Goal: Task Accomplishment & Management: Manage account settings

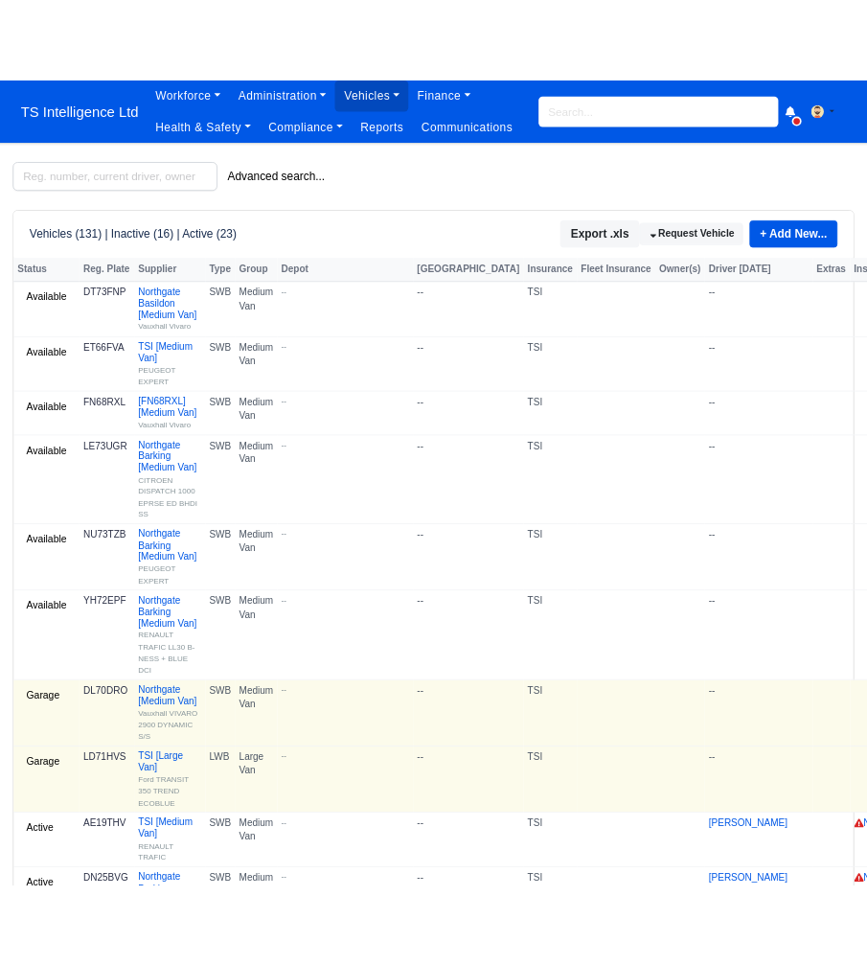
scroll to position [0, 1]
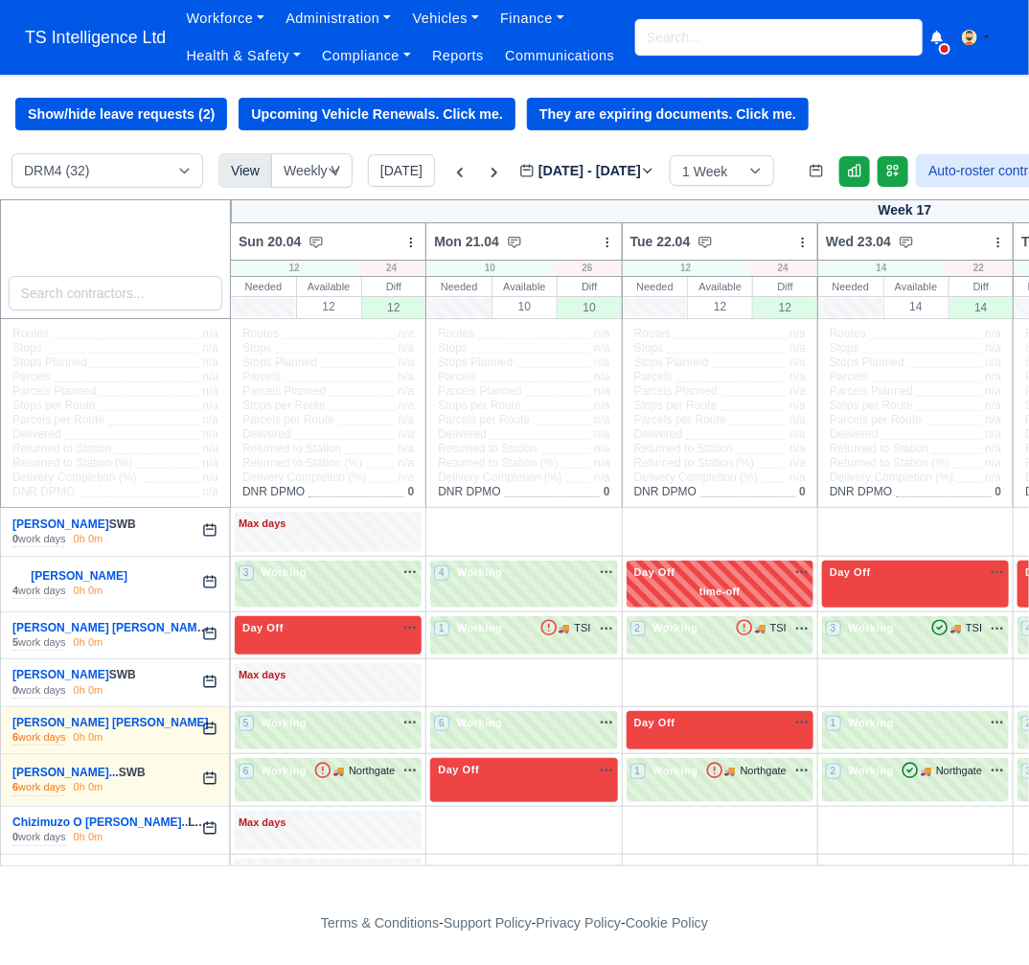
click at [692, 35] on input "search" at bounding box center [778, 37] width 287 height 36
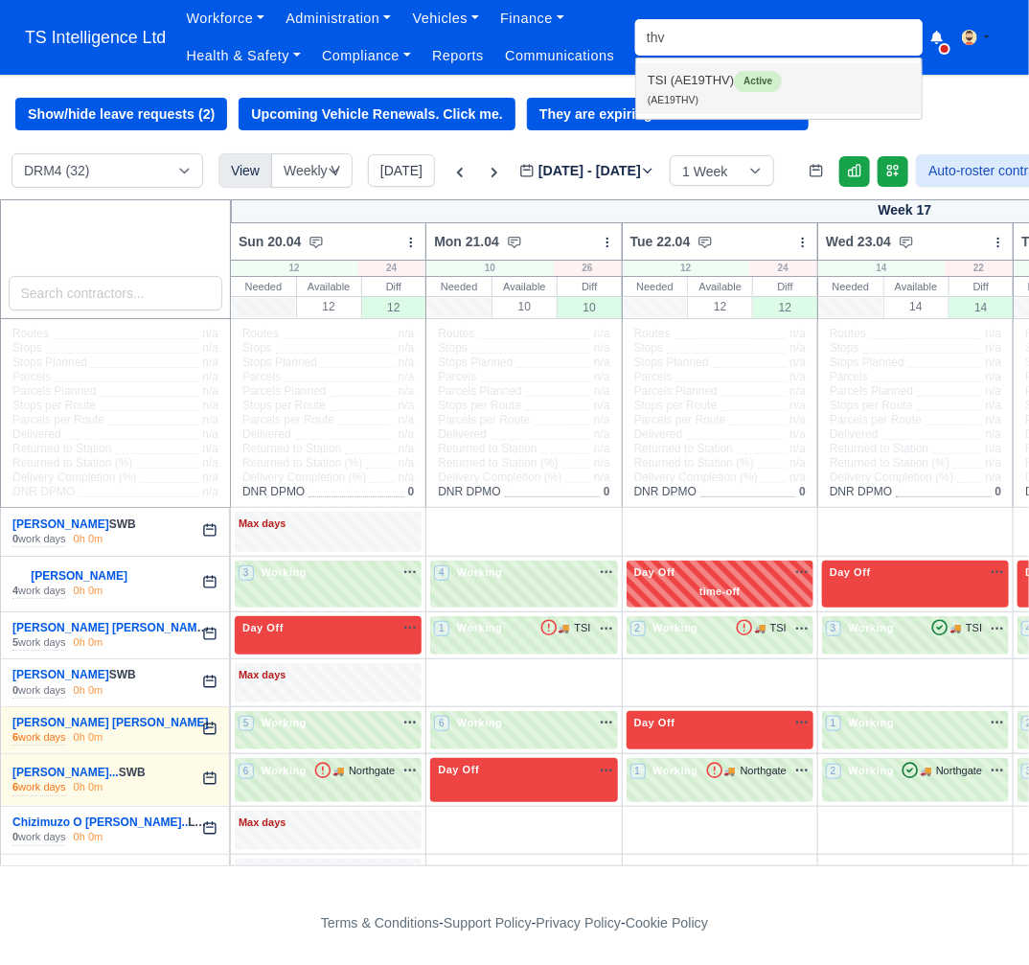
click at [695, 73] on link "TSI (AE19THV) Active (AE19THV)" at bounding box center [779, 88] width 286 height 51
type input "AE19THV"
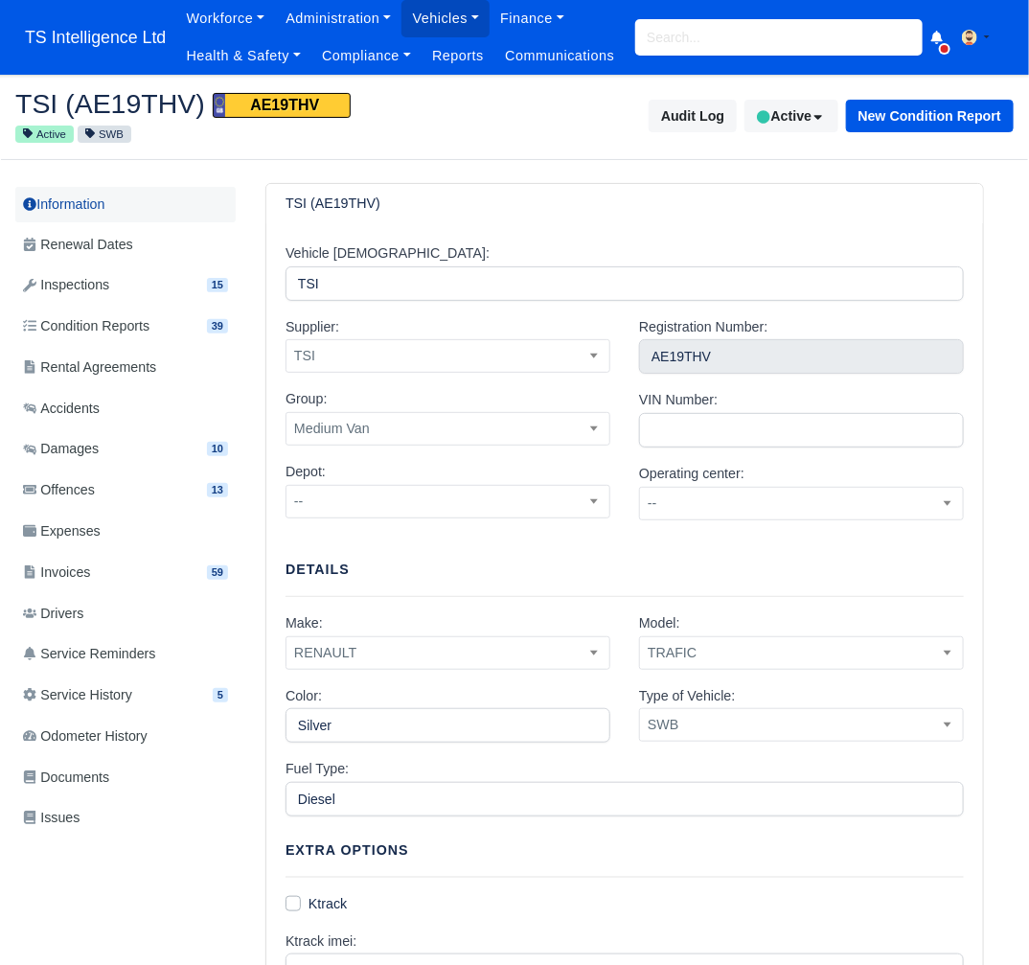
click at [72, 203] on link "Information" at bounding box center [125, 204] width 220 height 35
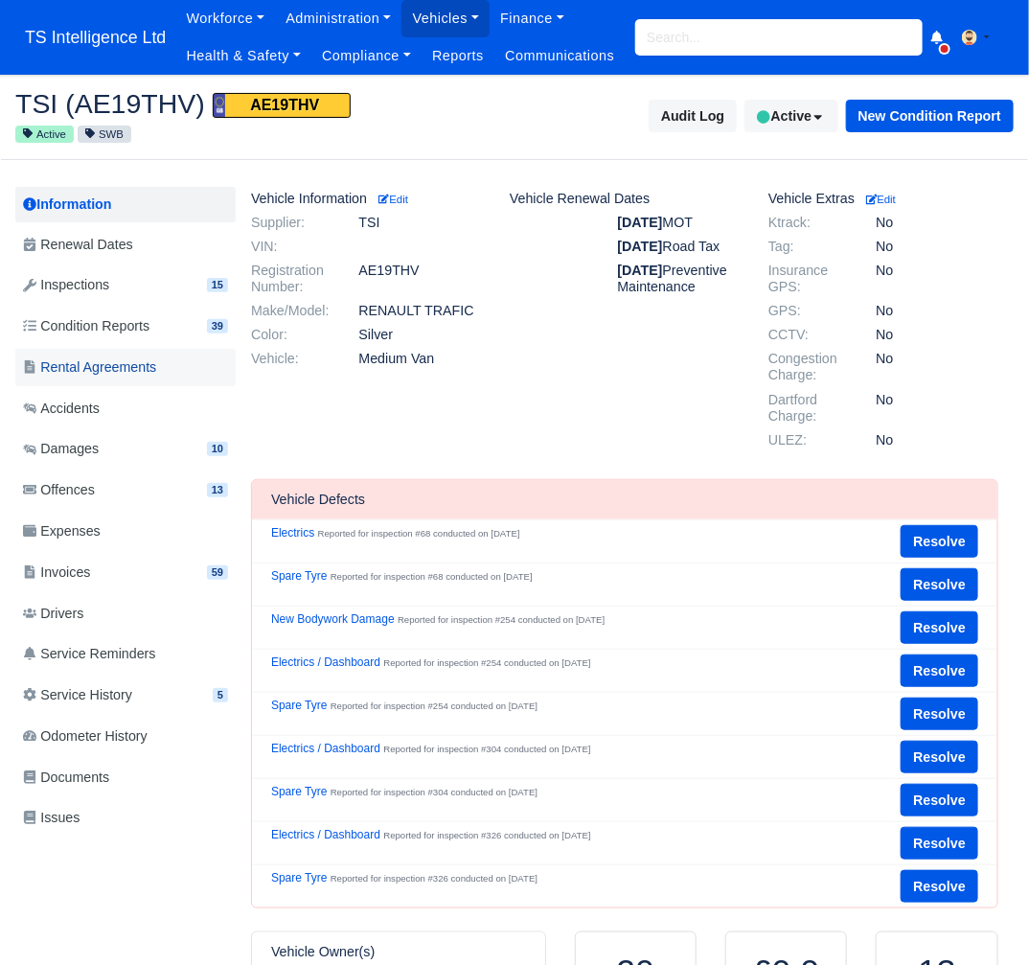
click at [75, 367] on span "Rental Agreements" at bounding box center [89, 367] width 133 height 22
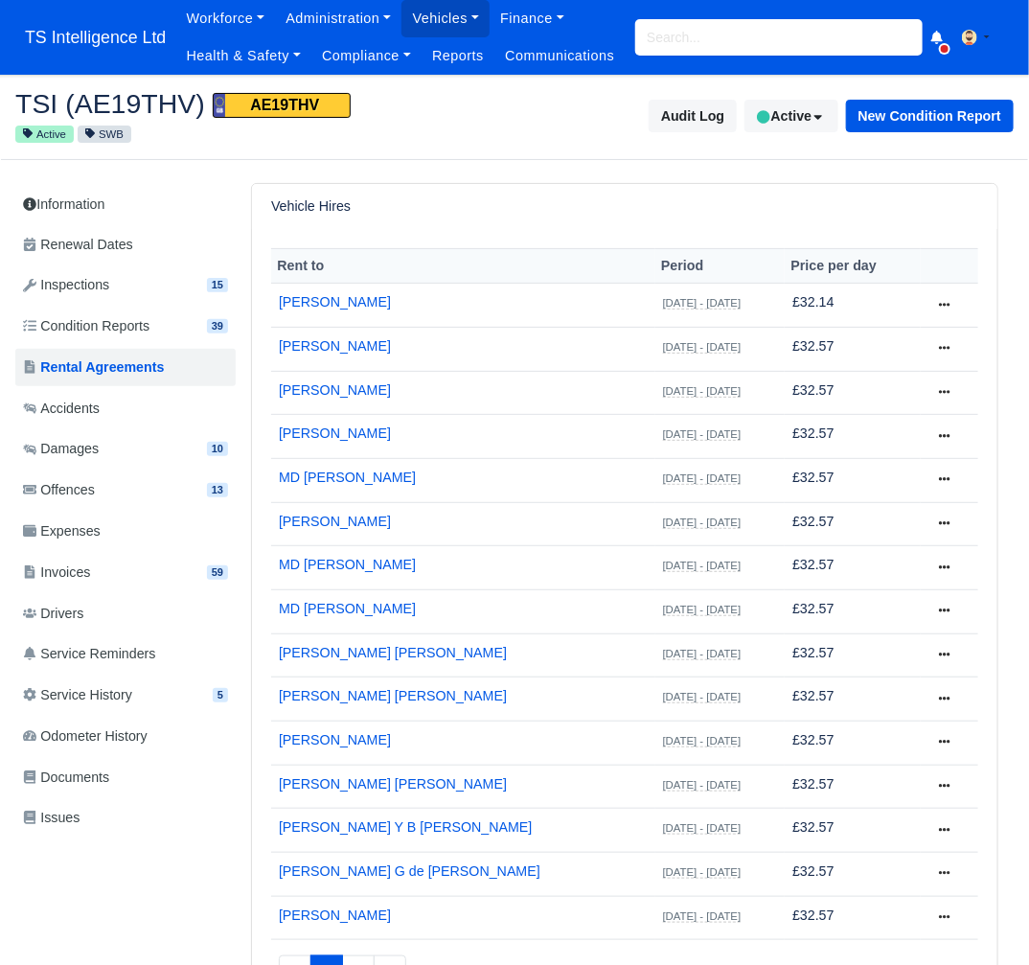
click at [655, 266] on th "Period" at bounding box center [720, 265] width 130 height 35
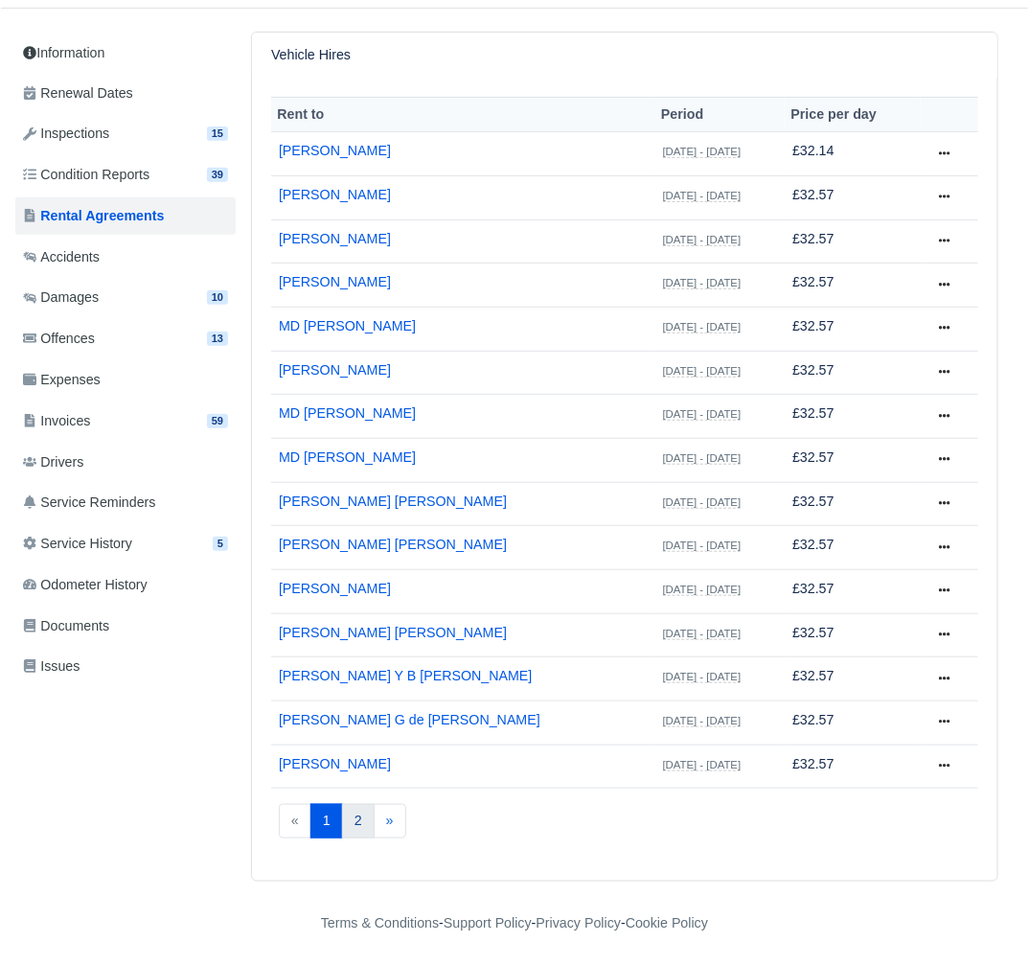
click at [348, 826] on link "2" at bounding box center [358, 821] width 33 height 34
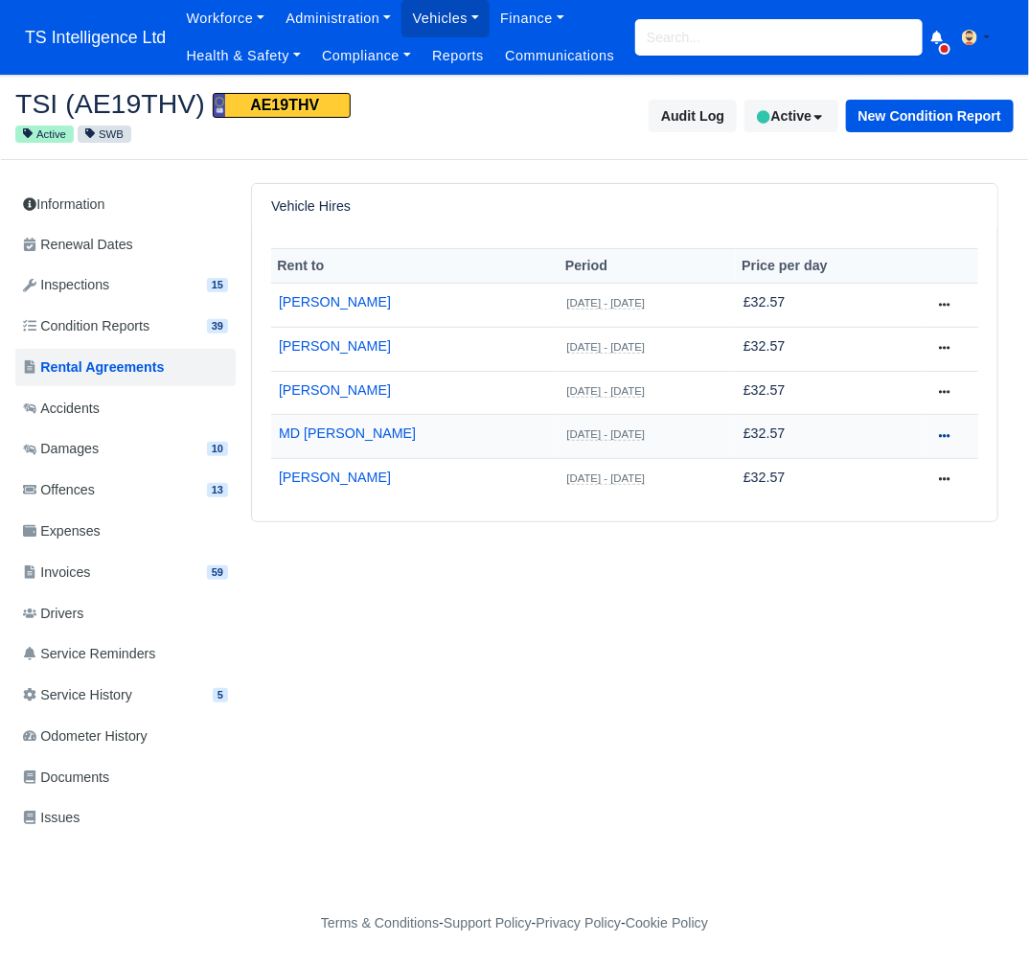
click at [935, 433] on link at bounding box center [944, 437] width 33 height 28
click at [853, 470] on link "View Hire" at bounding box center [875, 473] width 171 height 40
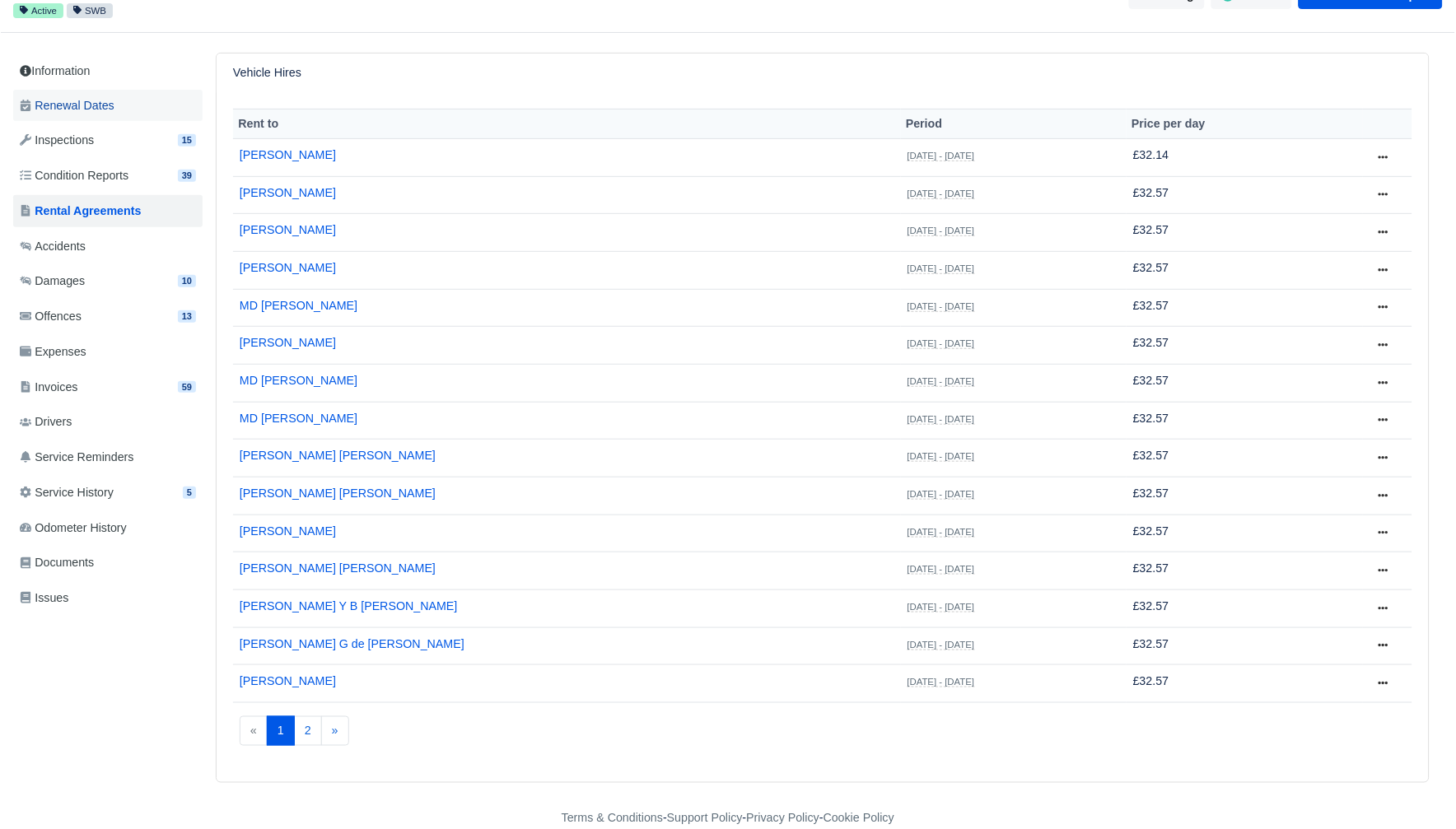
scroll to position [80, 0]
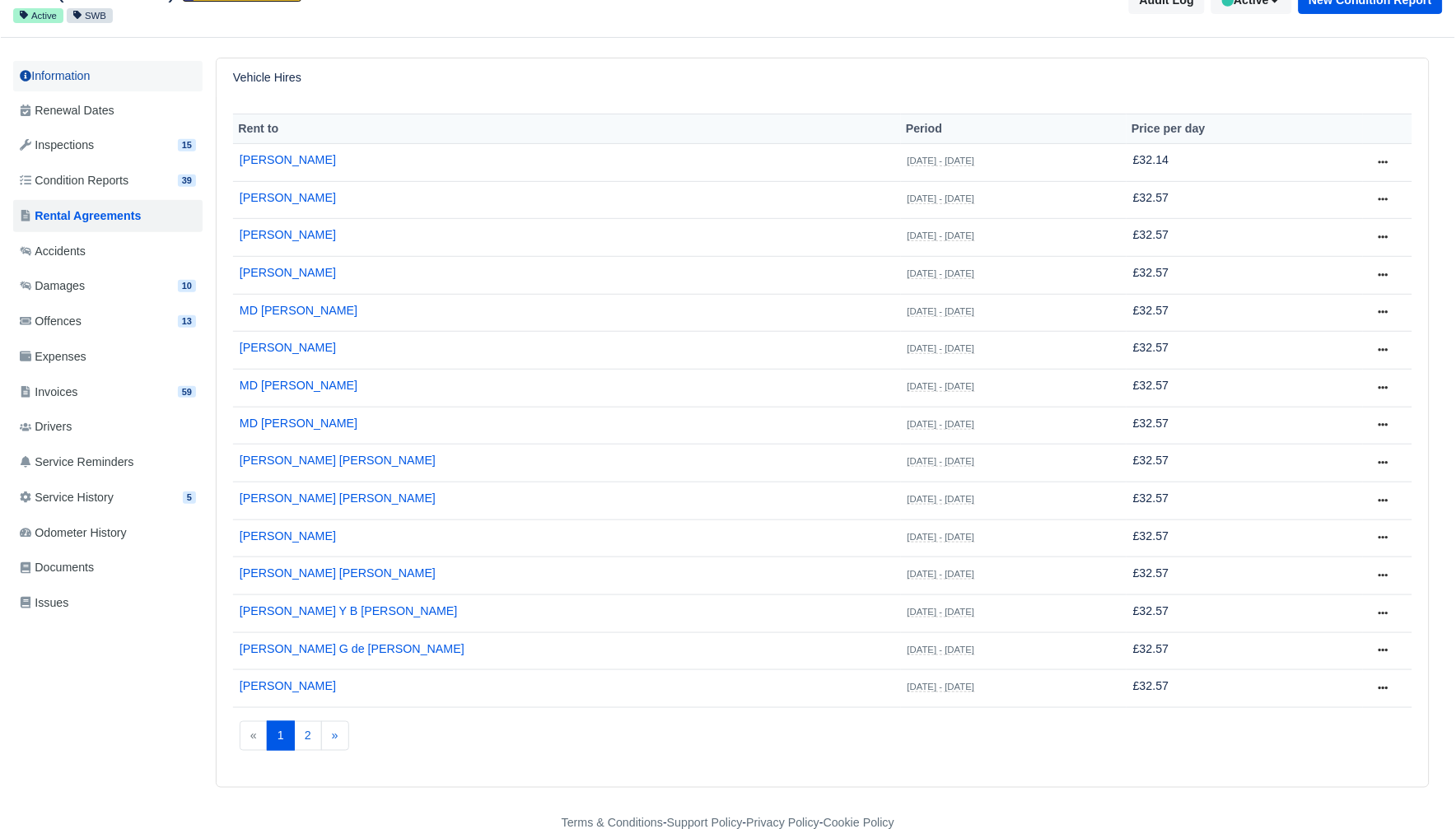
click at [90, 72] on link "Information" at bounding box center [107, 76] width 189 height 30
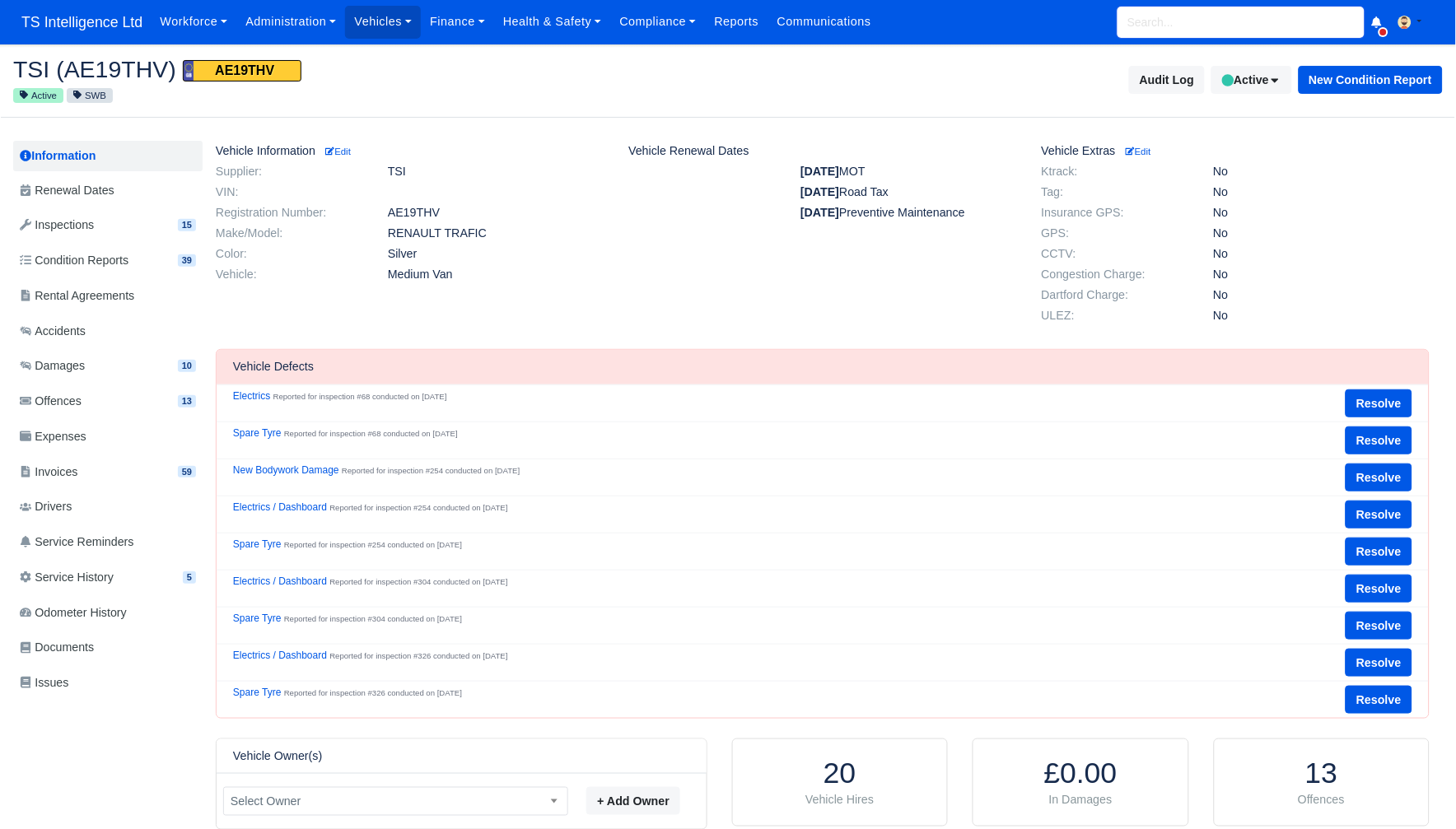
click at [1167, 25] on input "search" at bounding box center [1240, 22] width 247 height 31
click at [1239, 28] on input "safir" at bounding box center [1240, 22] width 247 height 31
type input "saif"
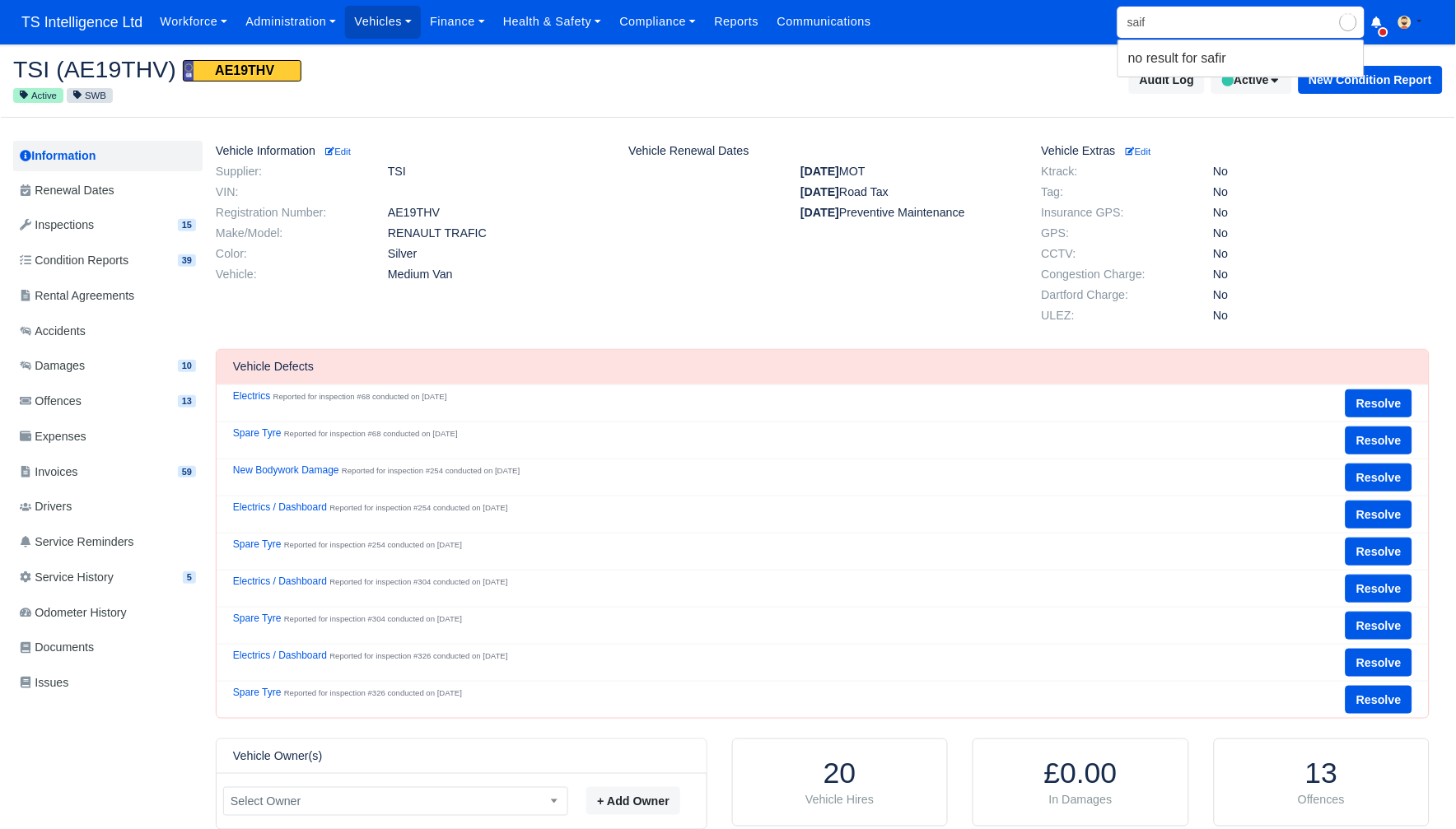
type input "saif Motahir"
click at [1288, 60] on span "Active" at bounding box center [1308, 59] width 41 height 18
type input "[PERSON_NAME]"
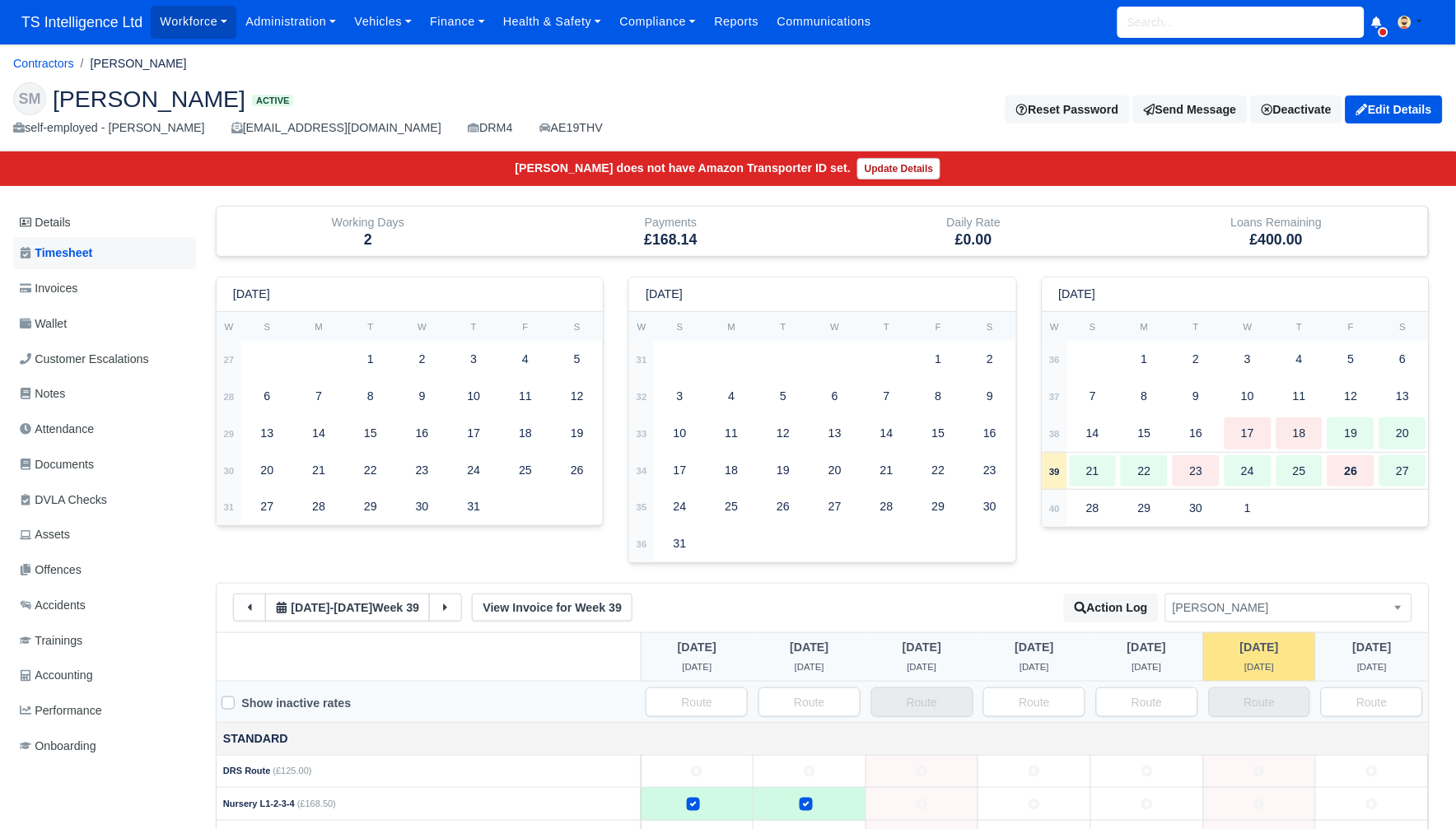
click at [92, 254] on span "Timesheet" at bounding box center [56, 253] width 72 height 19
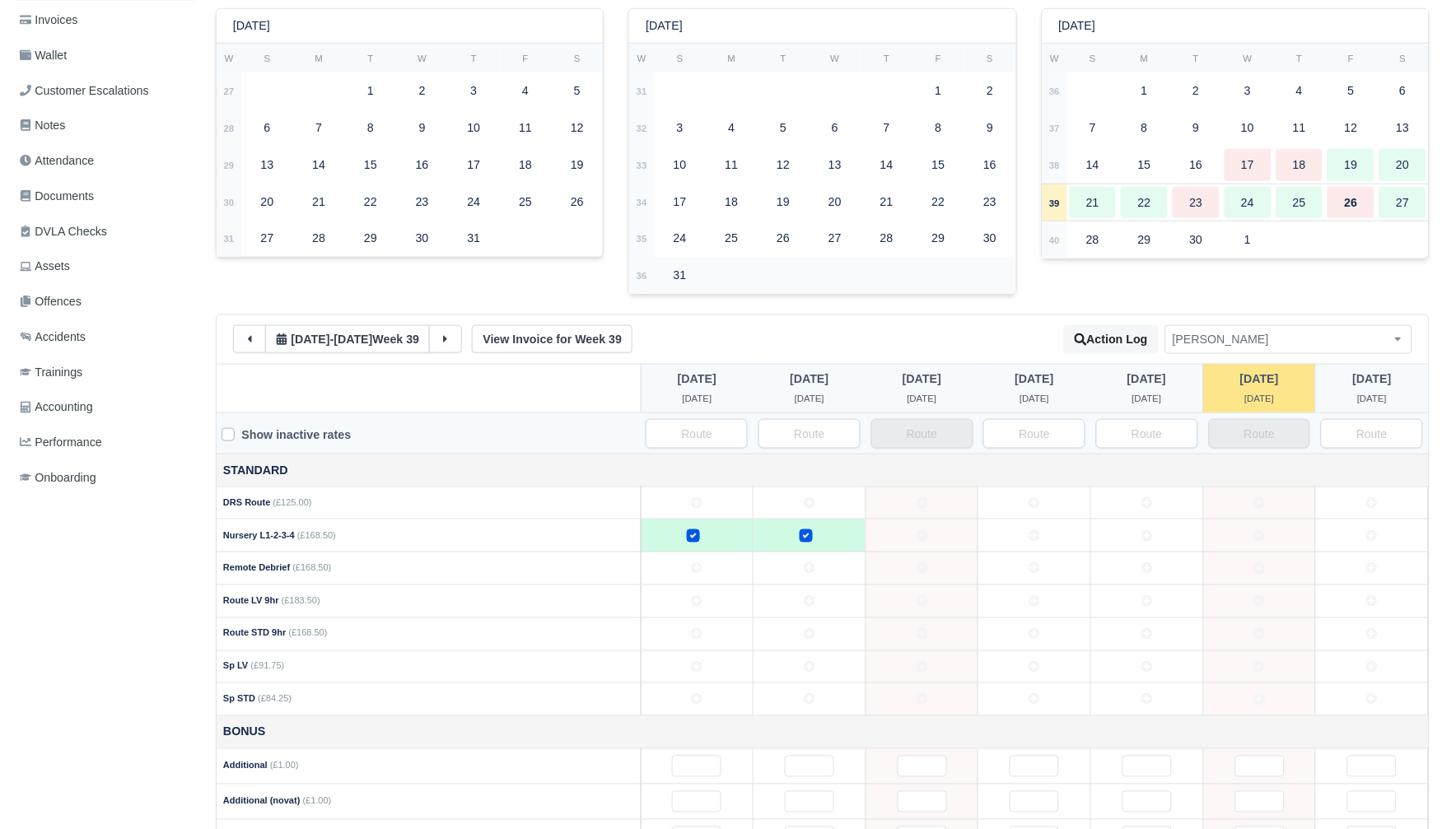
scroll to position [298, 0]
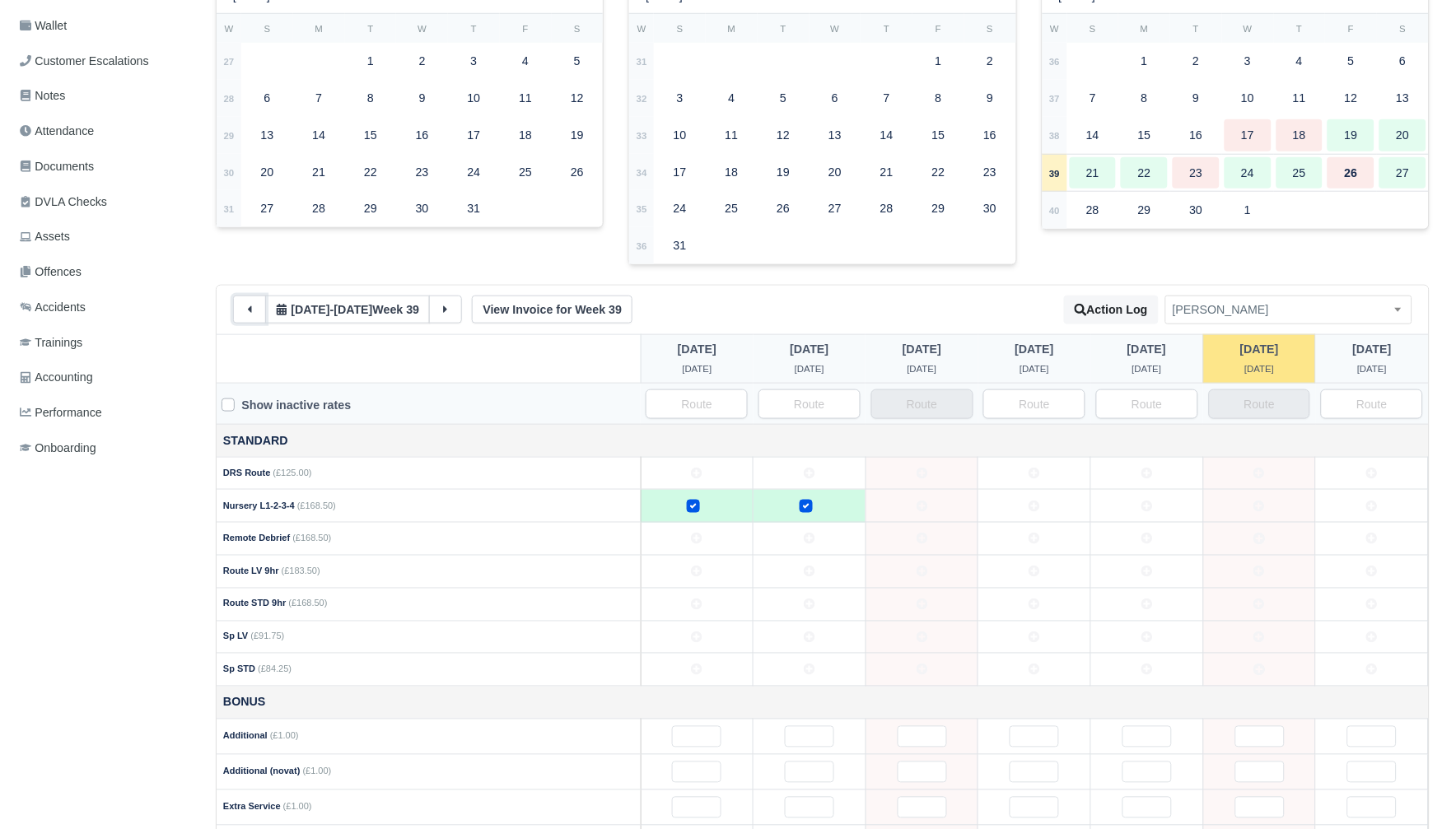
click at [244, 314] on icon at bounding box center [249, 309] width 11 height 11
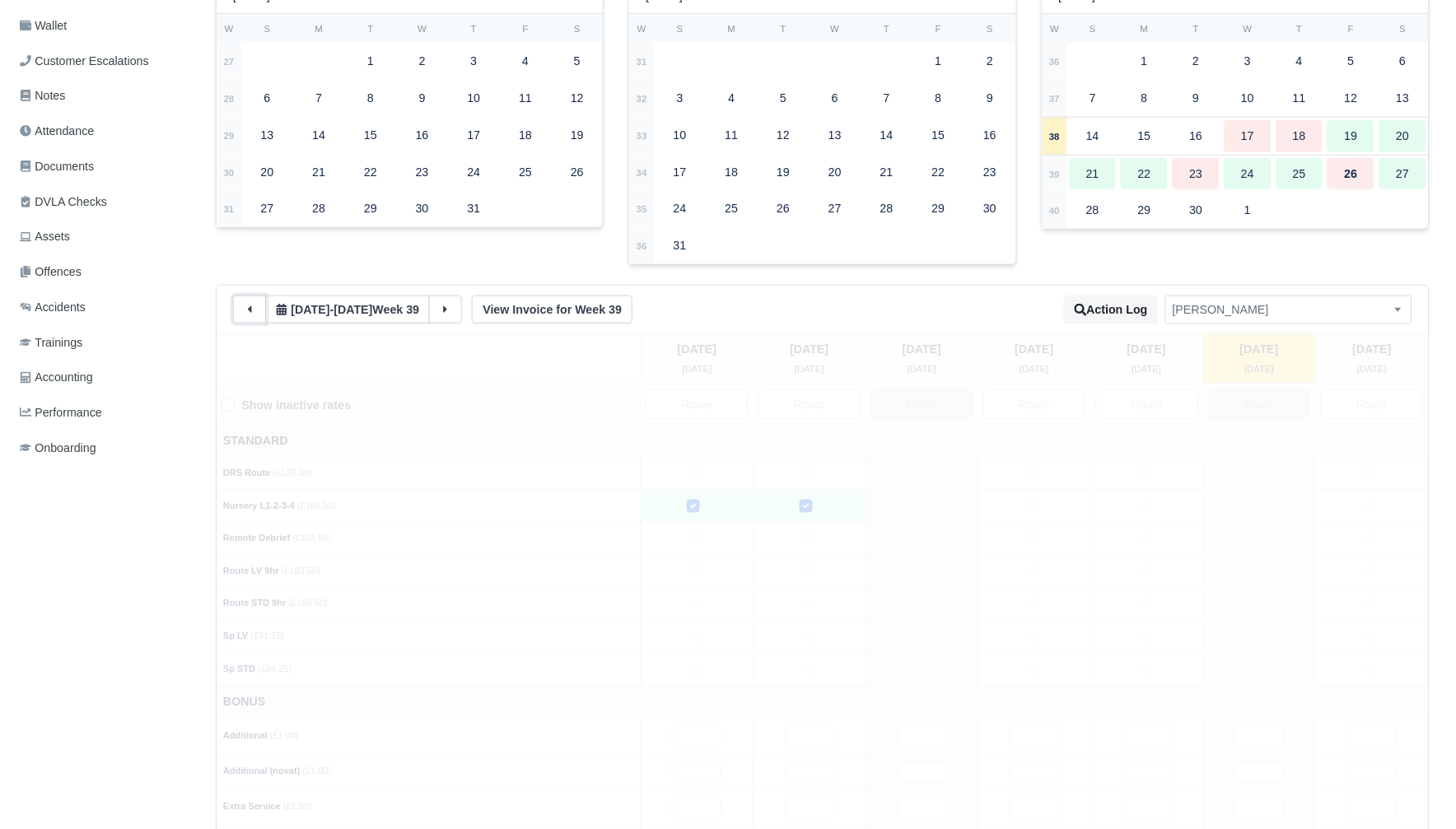
type input "33"
type input "2"
type input "1"
type input "65"
type input "20"
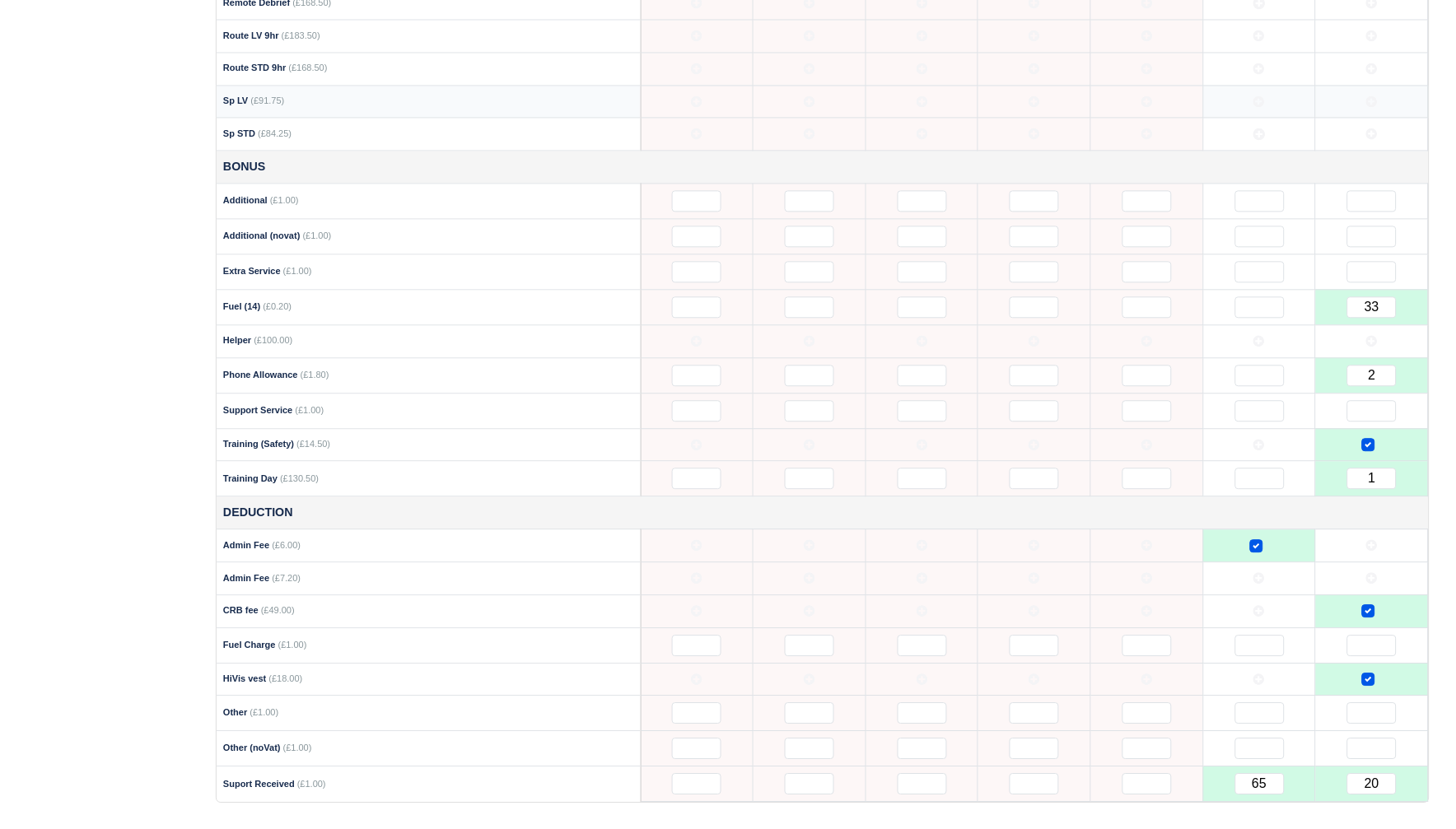
scroll to position [883, 0]
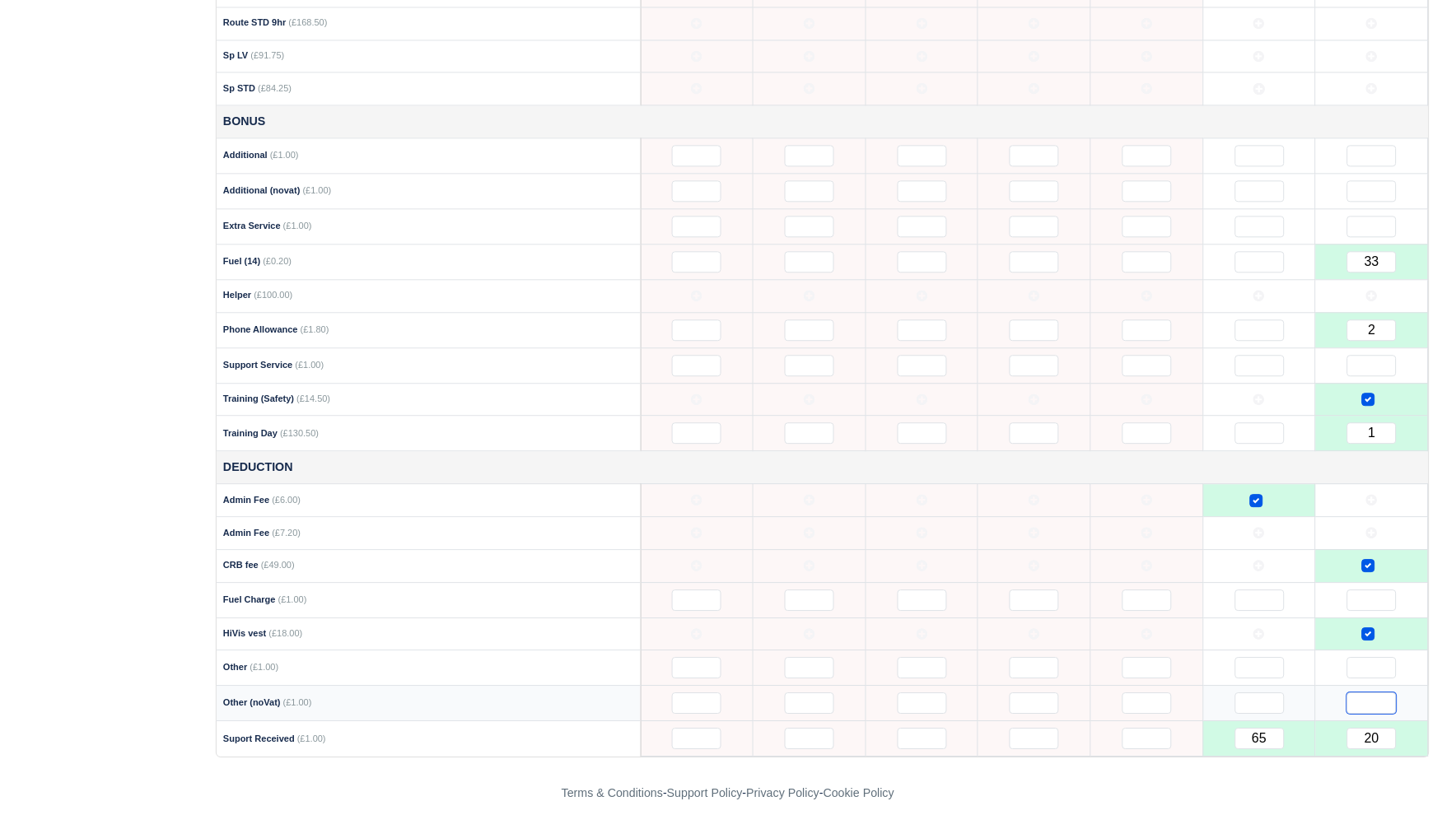
click at [1379, 709] on input "text" at bounding box center [1372, 703] width 49 height 21
type input "3"
click at [1369, 702] on input "3" at bounding box center [1372, 703] width 49 height 21
type input "5"
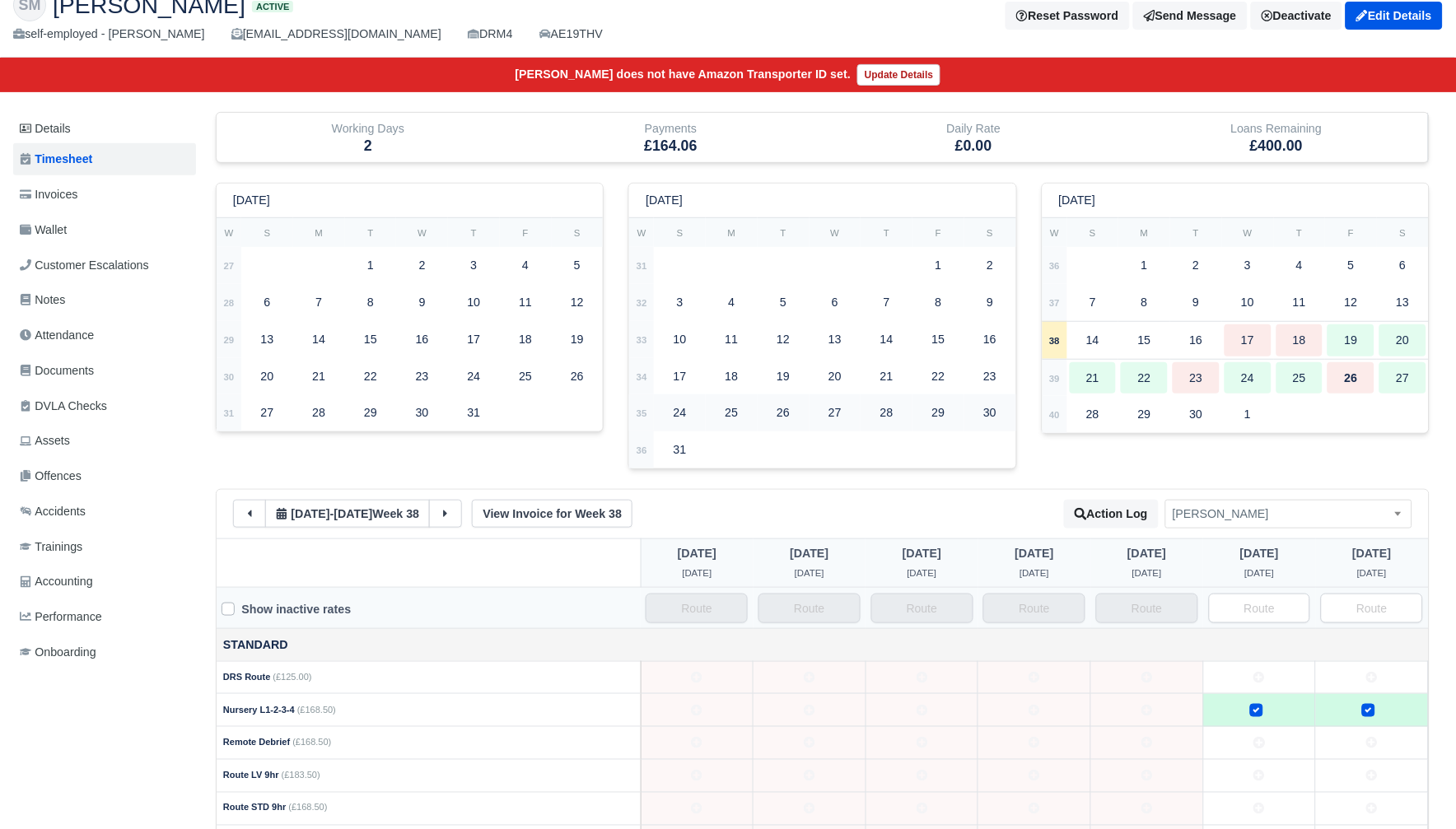
scroll to position [113, 0]
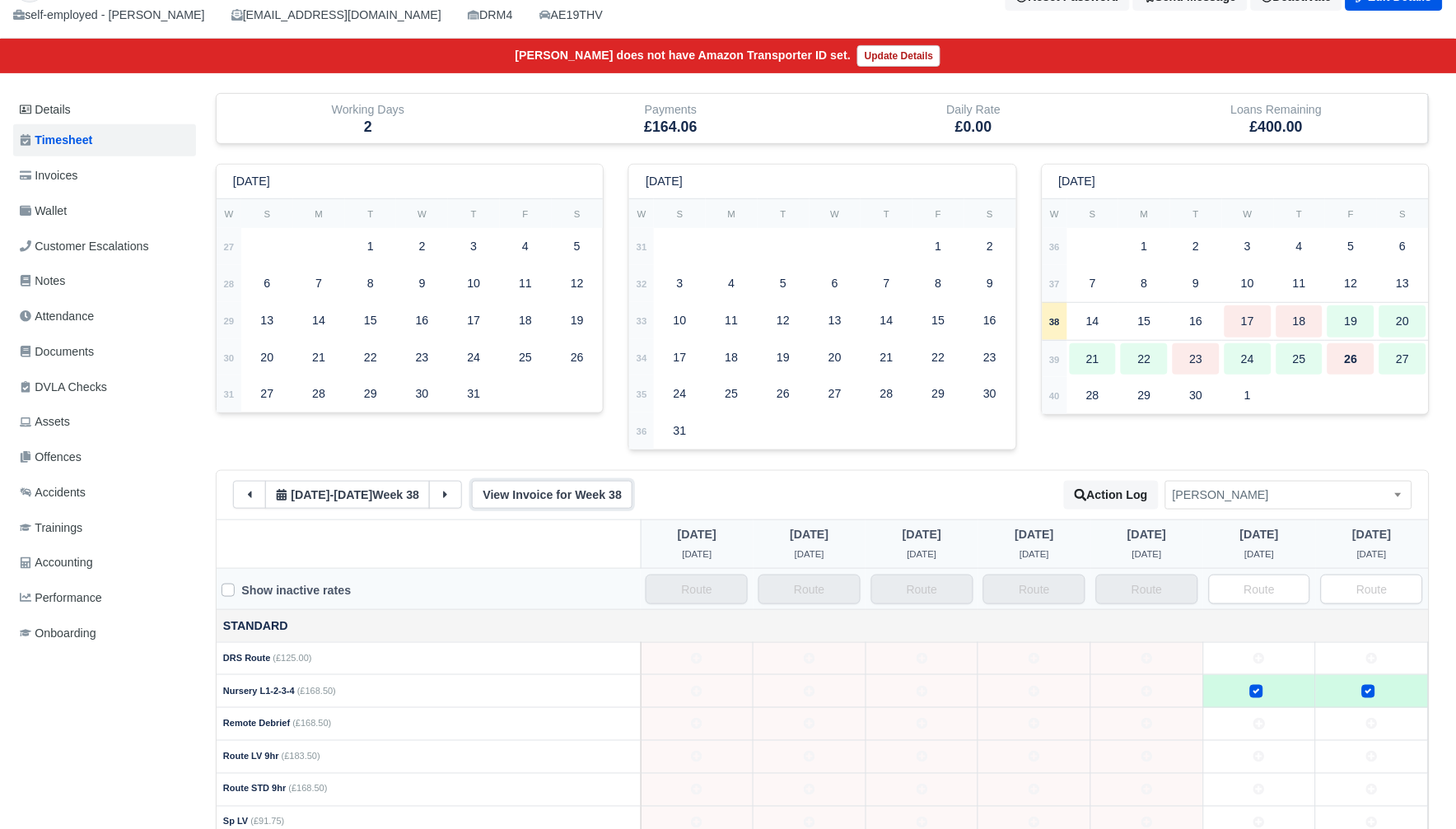
click at [561, 491] on link "View Invoice for Week 38" at bounding box center [552, 495] width 161 height 28
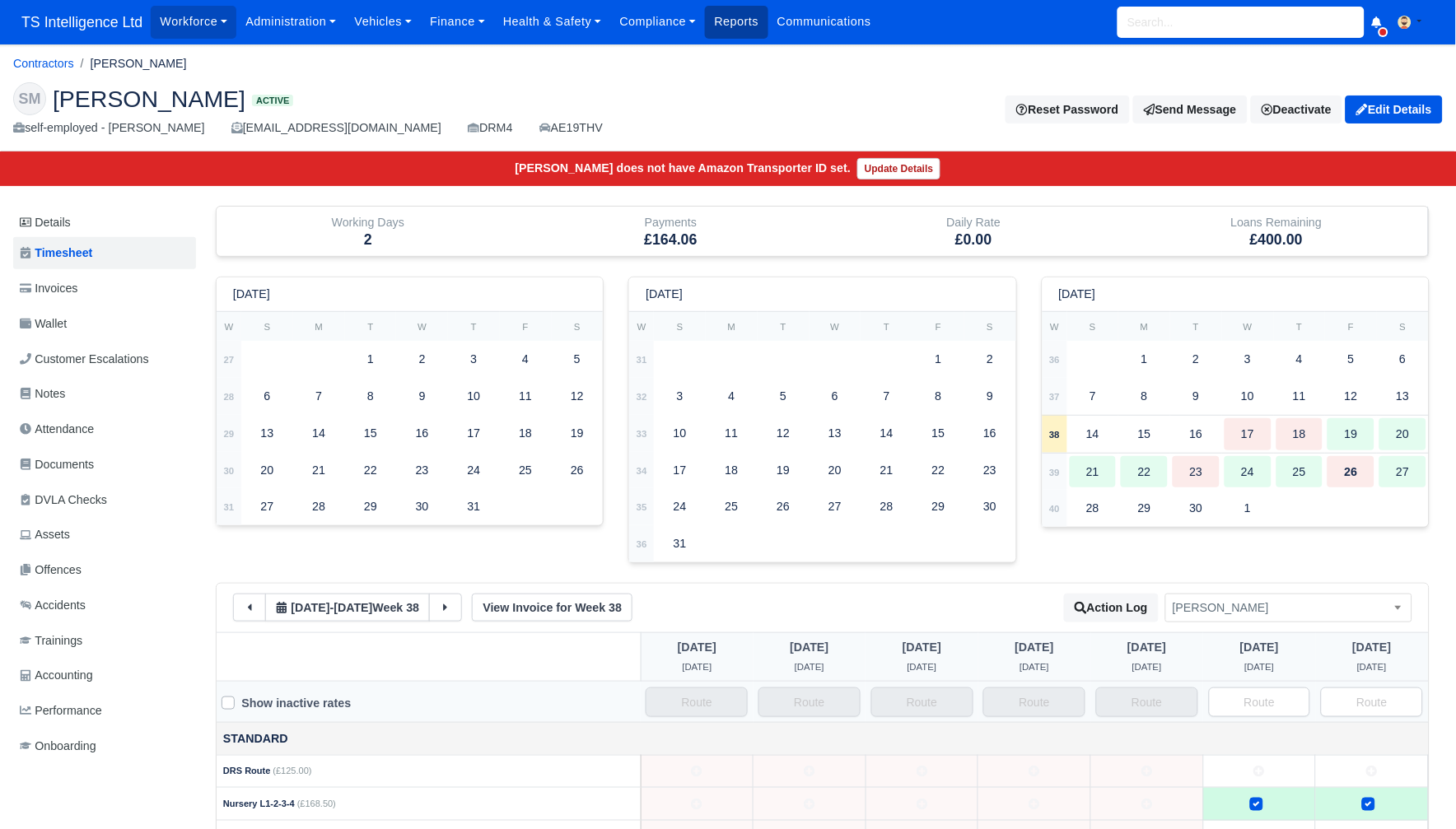
click at [743, 29] on link "Reports" at bounding box center [736, 21] width 63 height 32
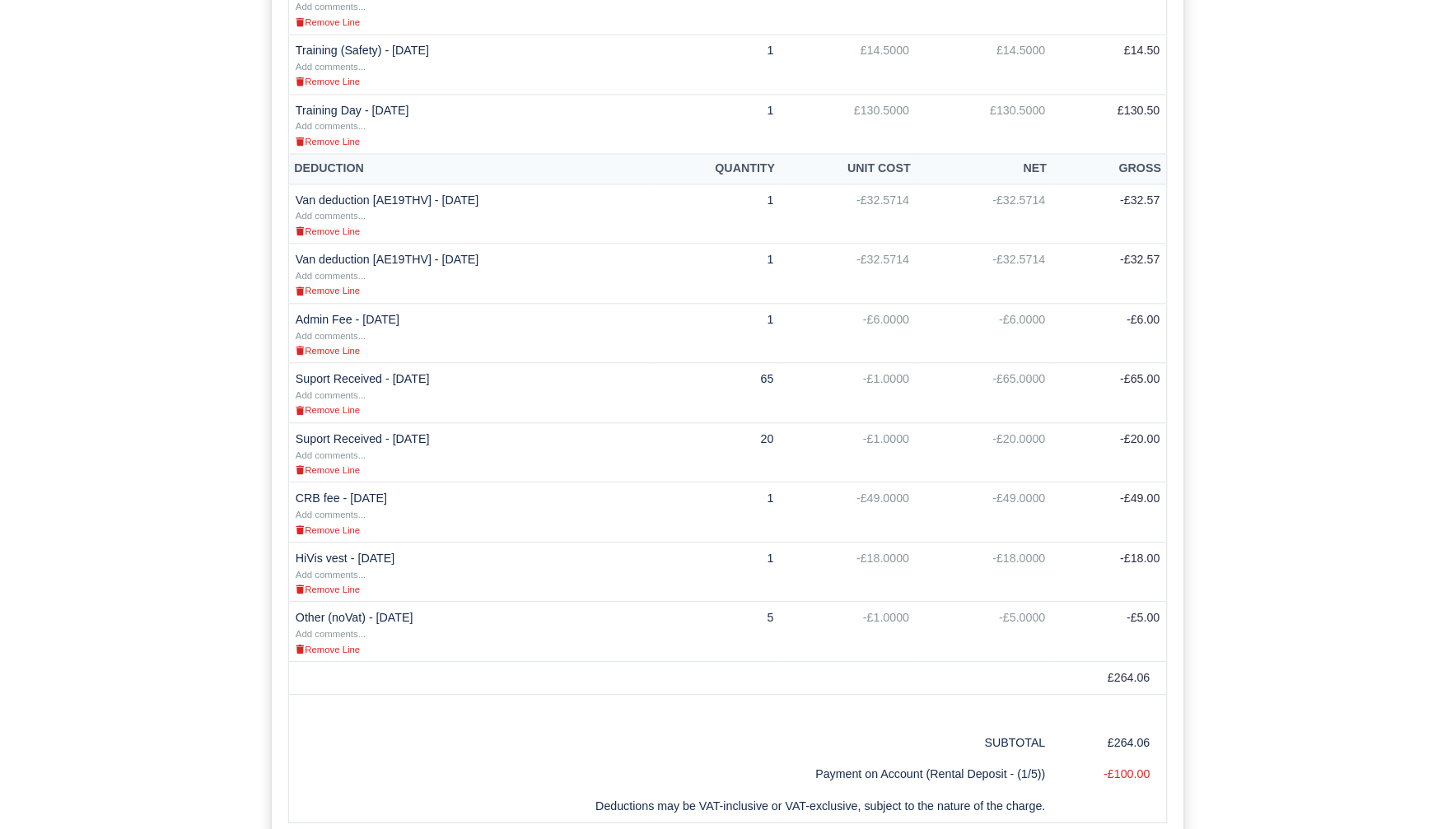
scroll to position [939, 0]
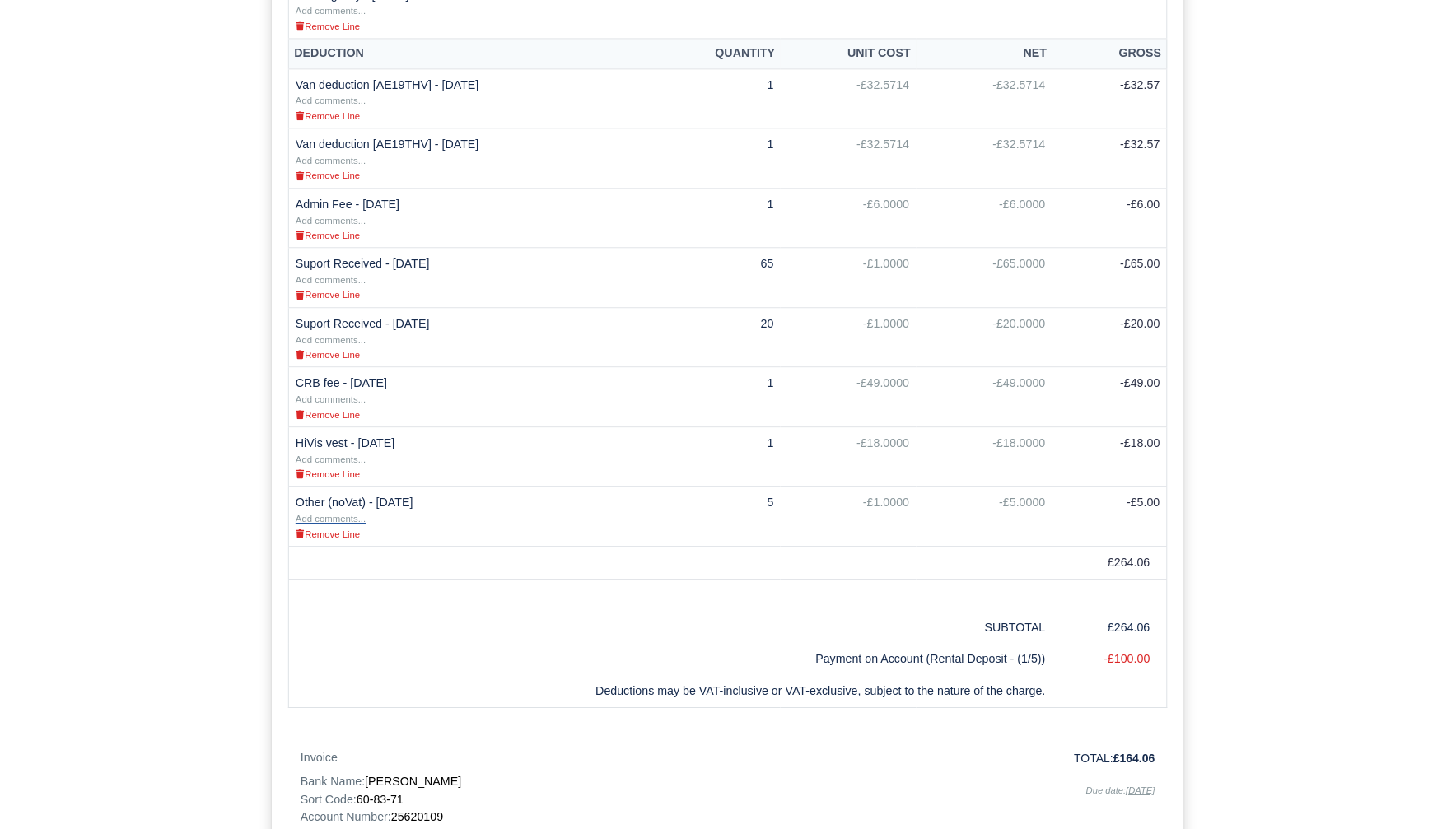
click at [321, 514] on small "Add comments..." at bounding box center [330, 518] width 70 height 9
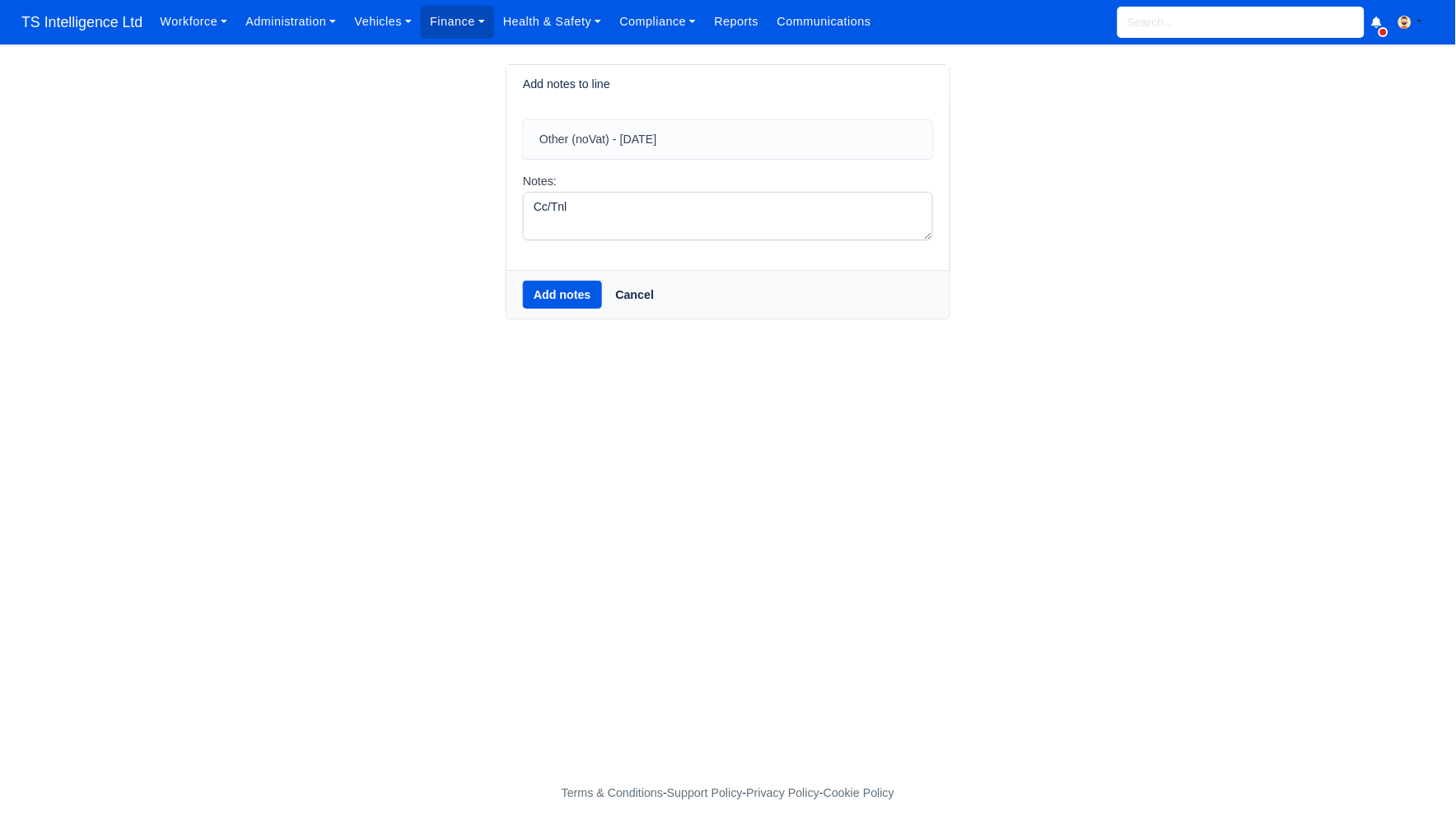
type textarea "Cc/Tnl"
click at [554, 293] on button "Add notes" at bounding box center [562, 295] width 79 height 28
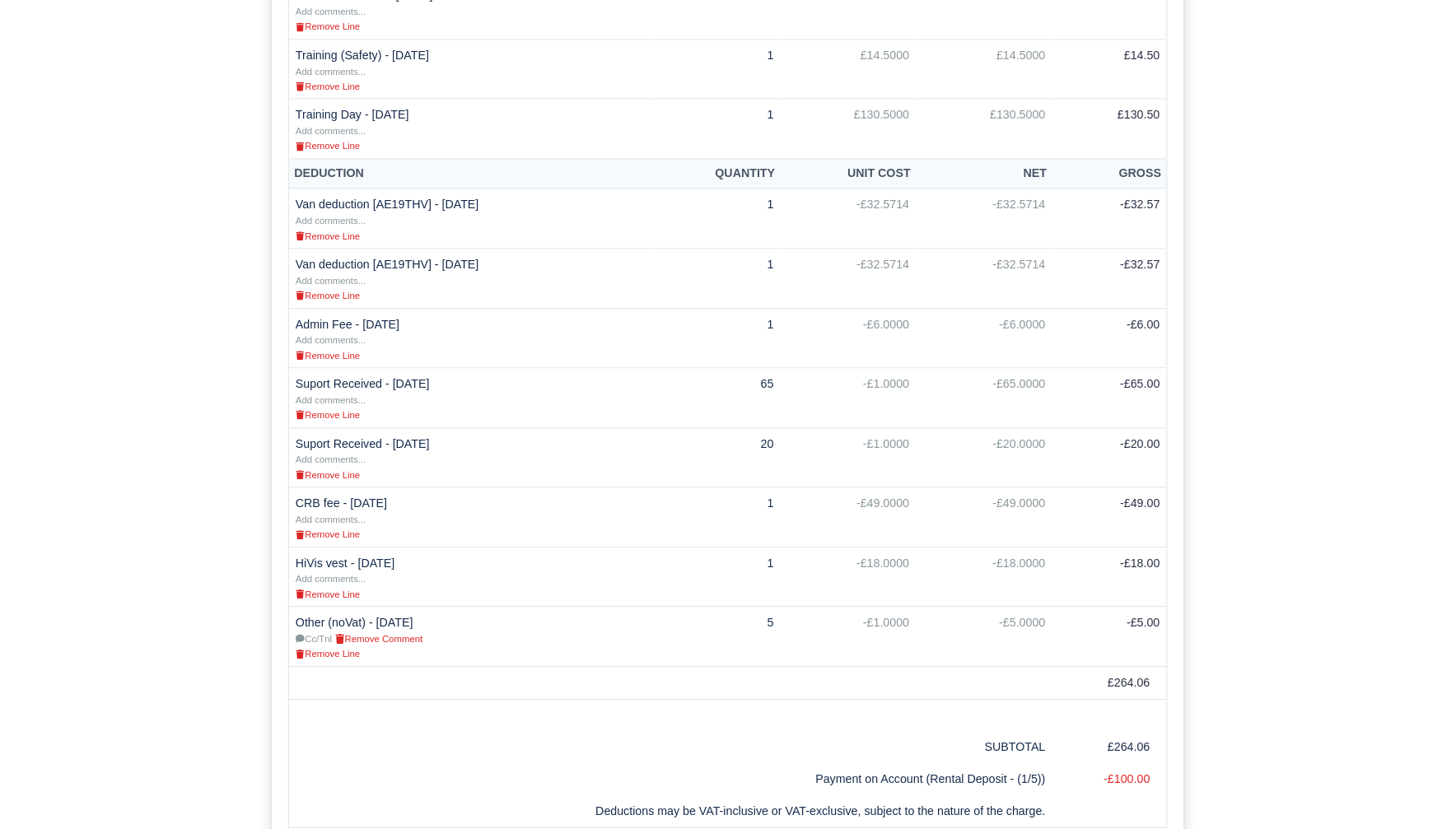
scroll to position [1195, 0]
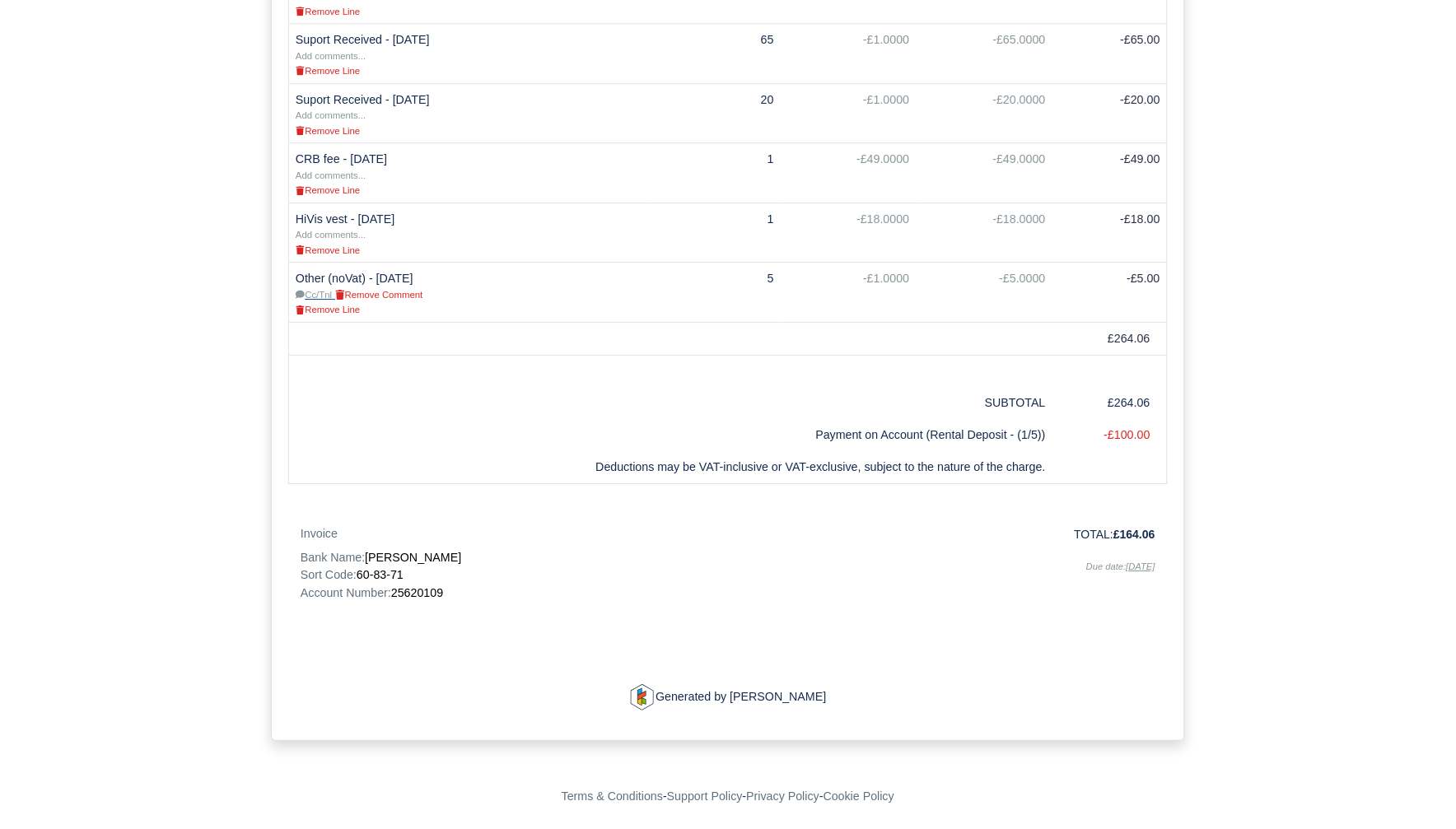
click at [316, 293] on small "Cc/Tnl" at bounding box center [314, 294] width 36 height 9
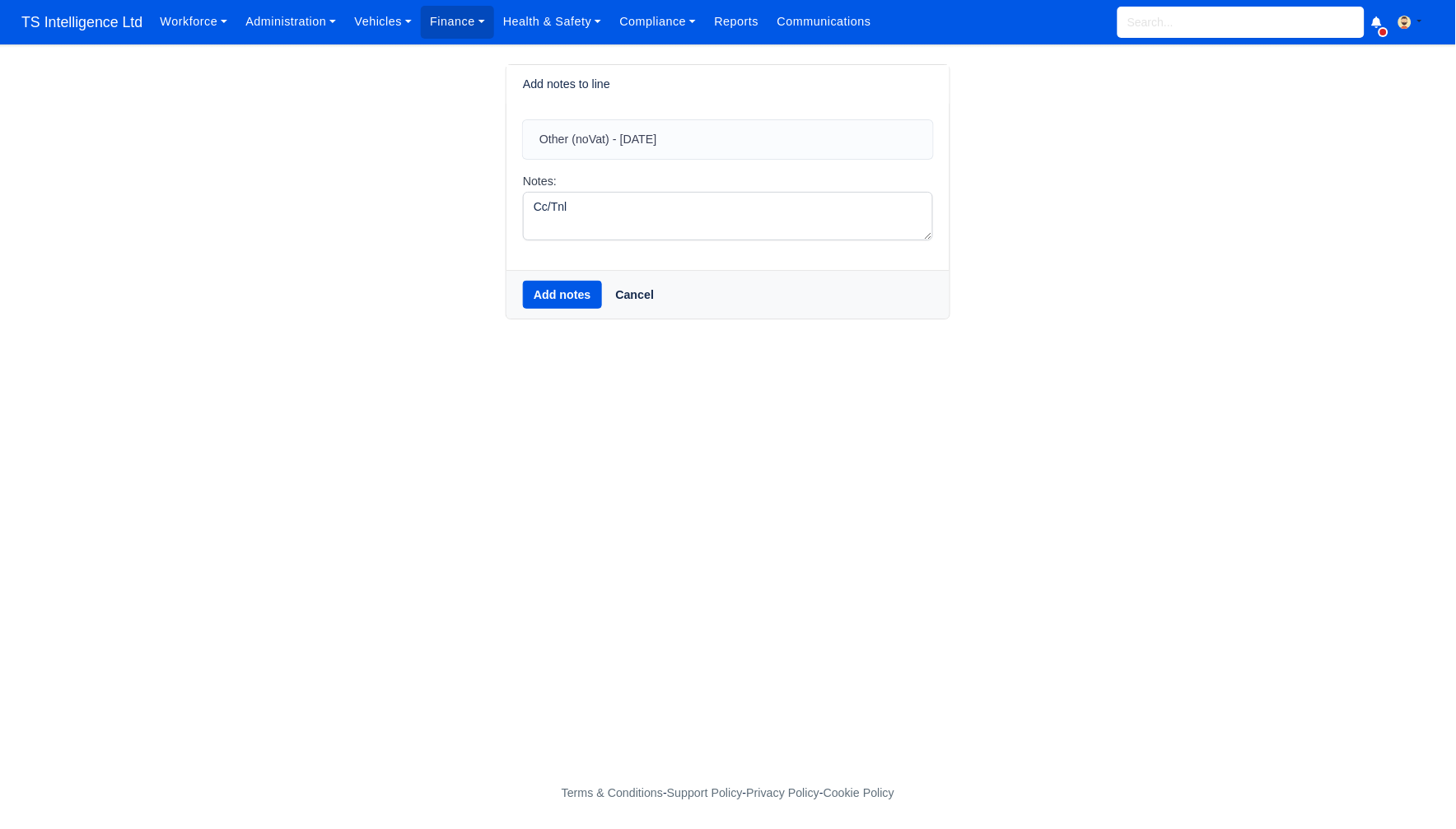
click at [708, 215] on textarea "Cc/Tnl" at bounding box center [727, 216] width 410 height 49
type textarea "Cc/Tnl 19/9"
click at [533, 292] on button "Add notes" at bounding box center [562, 295] width 79 height 28
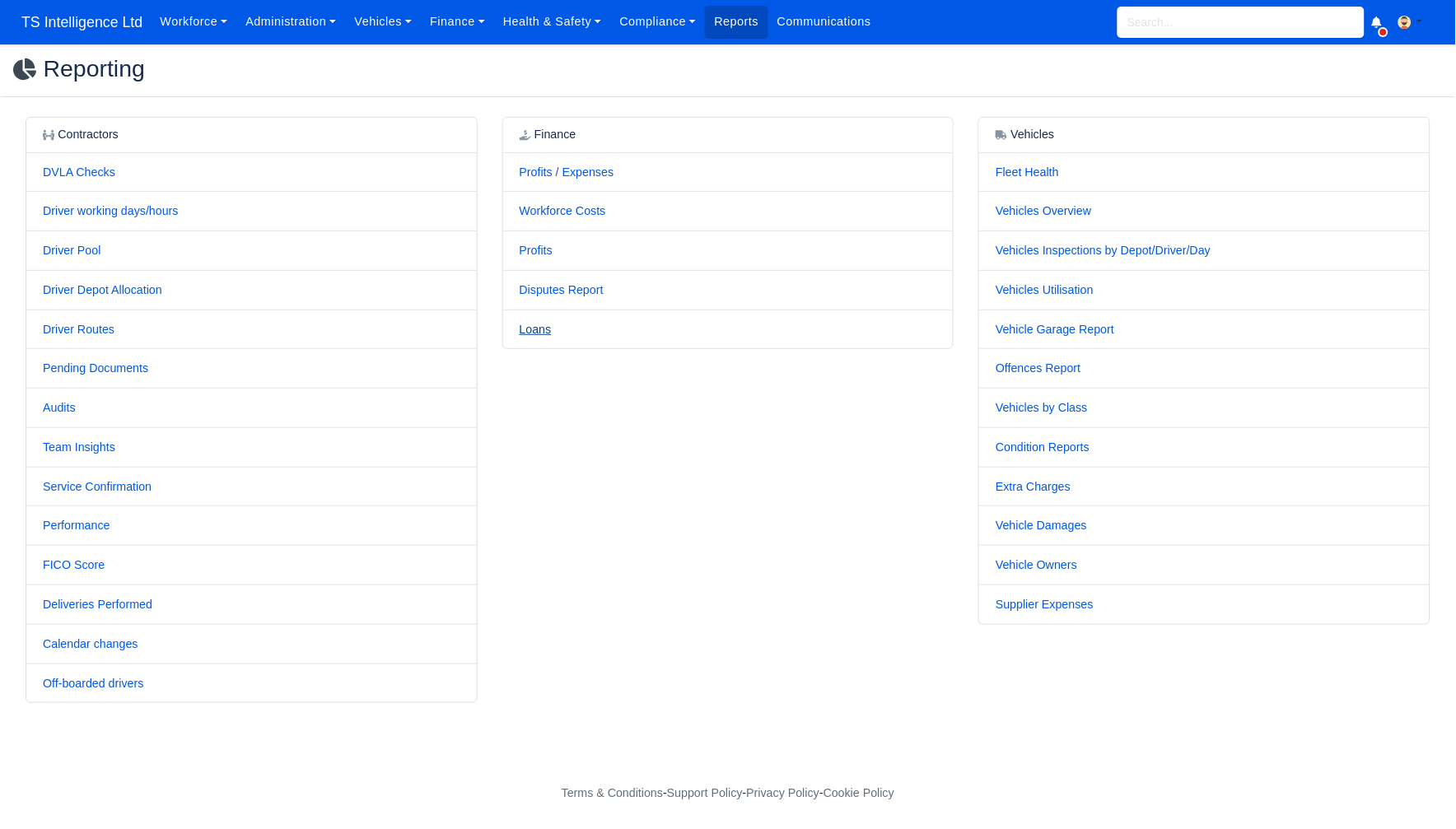
click at [543, 333] on link "Loans" at bounding box center [535, 329] width 32 height 13
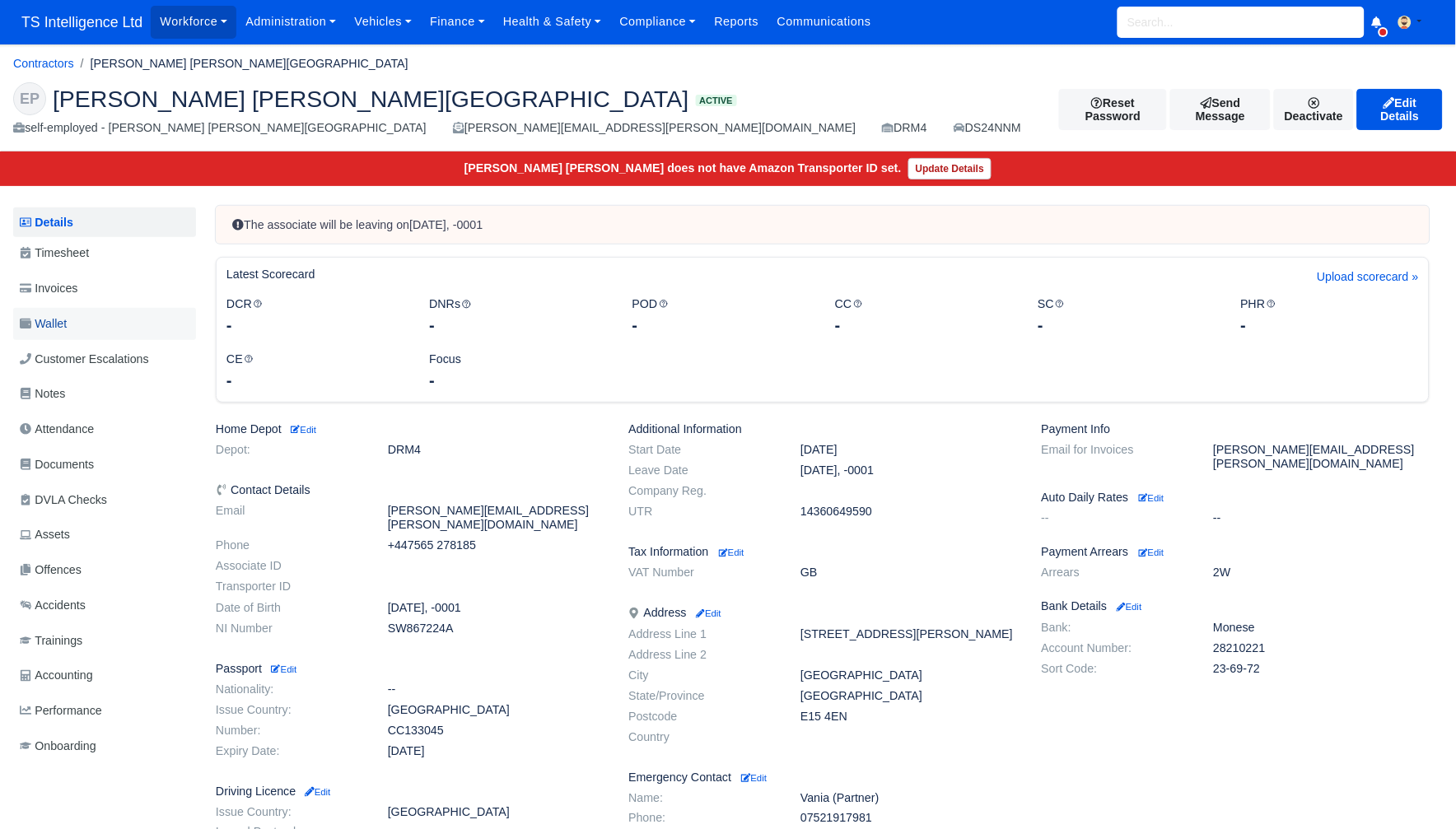
click at [99, 325] on link "Wallet" at bounding box center [104, 323] width 183 height 32
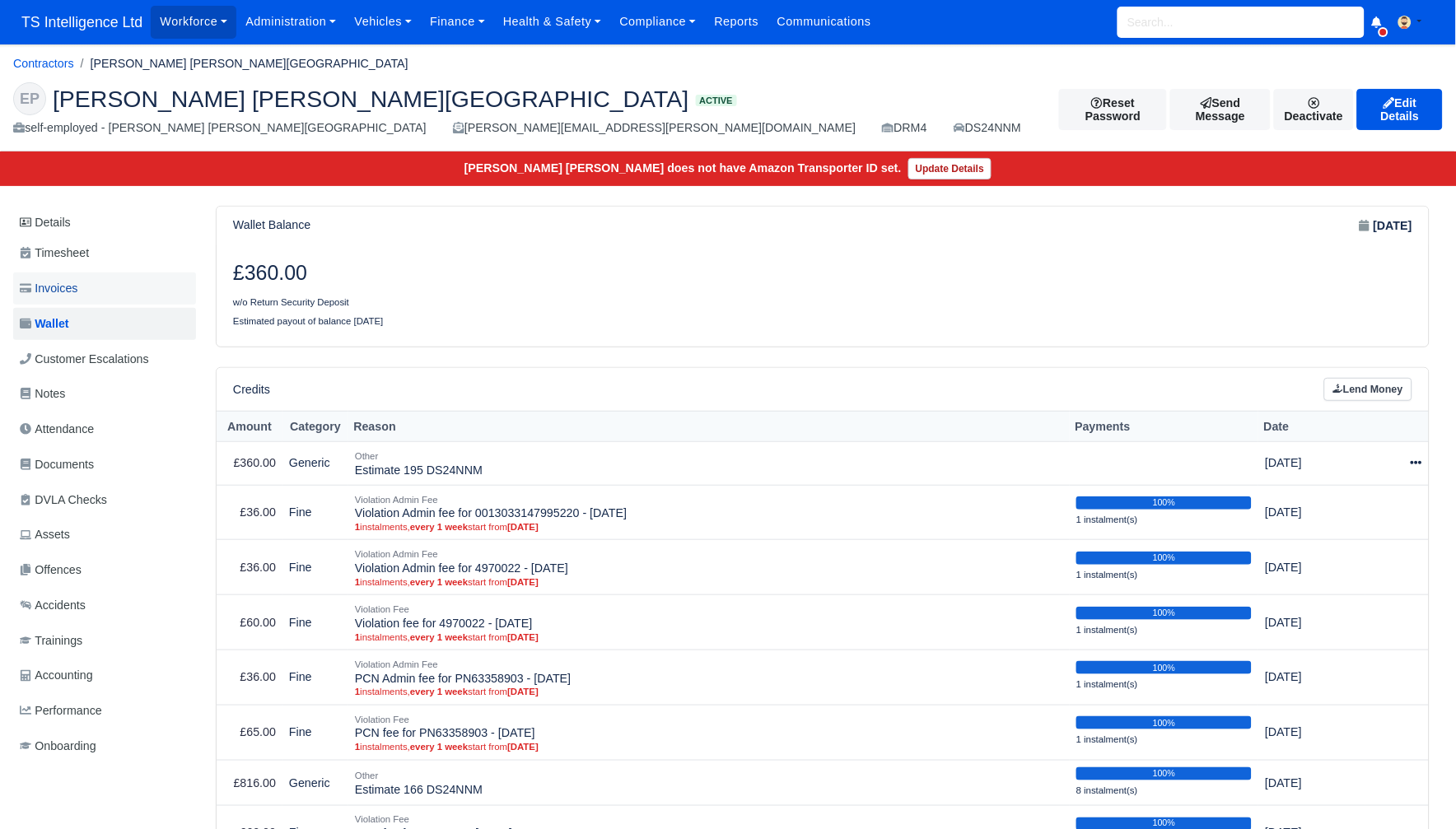
click at [95, 285] on link "Invoices" at bounding box center [104, 288] width 183 height 32
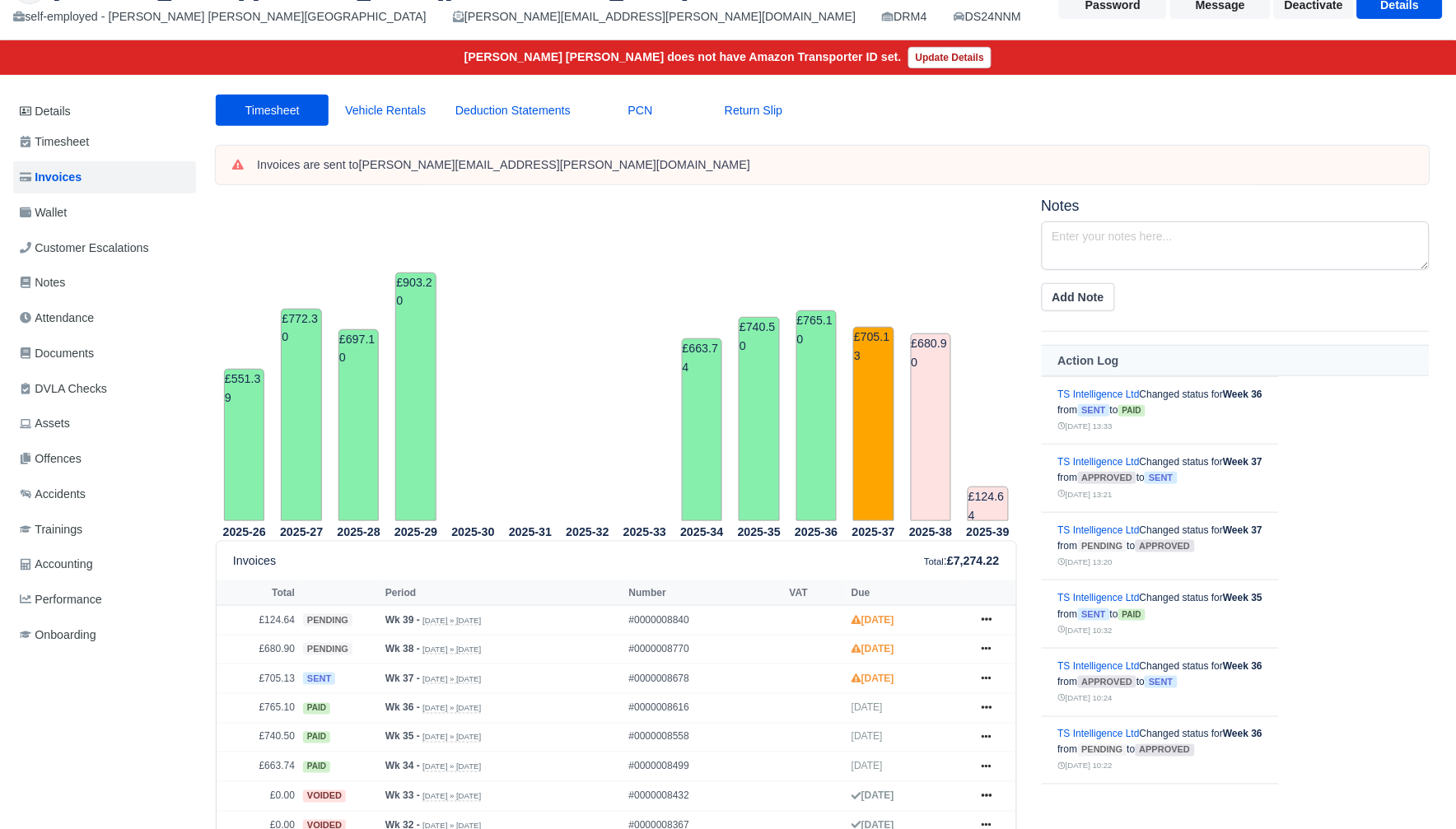
scroll to position [82, 0]
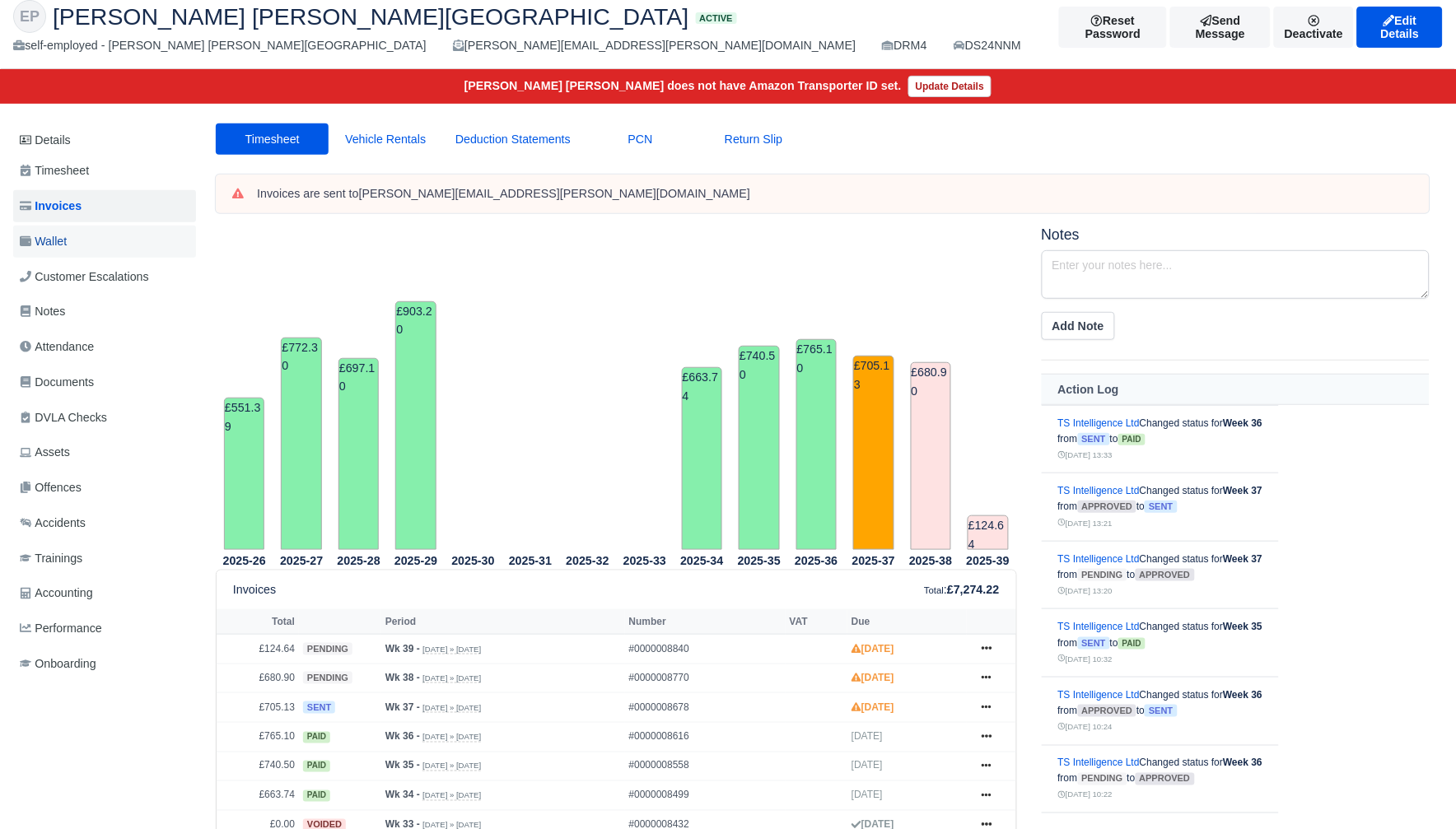
click at [67, 238] on span "Wallet" at bounding box center [43, 241] width 47 height 19
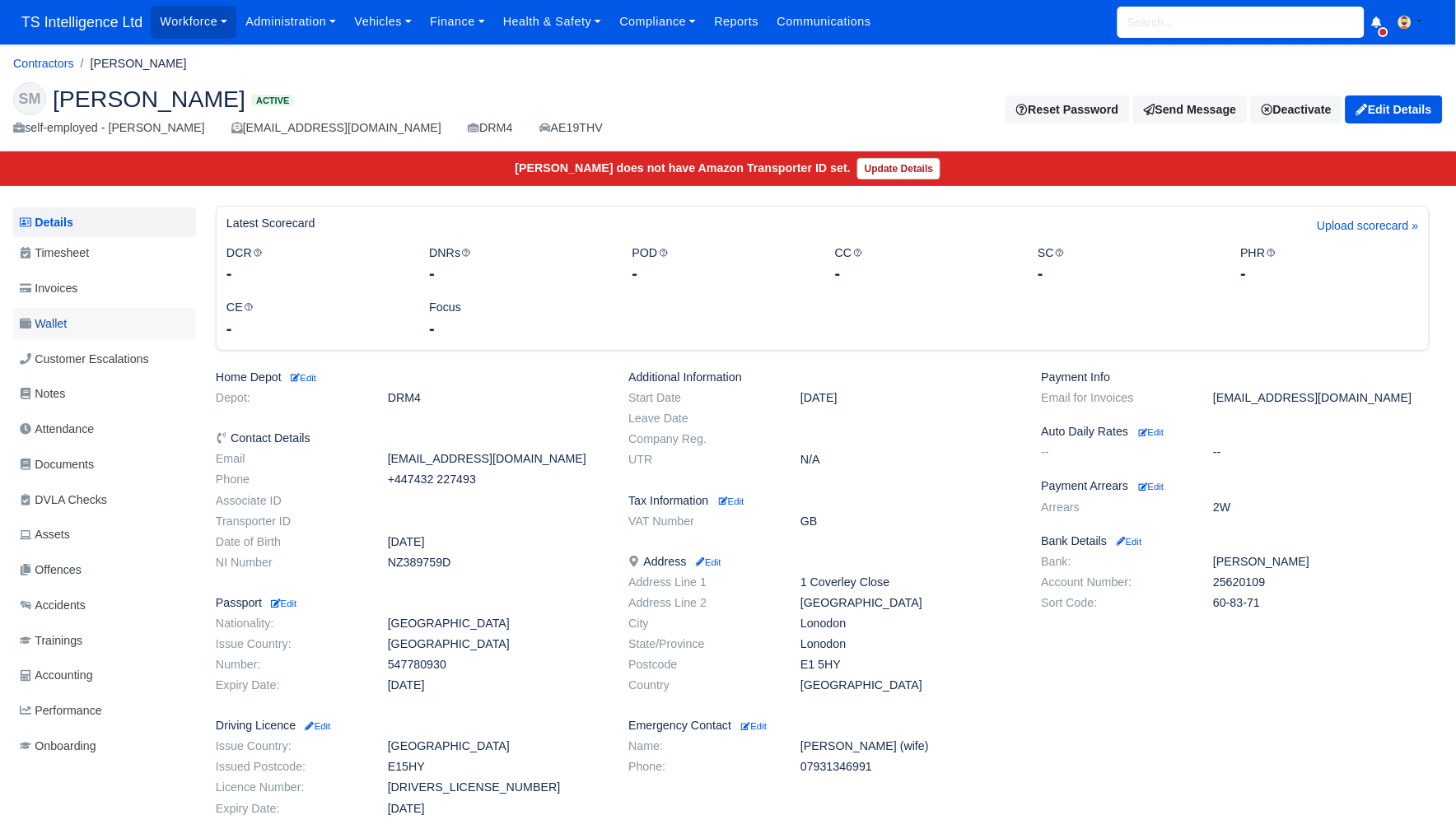
click at [108, 311] on link "Wallet" at bounding box center [104, 323] width 183 height 32
click at [76, 324] on link "Wallet" at bounding box center [104, 323] width 183 height 32
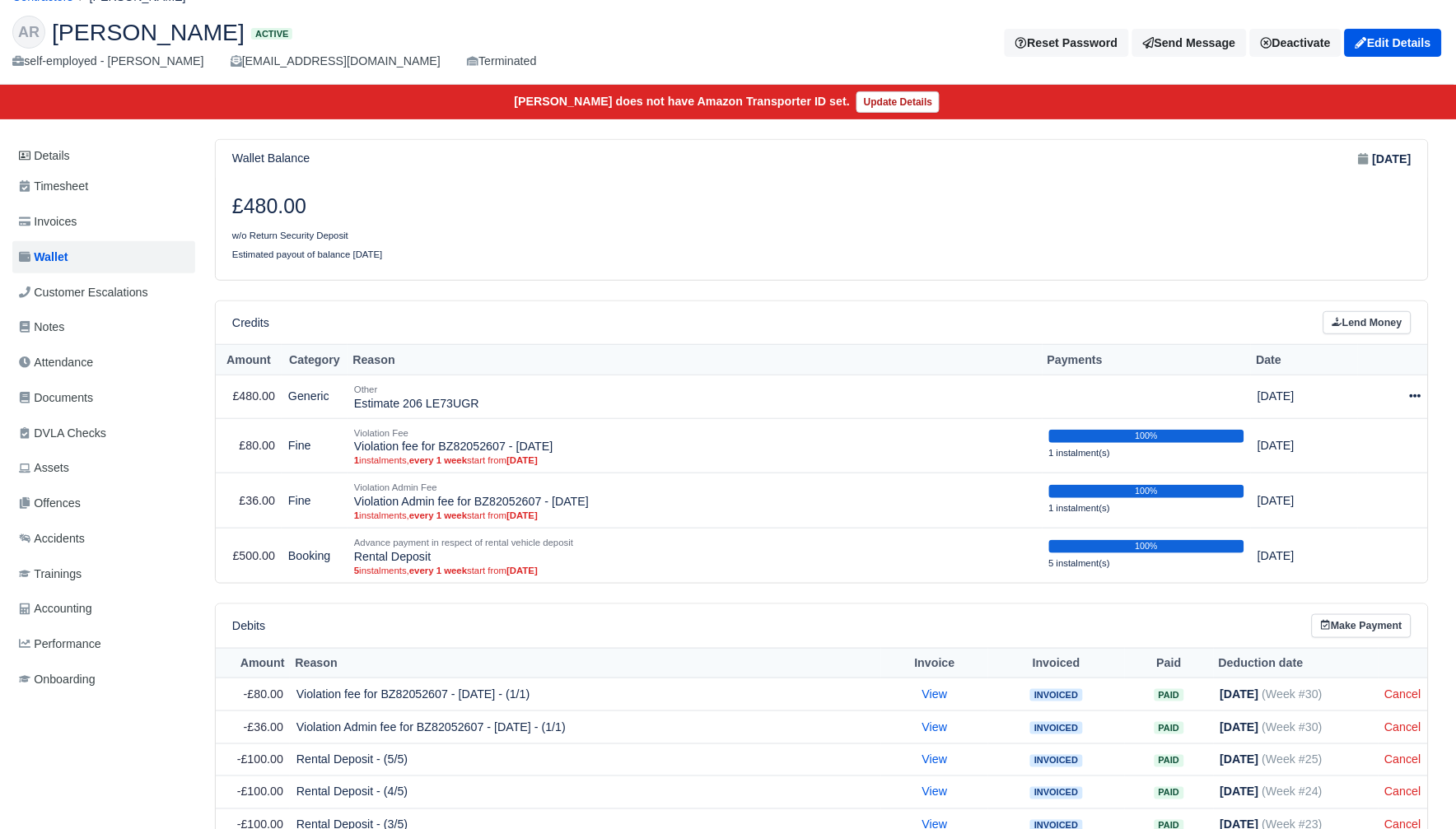
scroll to position [46, 1]
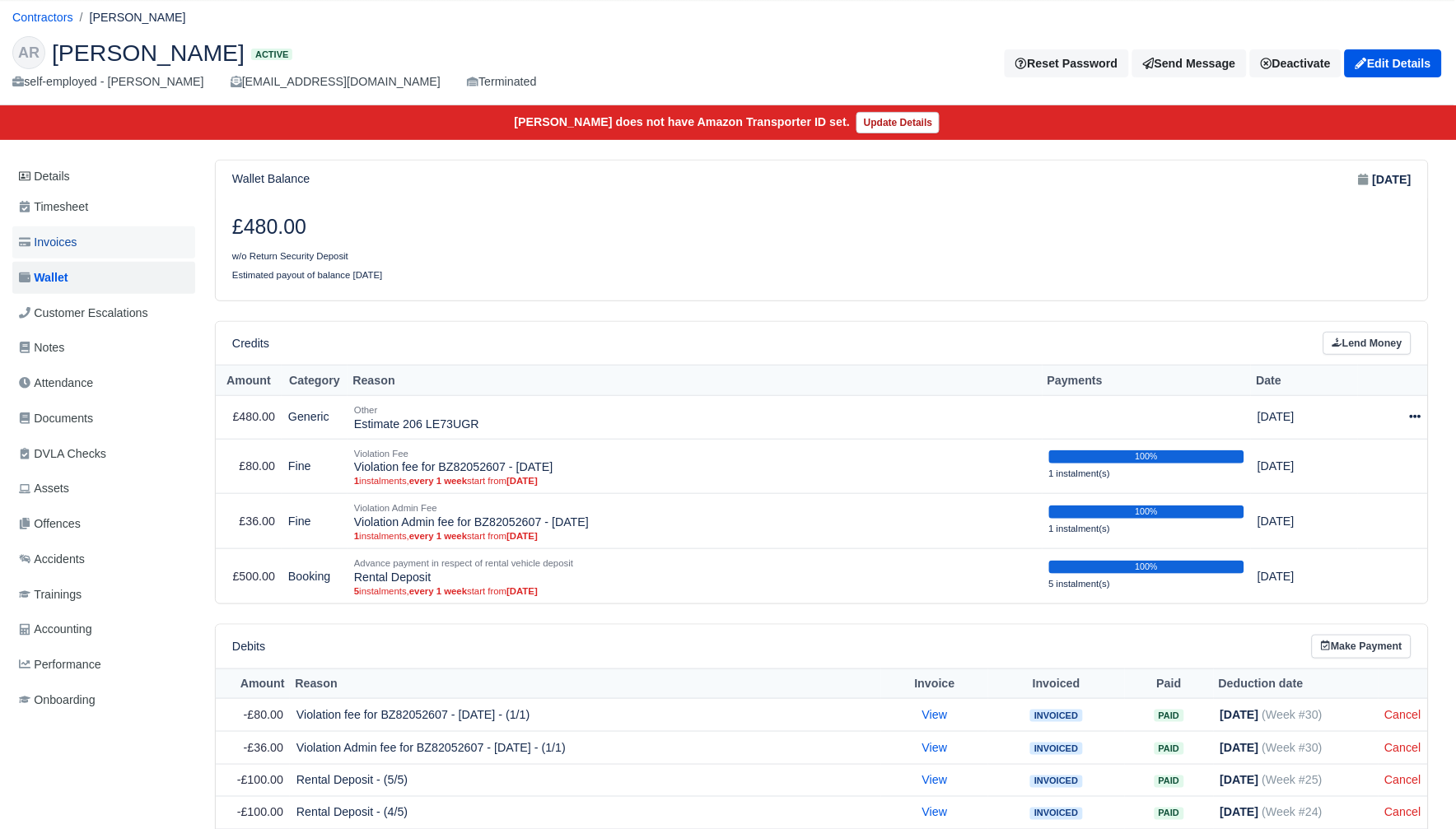
click at [83, 242] on link "Invoices" at bounding box center [103, 241] width 183 height 32
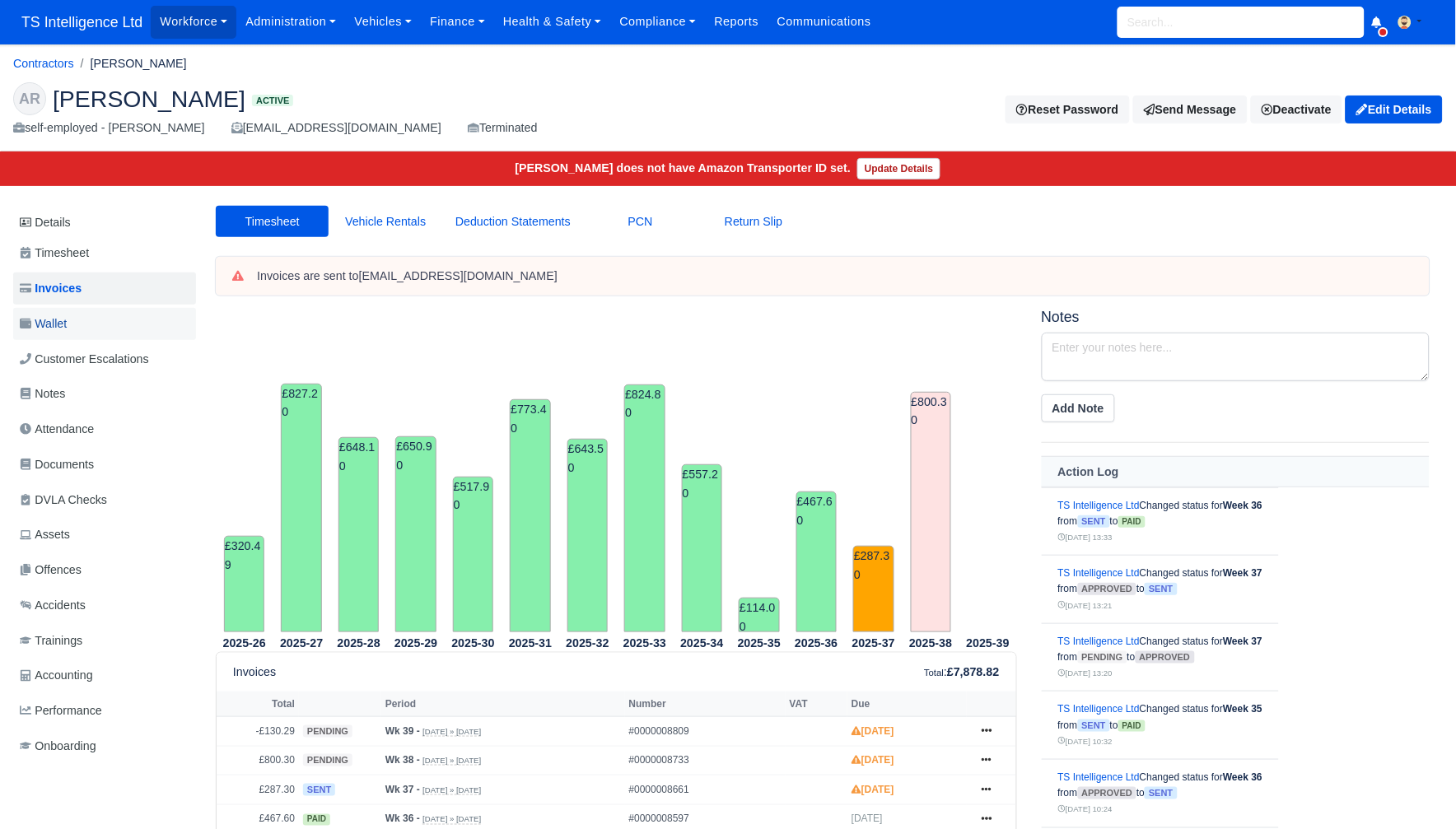
click at [87, 320] on link "Wallet" at bounding box center [104, 323] width 183 height 32
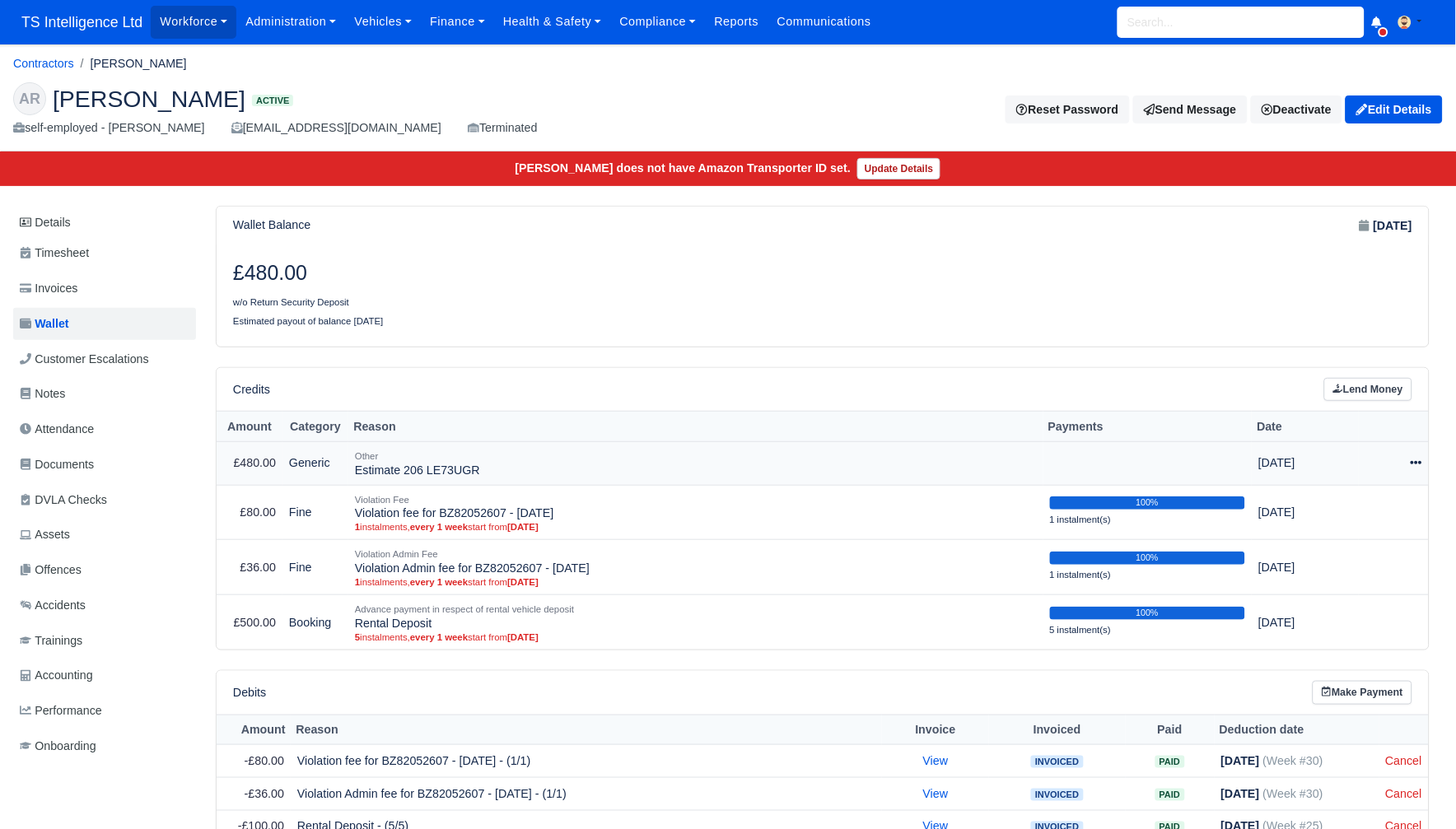
click at [1420, 462] on icon at bounding box center [1416, 464] width 11 height 3
click at [1352, 536] on link "Schedule" at bounding box center [1341, 539] width 147 height 26
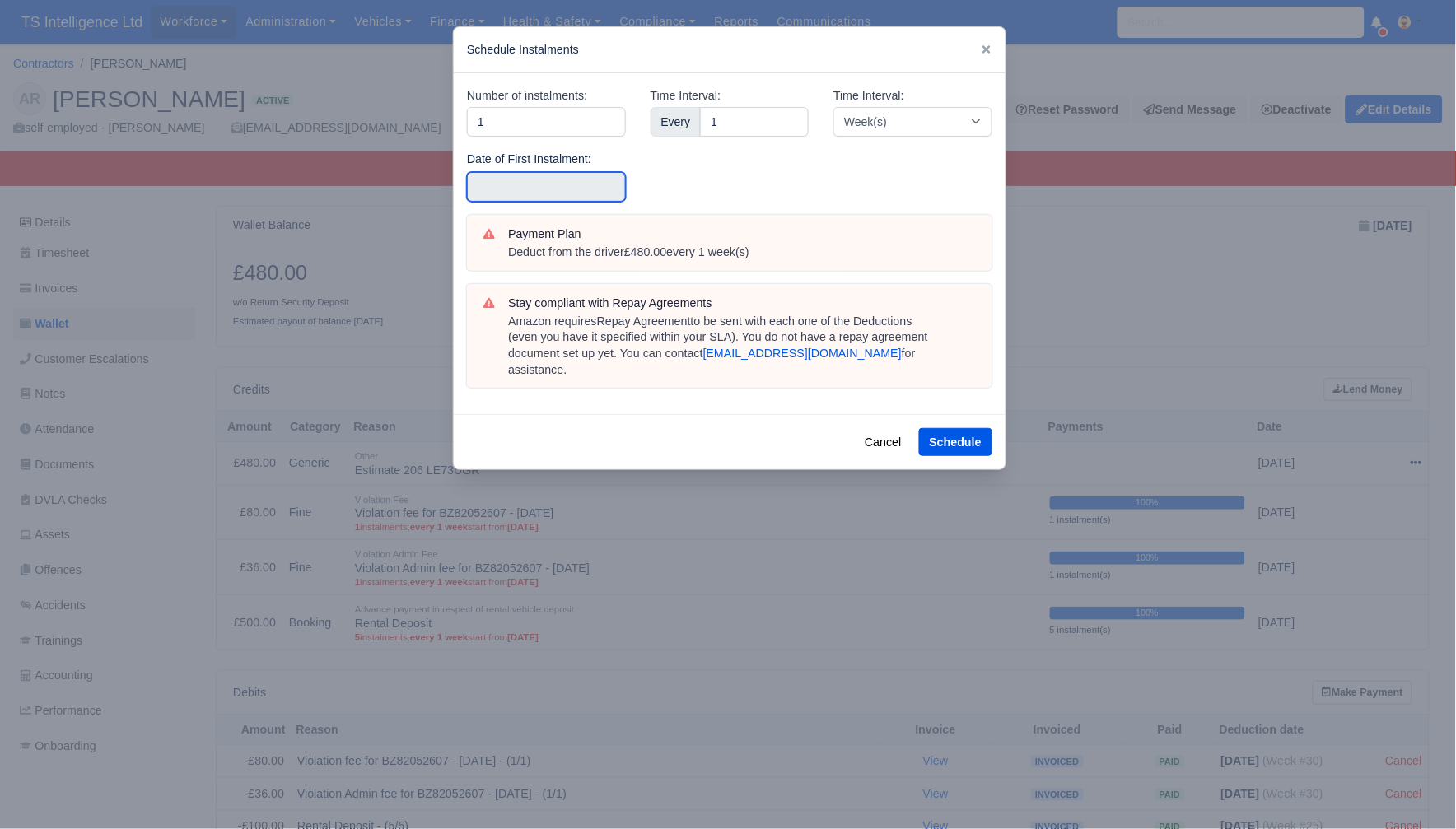
click at [511, 186] on input "text" at bounding box center [546, 186] width 159 height 29
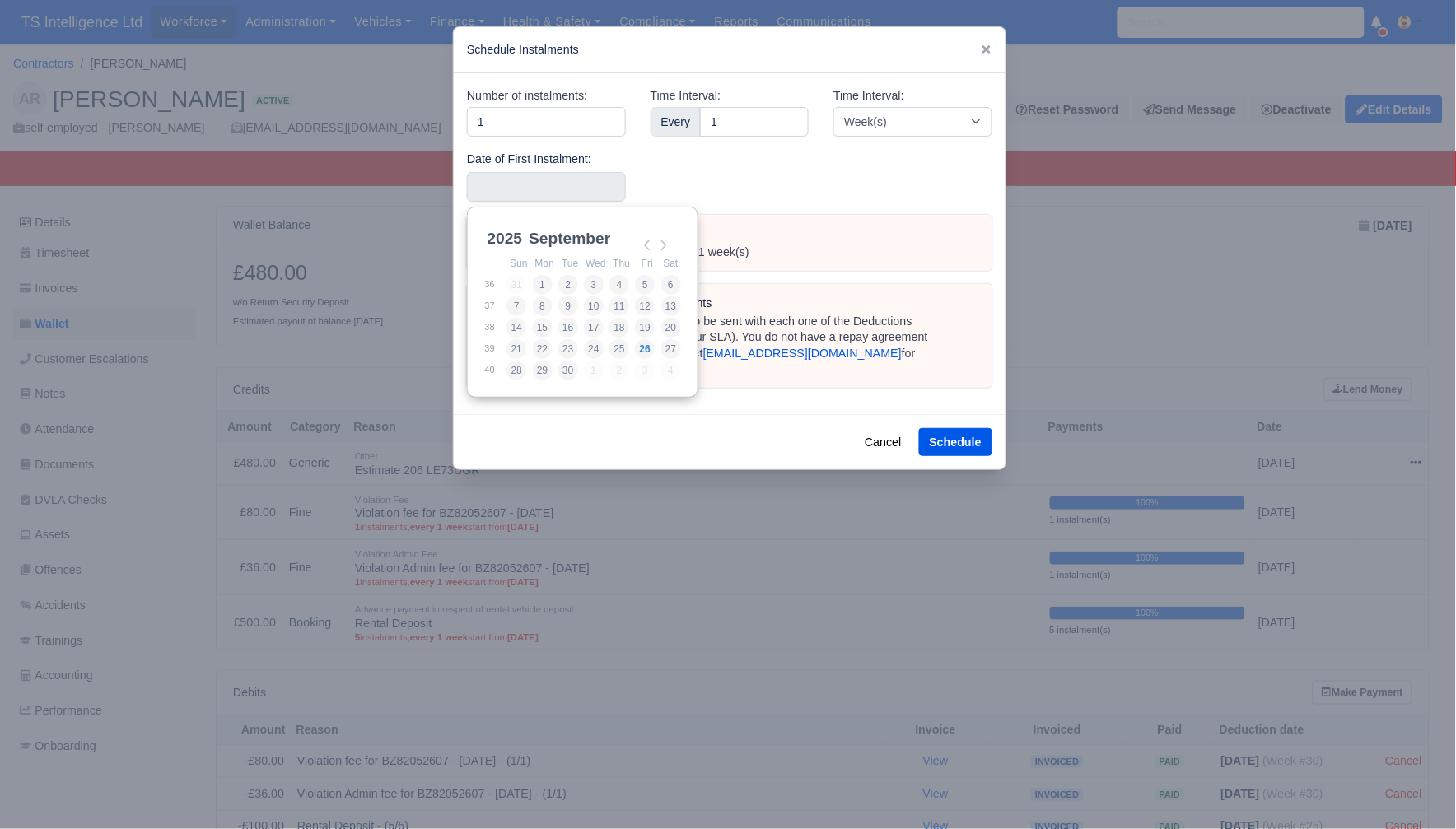
click at [872, 222] on div "Payment Plan Deduct from the driver £480.00 every 1 week(s)" at bounding box center [729, 242] width 525 height 56
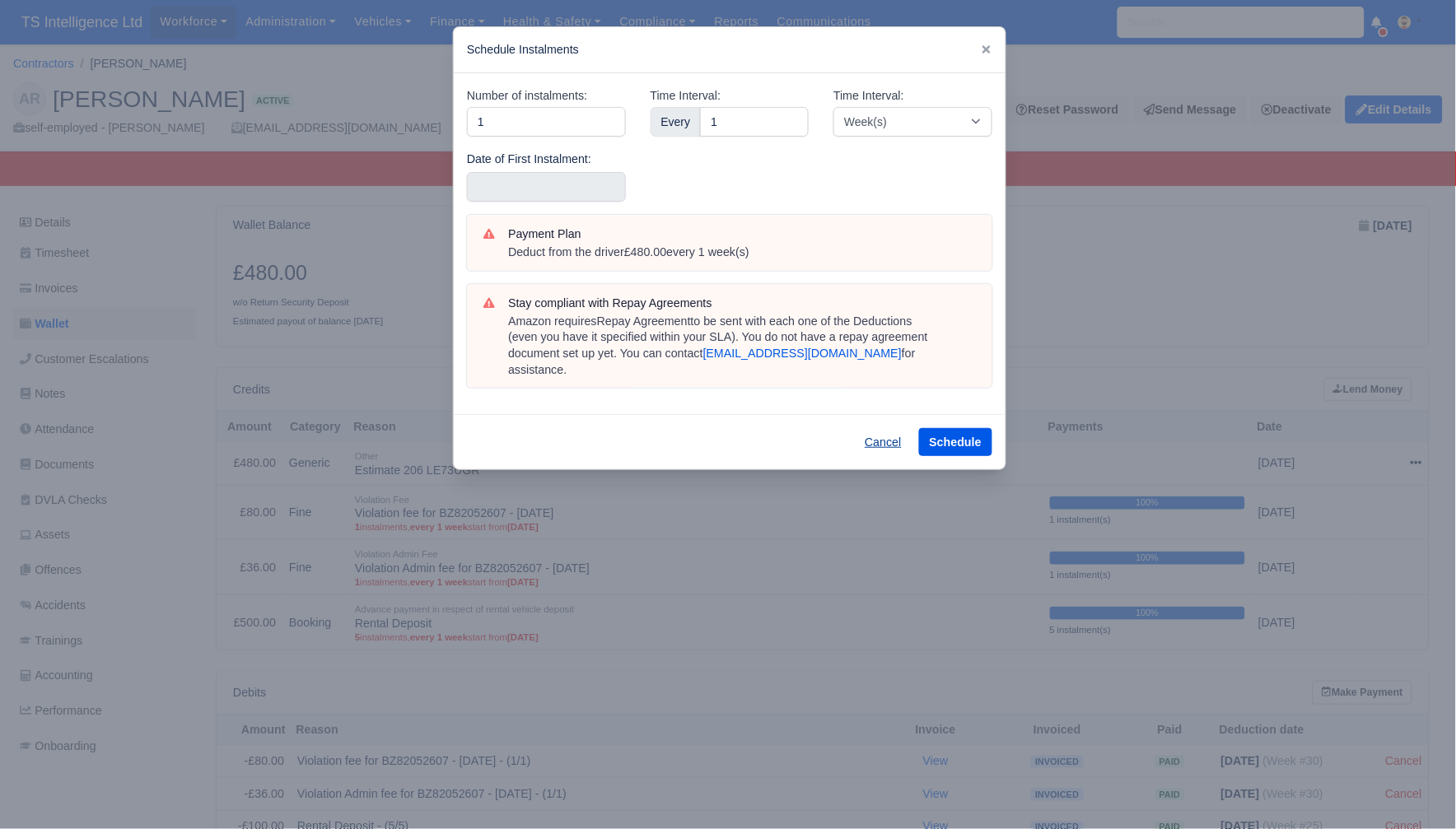
click at [872, 430] on button "Cancel" at bounding box center [883, 442] width 58 height 28
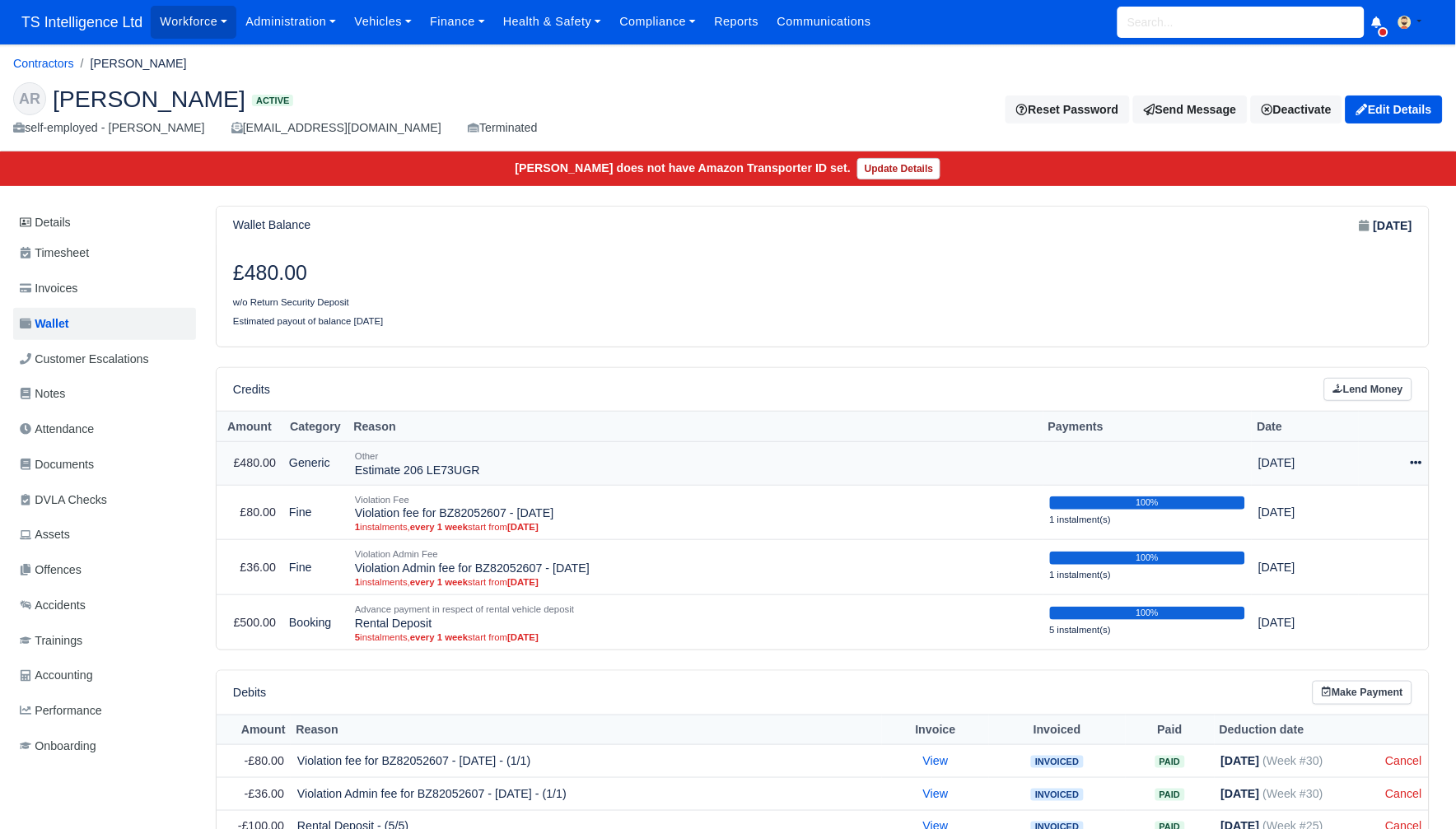
click at [1416, 463] on icon at bounding box center [1416, 464] width 11 height 3
click at [1342, 539] on link "Schedule" at bounding box center [1341, 539] width 147 height 26
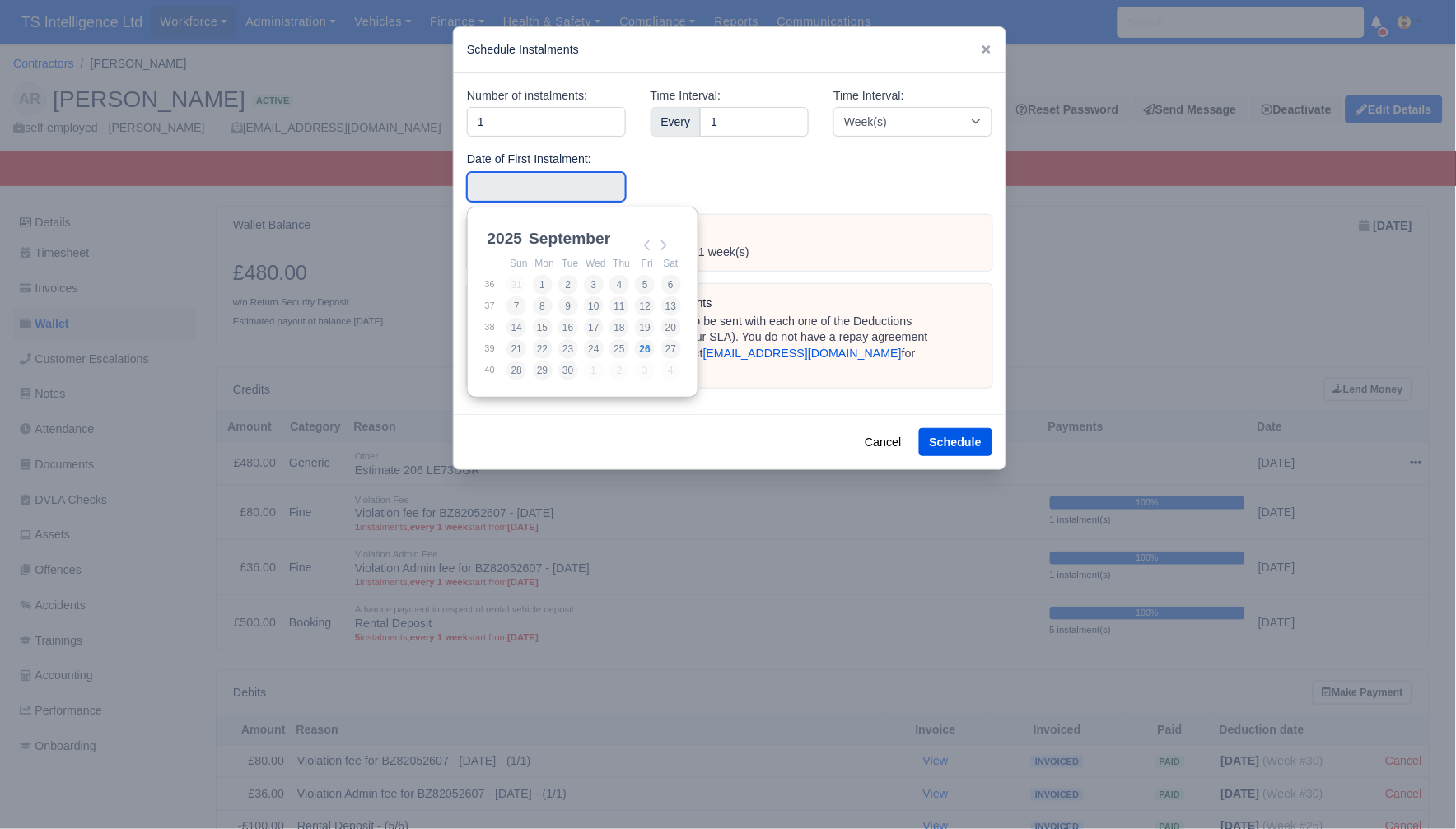
click at [536, 186] on input "Use the arrow keys to pick a date" at bounding box center [546, 186] width 159 height 29
type input "2025-09-13"
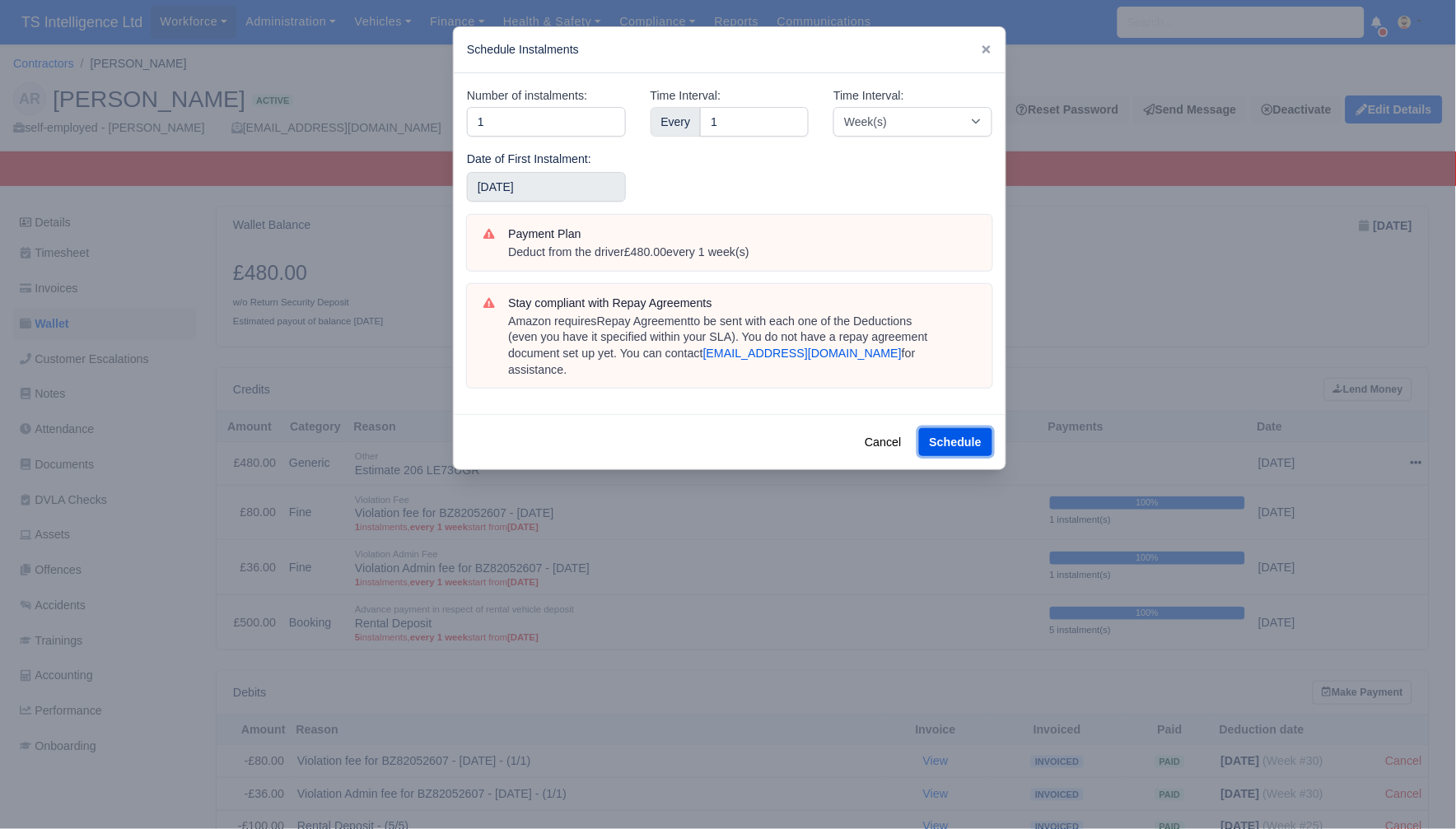
click at [941, 428] on button "Schedule" at bounding box center [955, 442] width 73 height 28
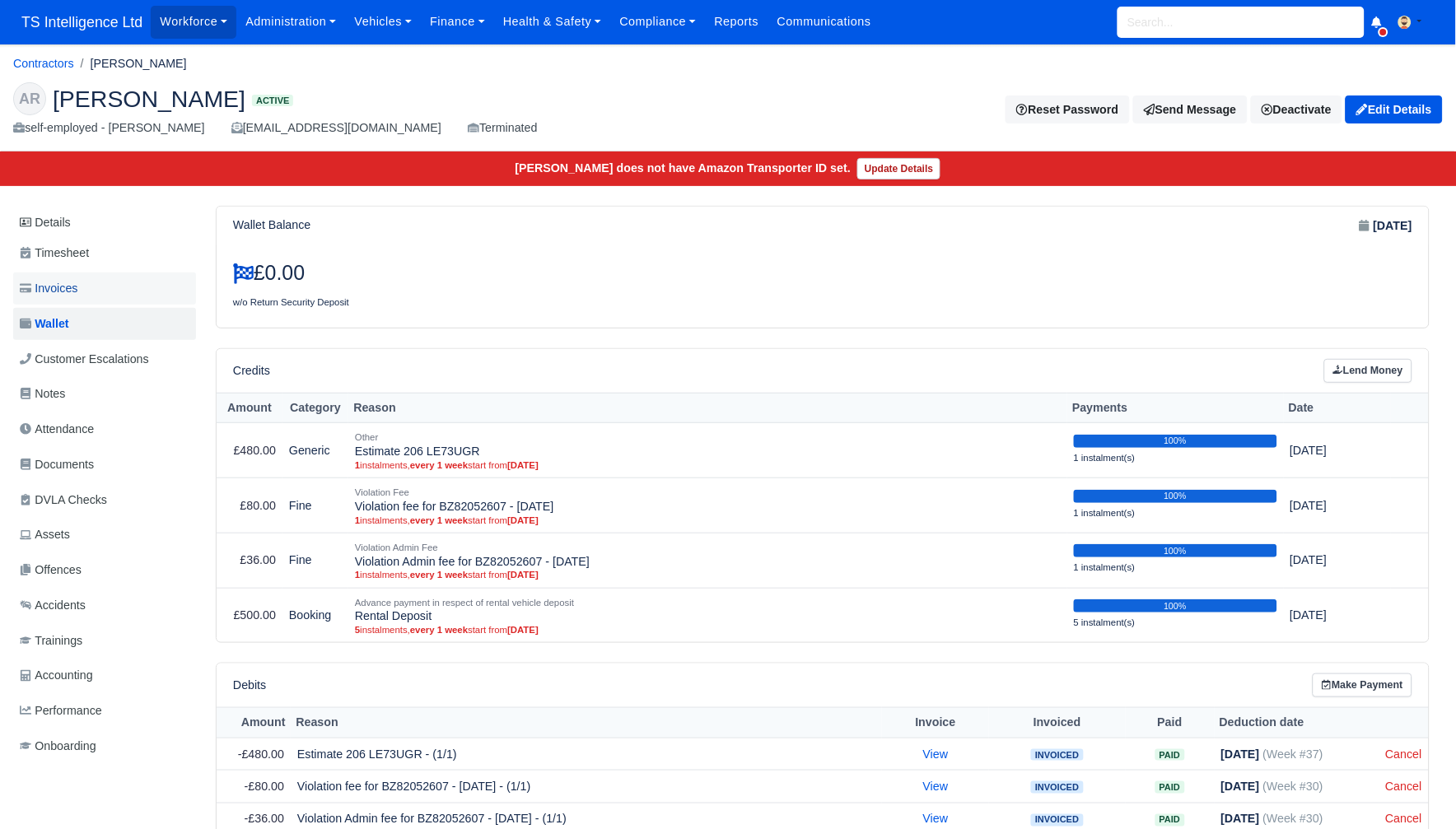
click at [89, 288] on link "Invoices" at bounding box center [104, 288] width 183 height 32
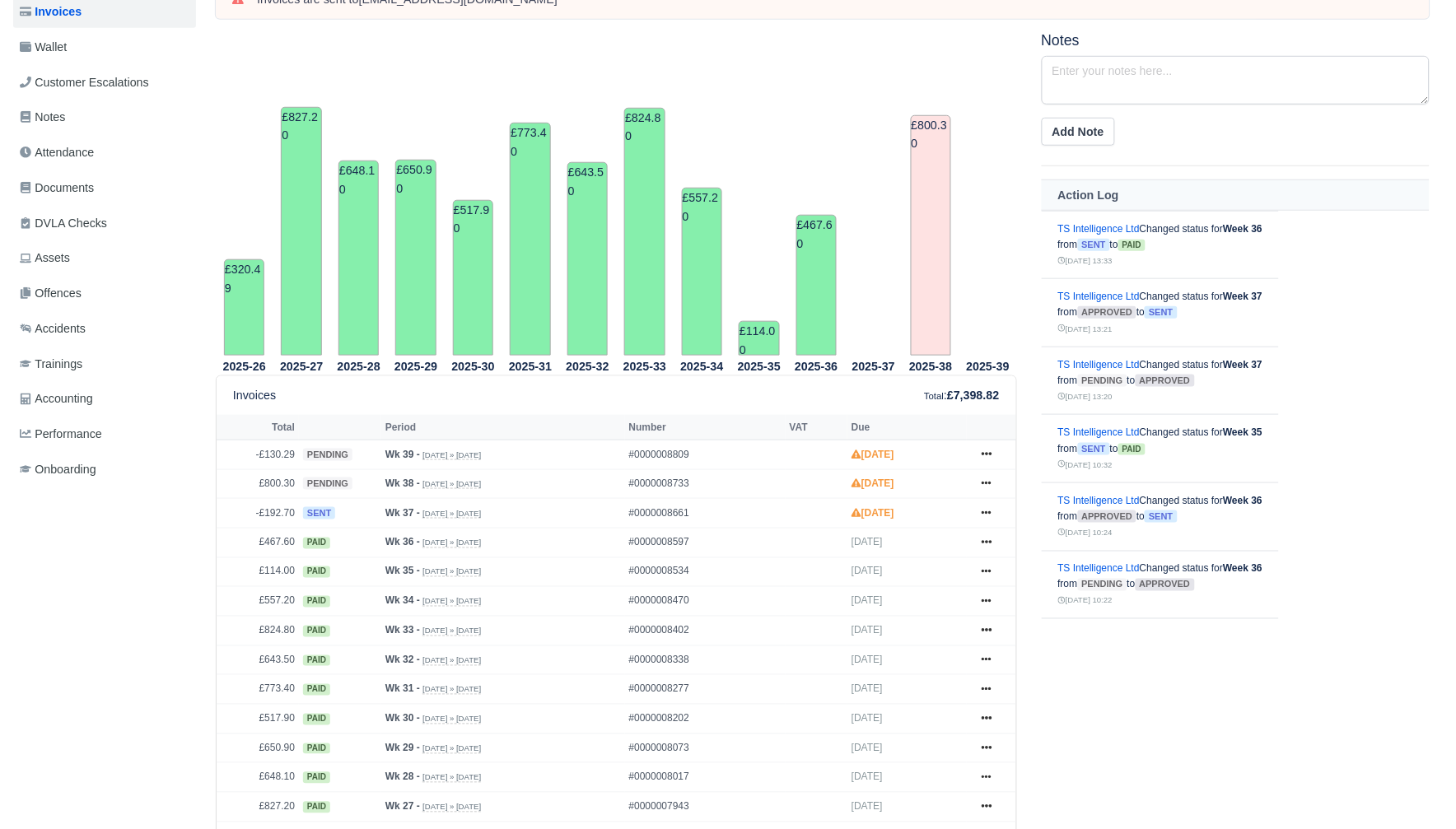
scroll to position [305, 0]
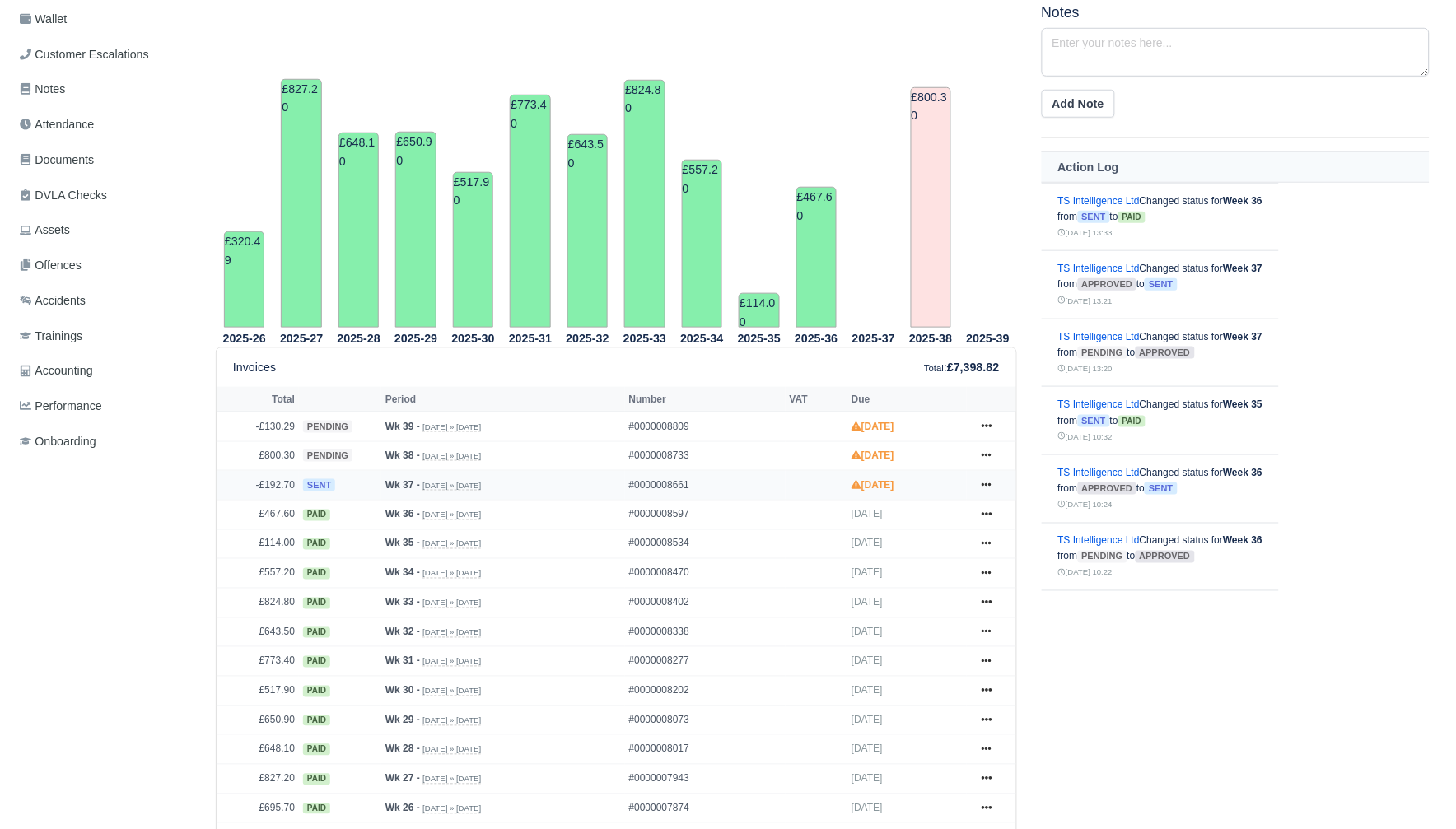
drag, startPoint x: 981, startPoint y: 484, endPoint x: 968, endPoint y: 490, distance: 14.3
click at [982, 484] on icon at bounding box center [986, 485] width 9 height 9
click at [933, 515] on link "Show Invoice" at bounding box center [925, 515] width 147 height 34
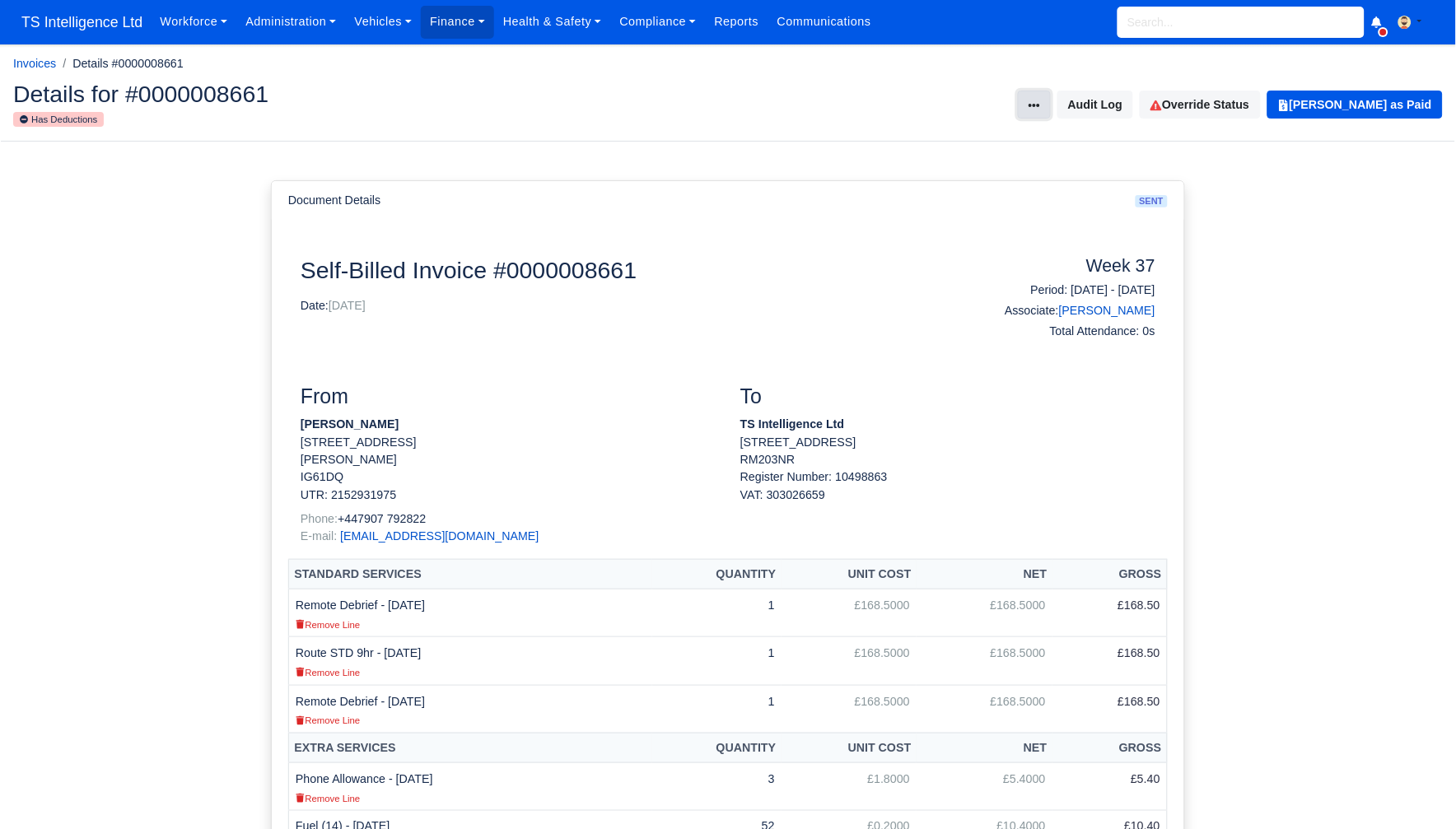
click at [1040, 101] on icon at bounding box center [1034, 105] width 11 height 11
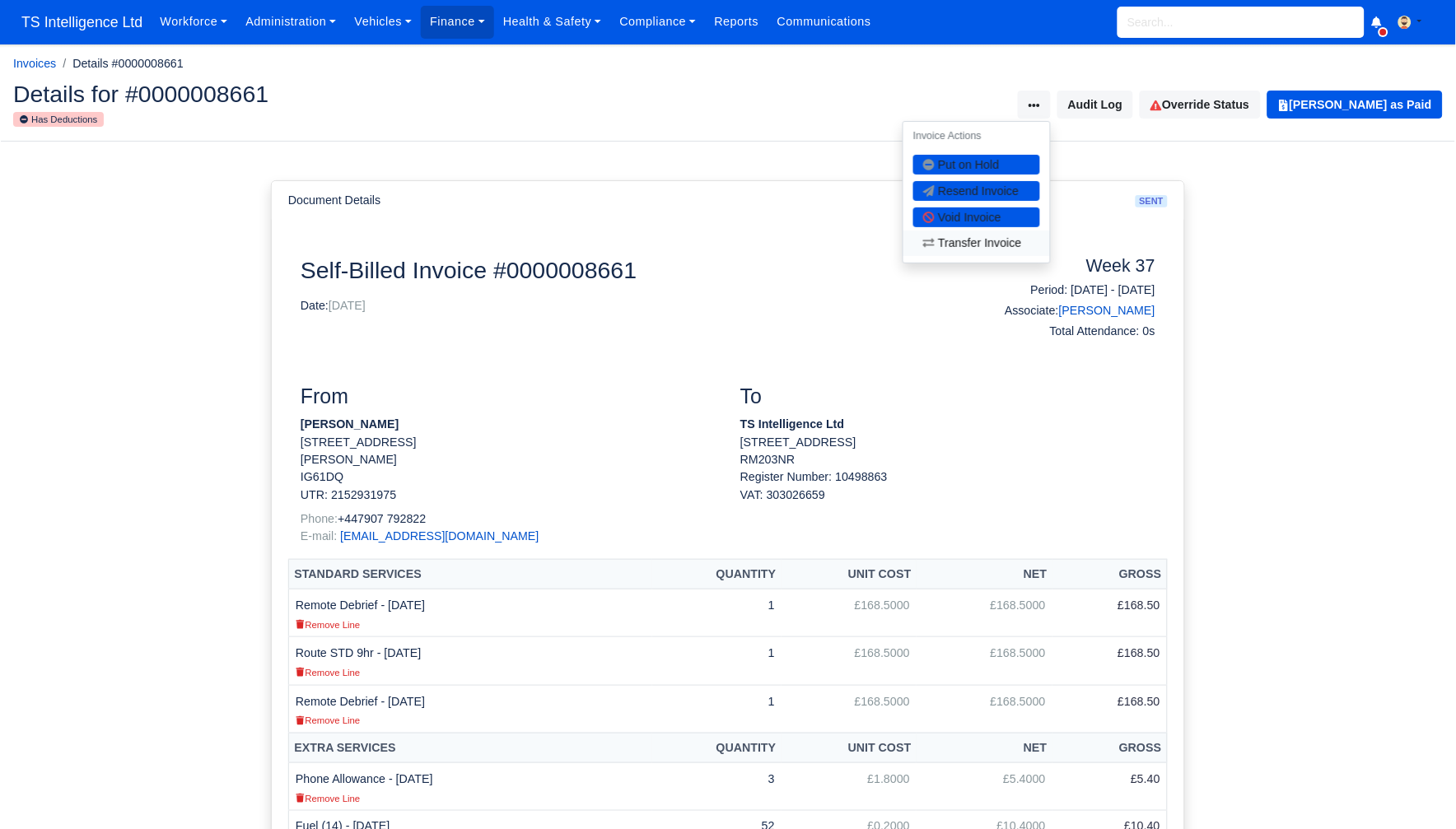
click at [991, 244] on link "Transfer Invoice" at bounding box center [976, 243] width 147 height 26
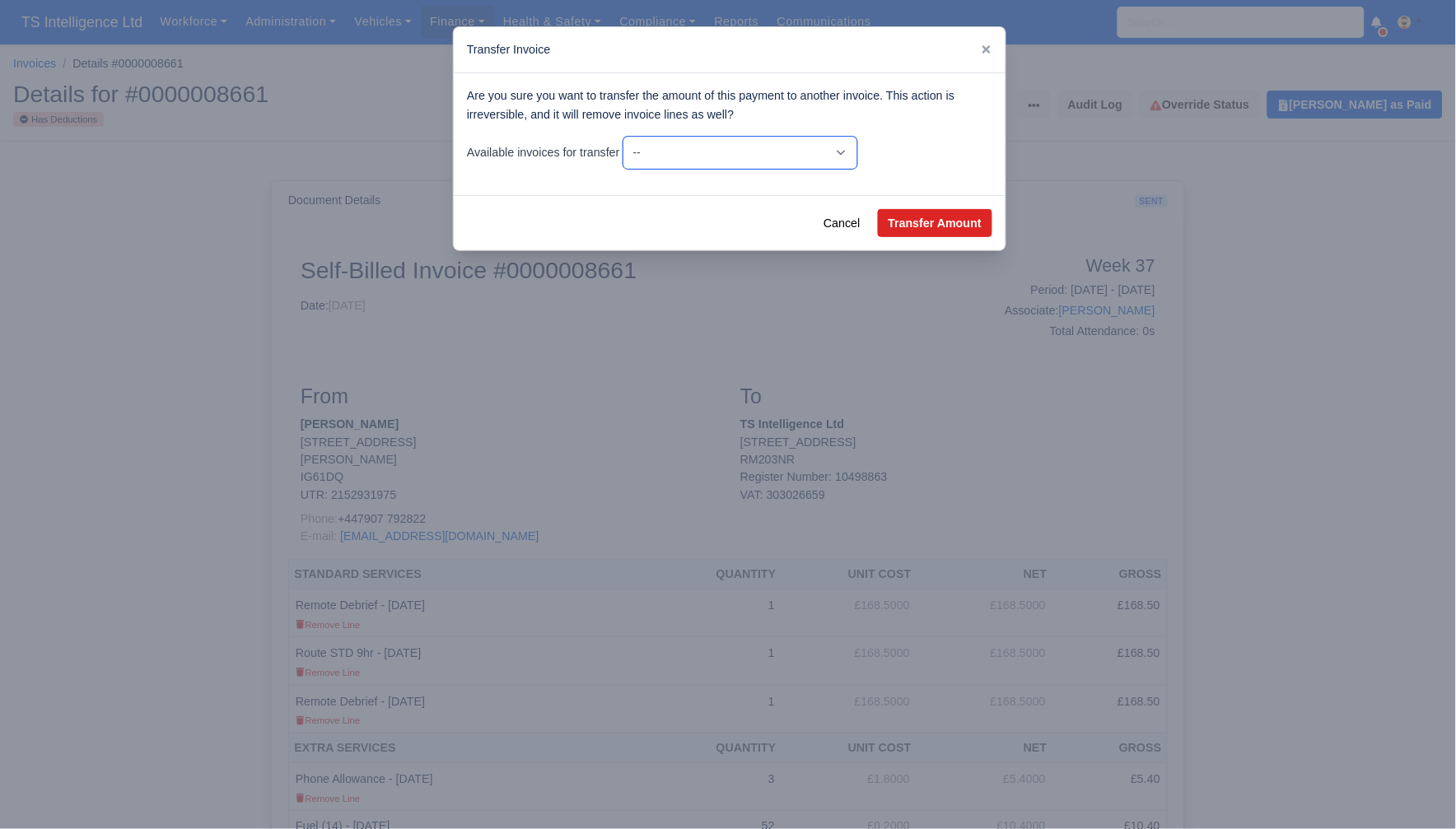
click at [857, 143] on select "-- -£192.70 - Wk #37 [[DATE] - [DATE]] £800.30 - Wk #38 [[DATE] - [DATE]] -£130…" at bounding box center [740, 152] width 234 height 32
click at [628, 137] on select "-- -£192.70 - Wk #37 [[DATE] - [DATE]] £800.30 - Wk #38 [[DATE] - [DATE]] -£130…" at bounding box center [740, 152] width 234 height 32
click at [939, 226] on button "Transfer Amount" at bounding box center [934, 222] width 114 height 28
select select "8733"
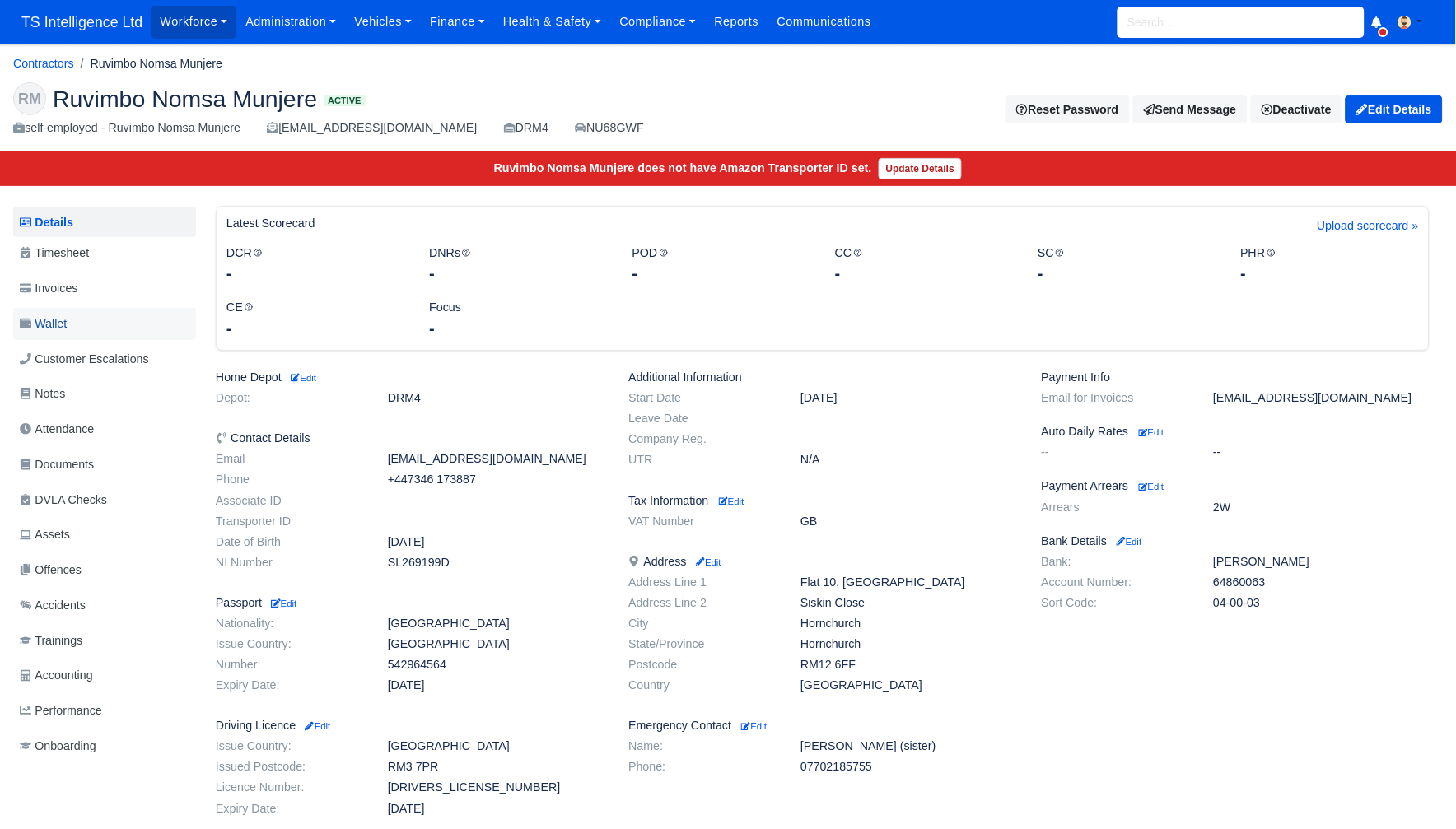
click at [55, 324] on span "Wallet" at bounding box center [43, 324] width 47 height 19
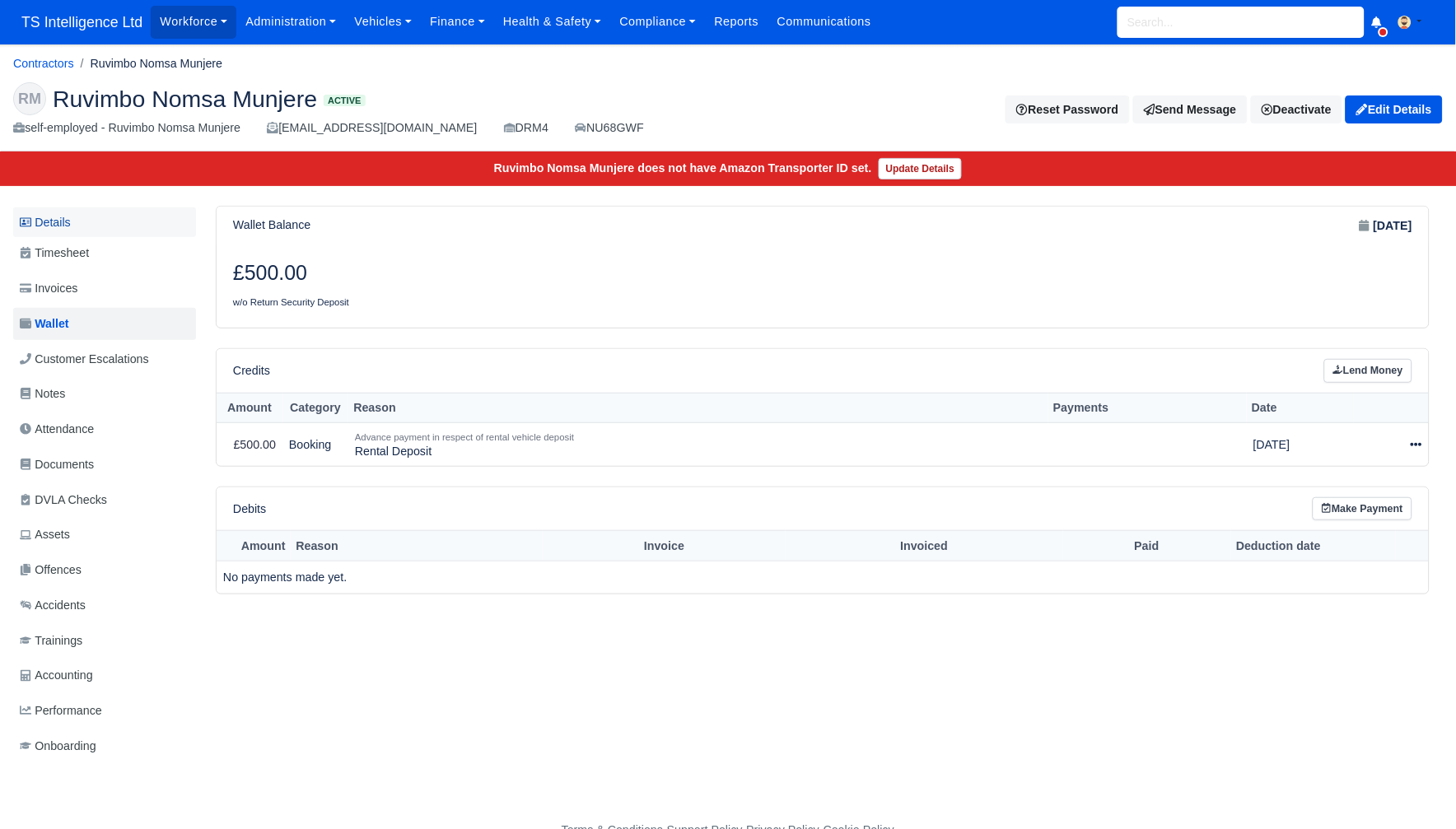
click at [70, 222] on link "Details" at bounding box center [104, 222] width 183 height 30
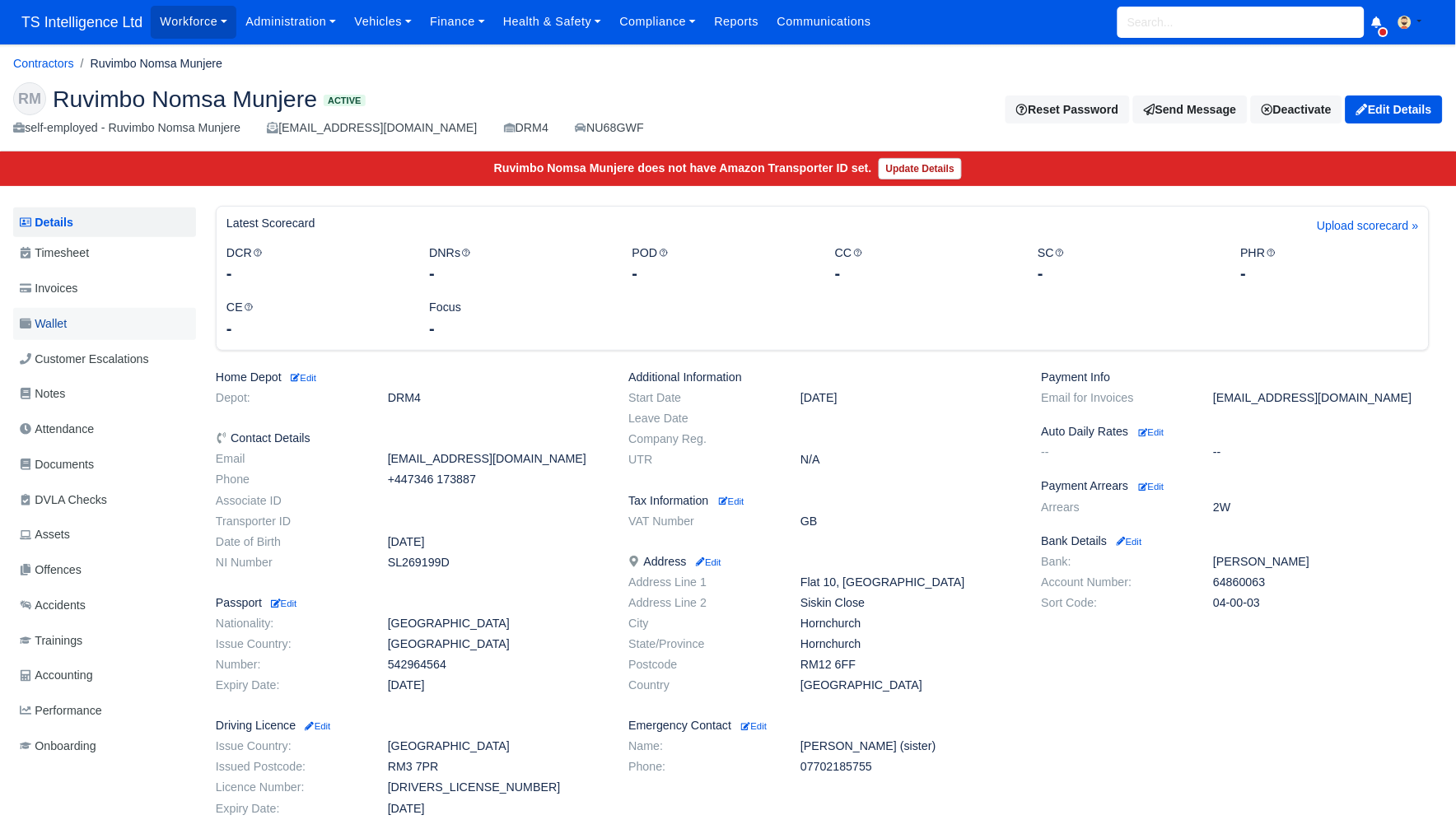
click at [97, 326] on link "Wallet" at bounding box center [104, 323] width 183 height 32
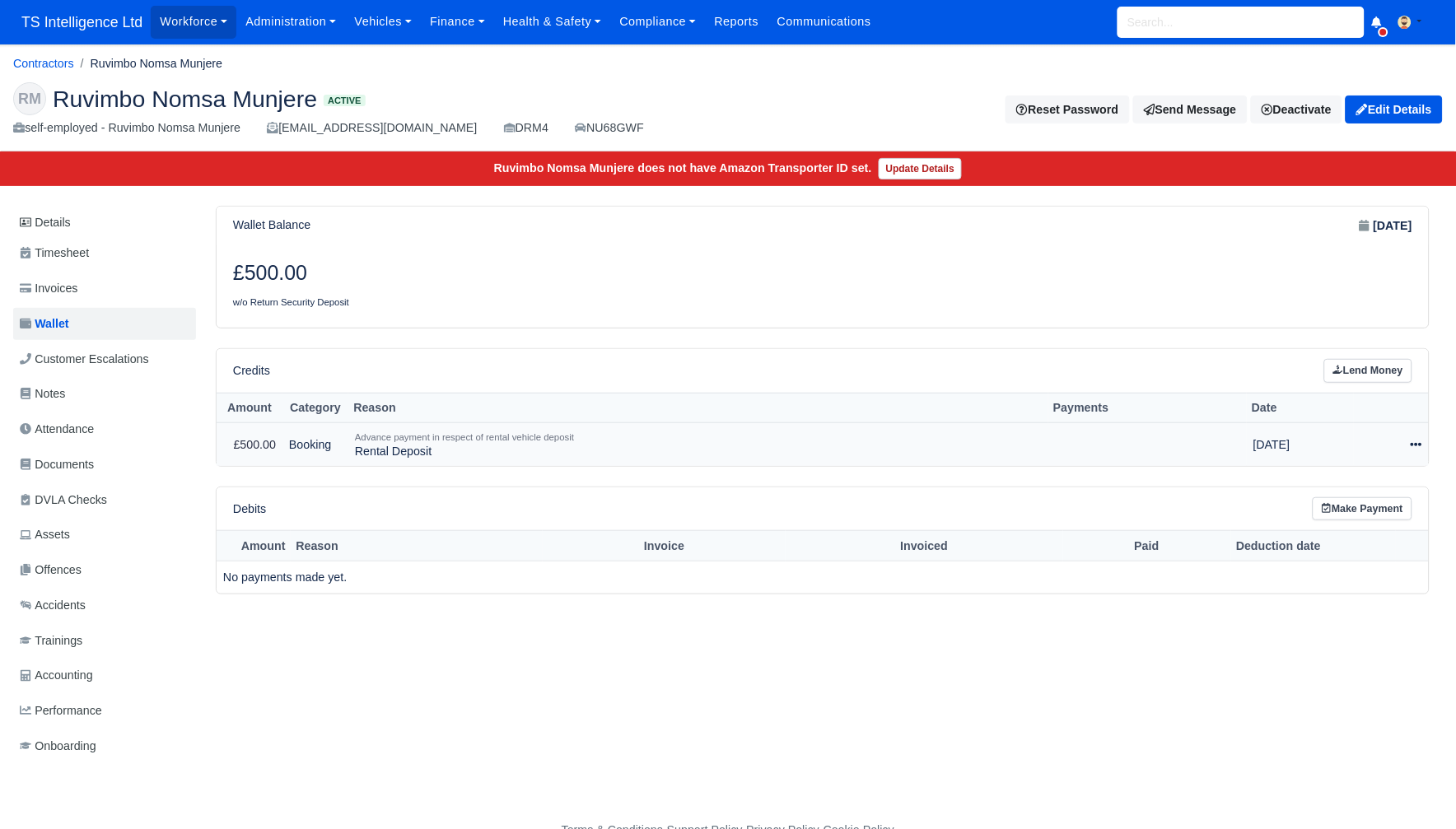
click at [1410, 444] on icon at bounding box center [1416, 444] width 11 height 11
click at [1331, 515] on link "Schedule" at bounding box center [1344, 520] width 147 height 26
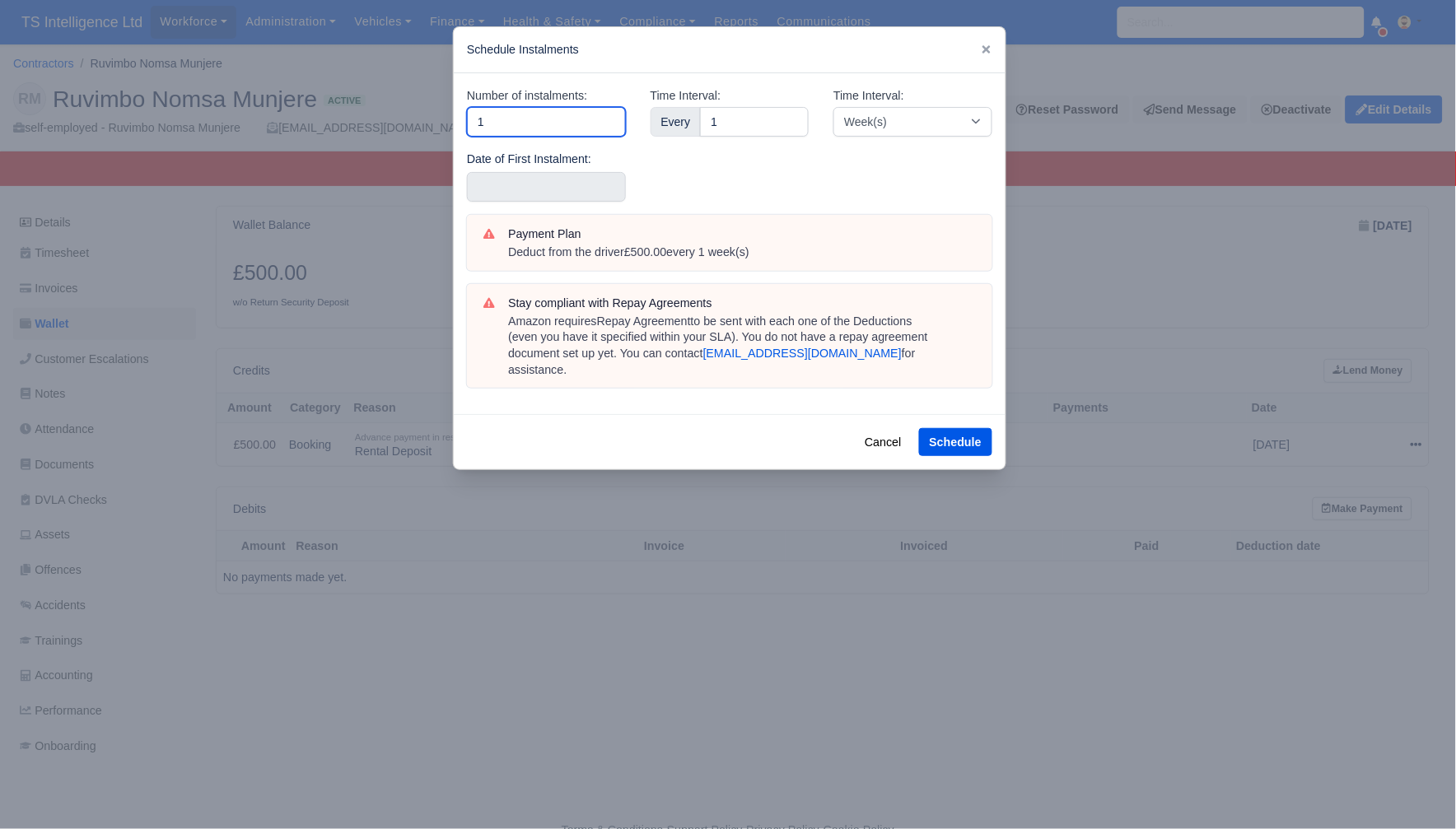
click at [552, 123] on input "1" at bounding box center [546, 122] width 159 height 29
type input "4"
type input "5"
click at [566, 187] on input "text" at bounding box center [546, 186] width 159 height 29
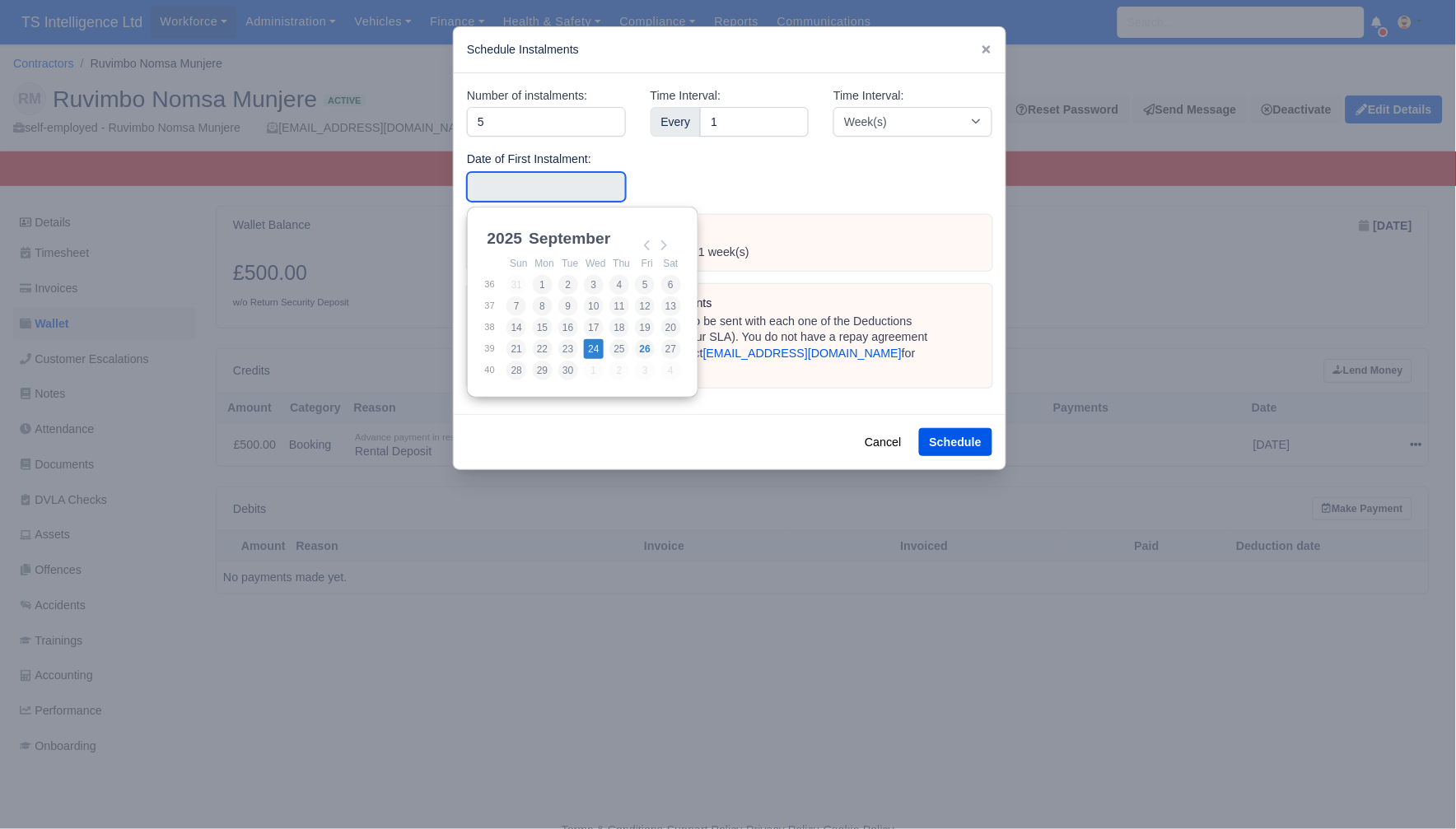
type input "2025-09-24"
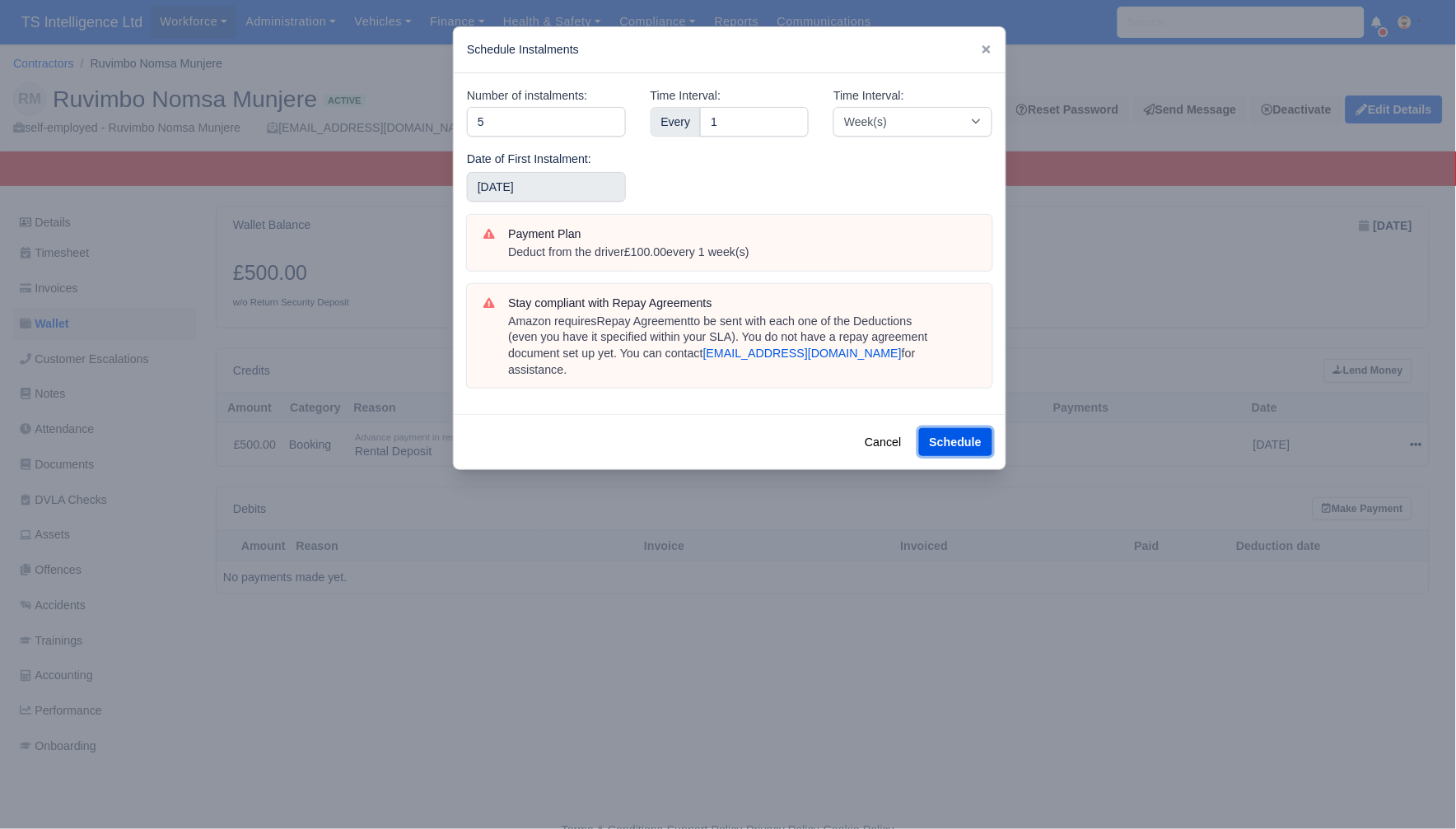
click at [960, 428] on button "Schedule" at bounding box center [955, 442] width 73 height 28
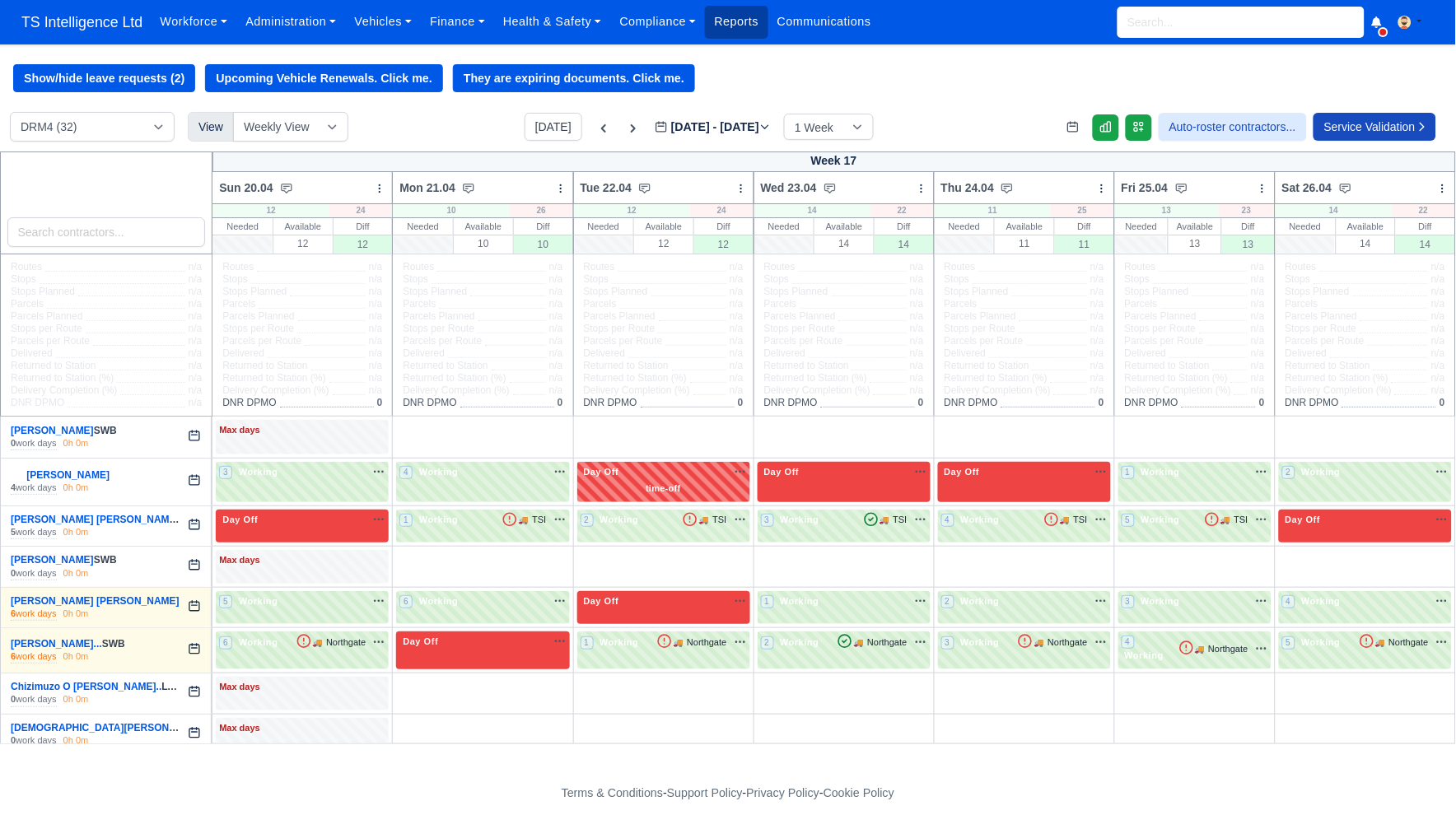
click at [744, 21] on link "Reports" at bounding box center [736, 21] width 63 height 32
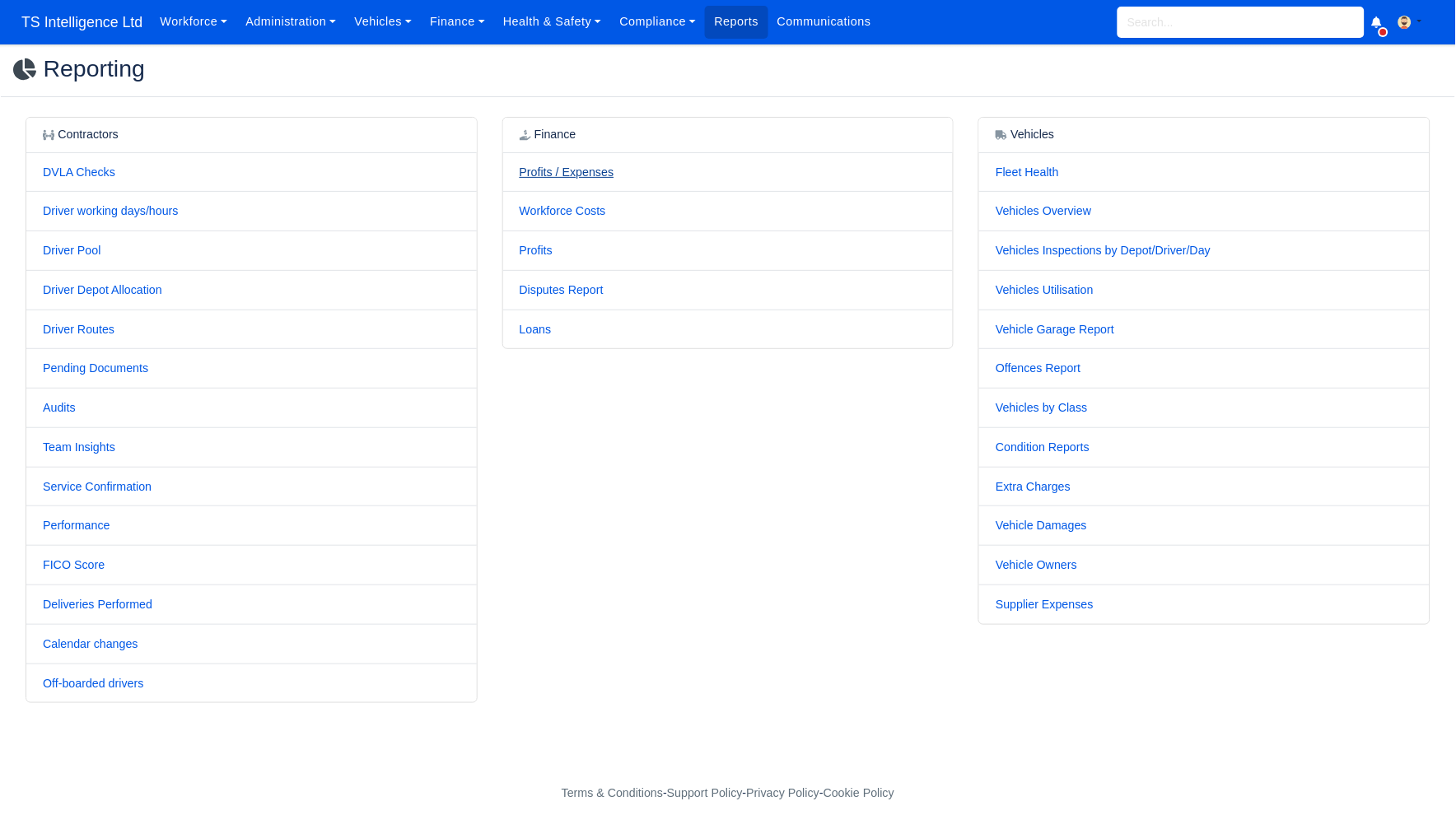
click at [580, 175] on link "Profits / Expenses" at bounding box center [567, 172] width 95 height 13
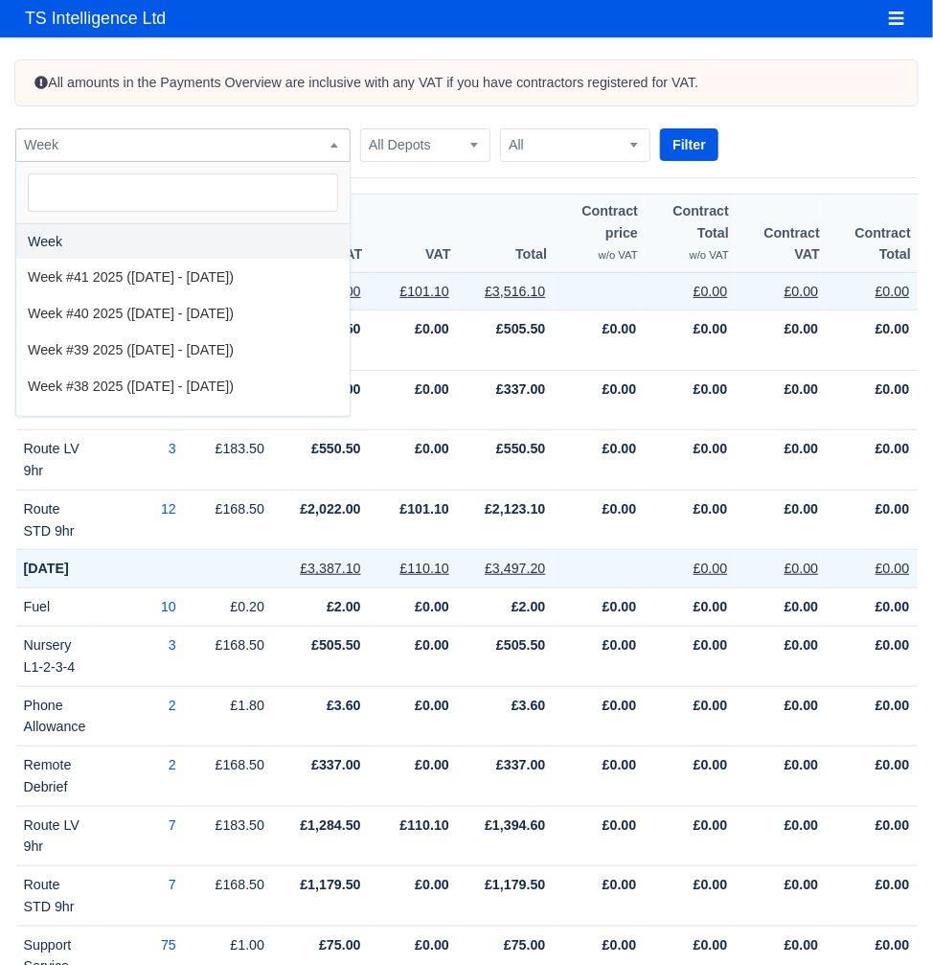
click at [254, 142] on span "Week" at bounding box center [182, 145] width 333 height 24
select select "2025-09-14|2025-09-20"
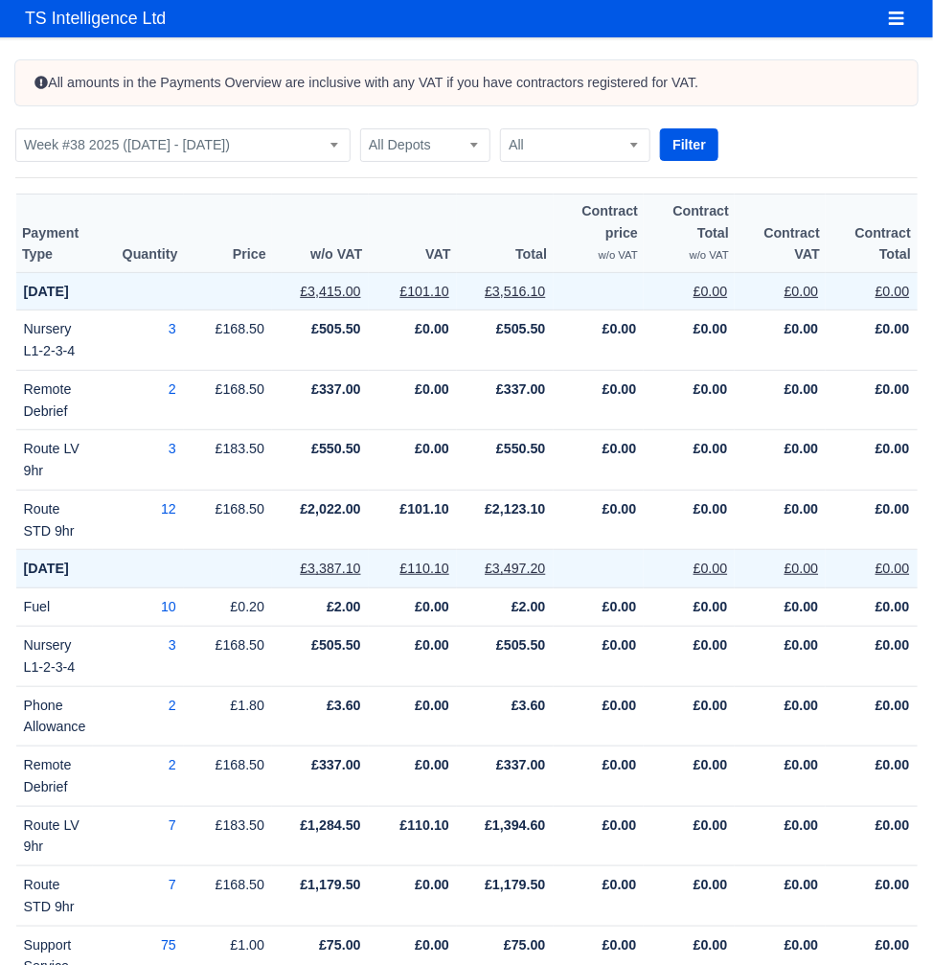
click at [657, 151] on form "Week Week #41 2025 (05 October - 11 October) Week #40 2025 (28 September - 04 O…" at bounding box center [466, 145] width 903 height 34
click at [670, 148] on button "Filter" at bounding box center [689, 144] width 58 height 33
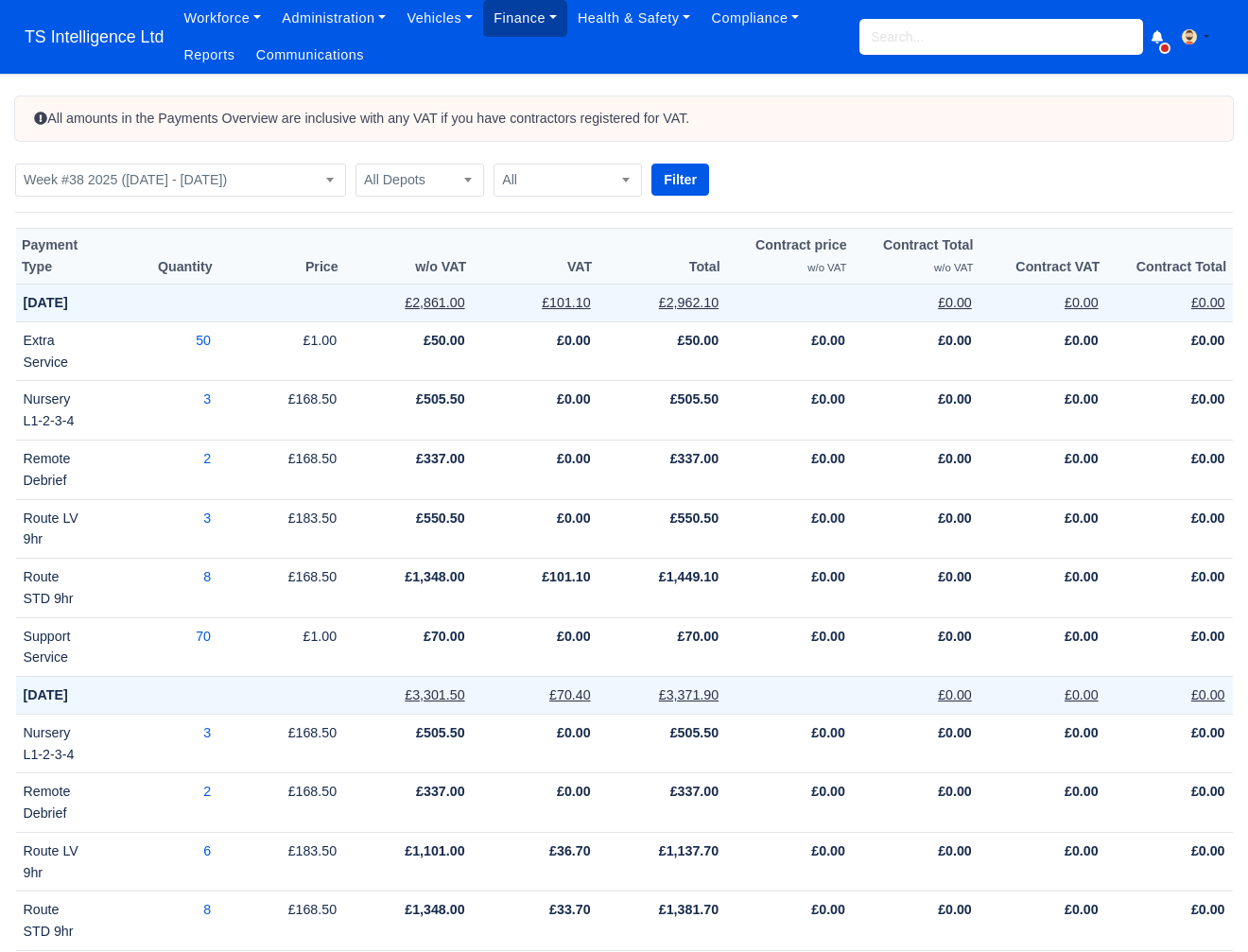
click at [512, 17] on link "Finance" at bounding box center [525, 18] width 84 height 37
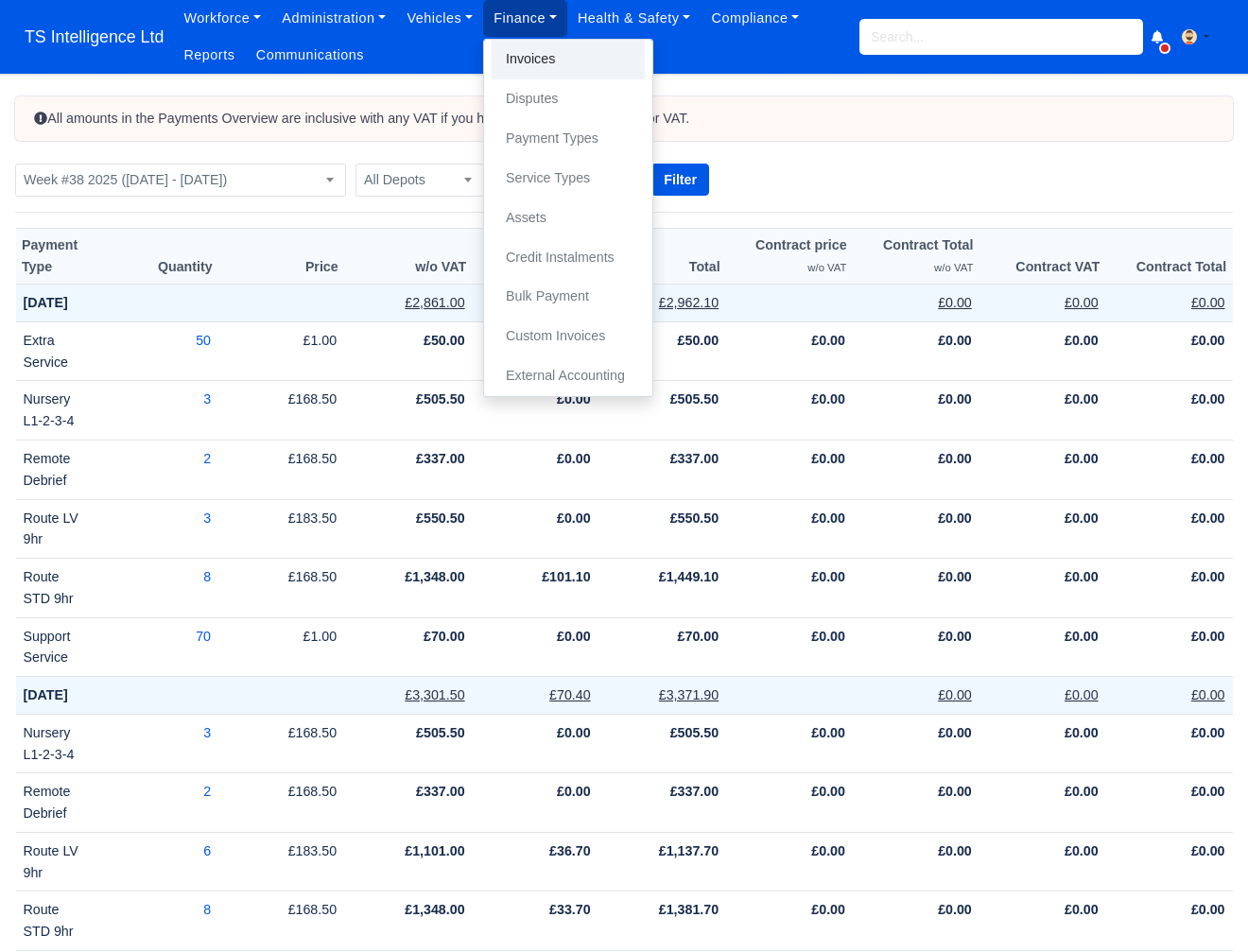
click at [534, 67] on link "Invoices" at bounding box center [567, 59] width 153 height 39
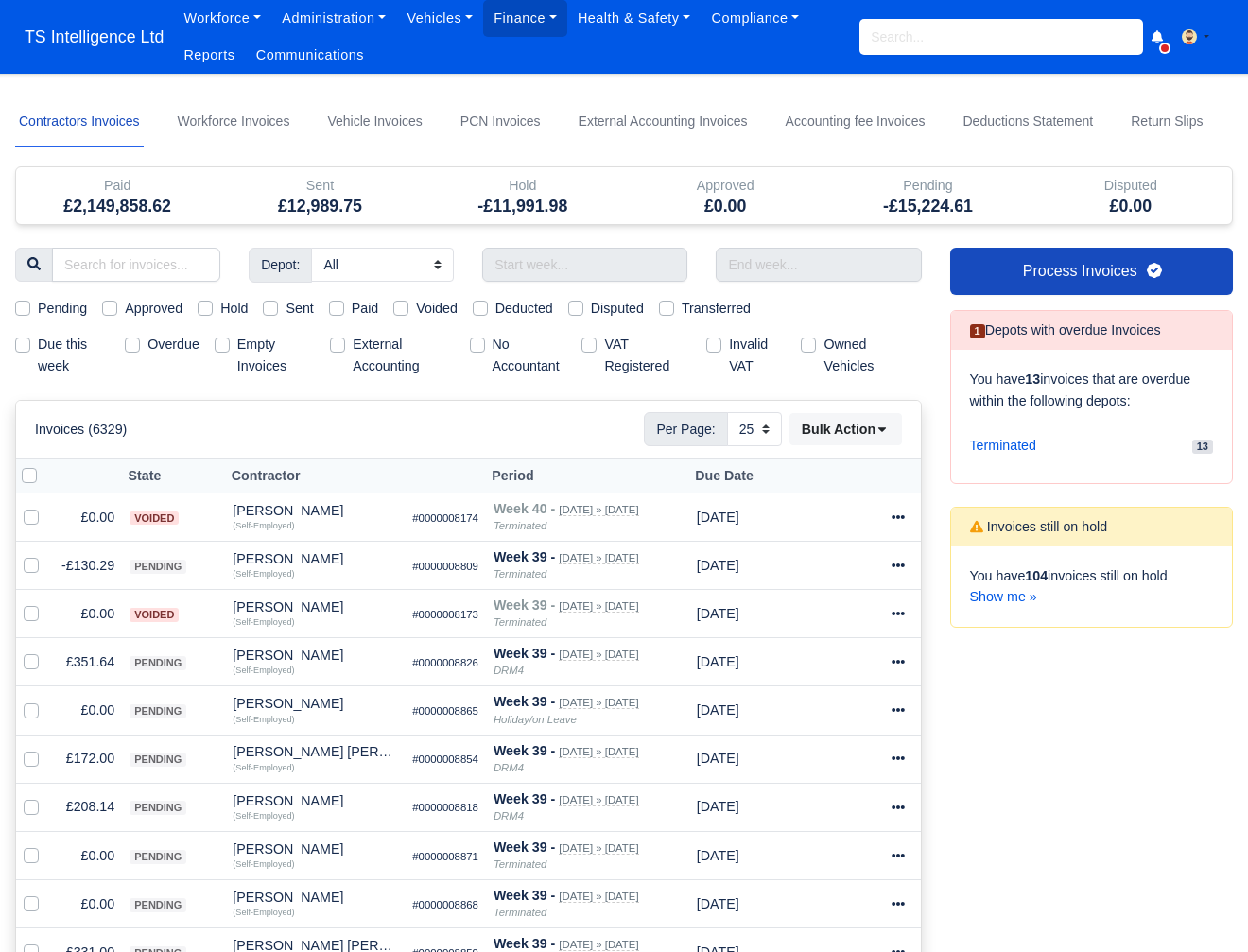
select select "25"
click at [576, 263] on input "text" at bounding box center [585, 264] width 205 height 34
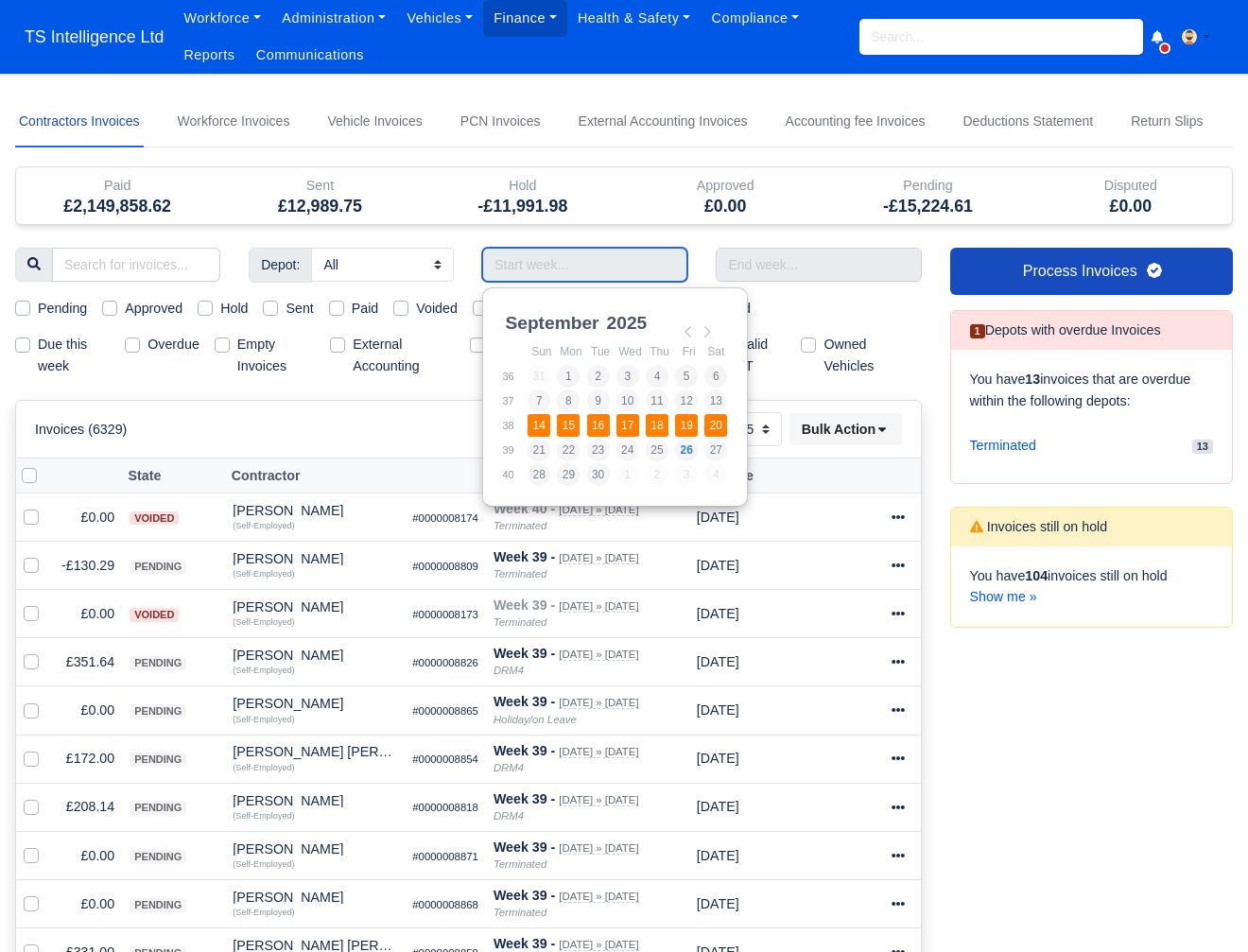
click at [580, 428] on td "15" at bounding box center [570, 425] width 30 height 25
type input "[DATE] - [DATE]"
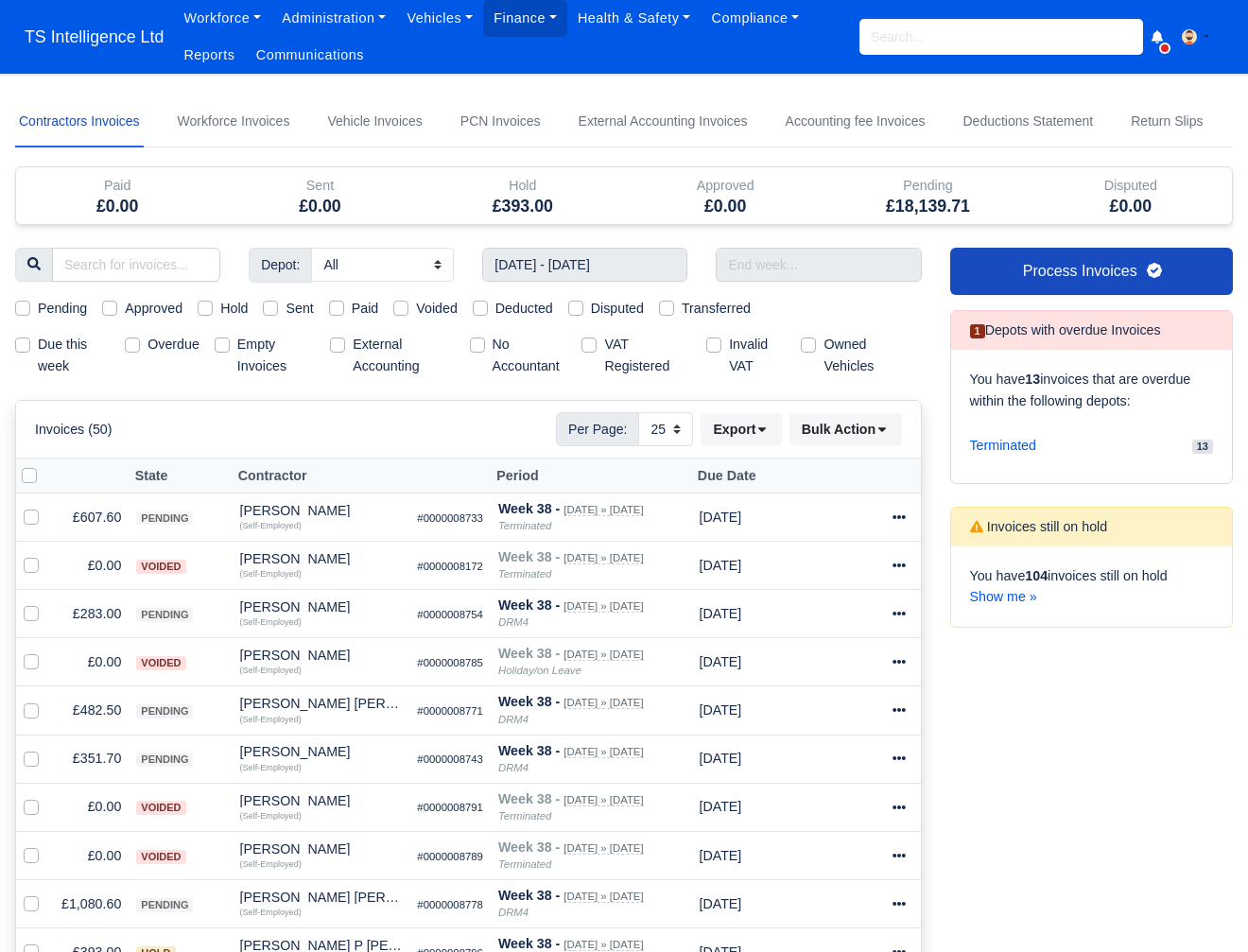
click at [37, 309] on label "Pending" at bounding box center [62, 309] width 49 height 22
click at [21, 309] on input "Pending" at bounding box center [22, 305] width 15 height 15
checkbox input "true"
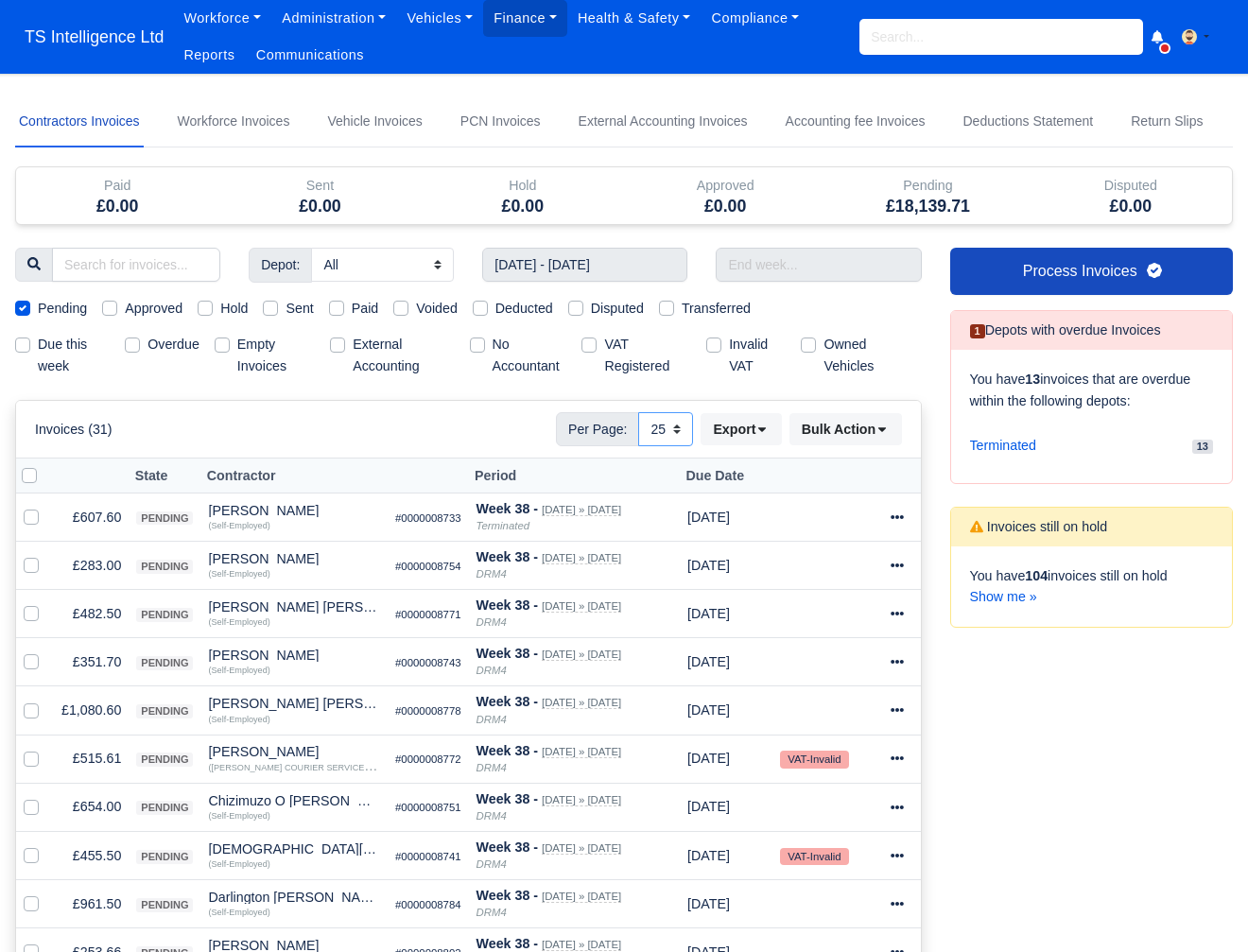
click at [662, 436] on select "10 25 50" at bounding box center [666, 429] width 55 height 34
select select "50"
click at [638, 412] on select "10 25 50" at bounding box center [666, 429] width 55 height 34
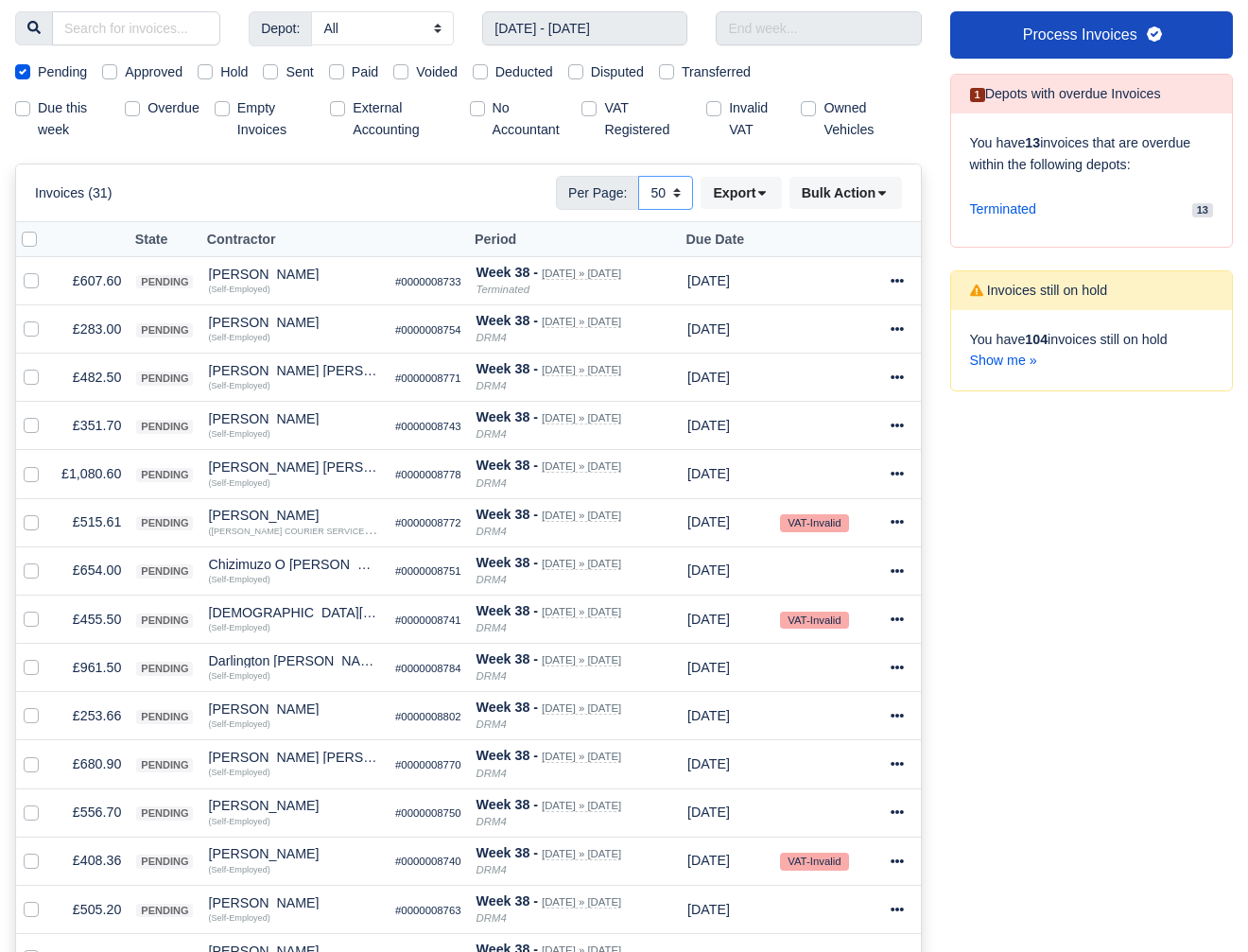
scroll to position [275, 0]
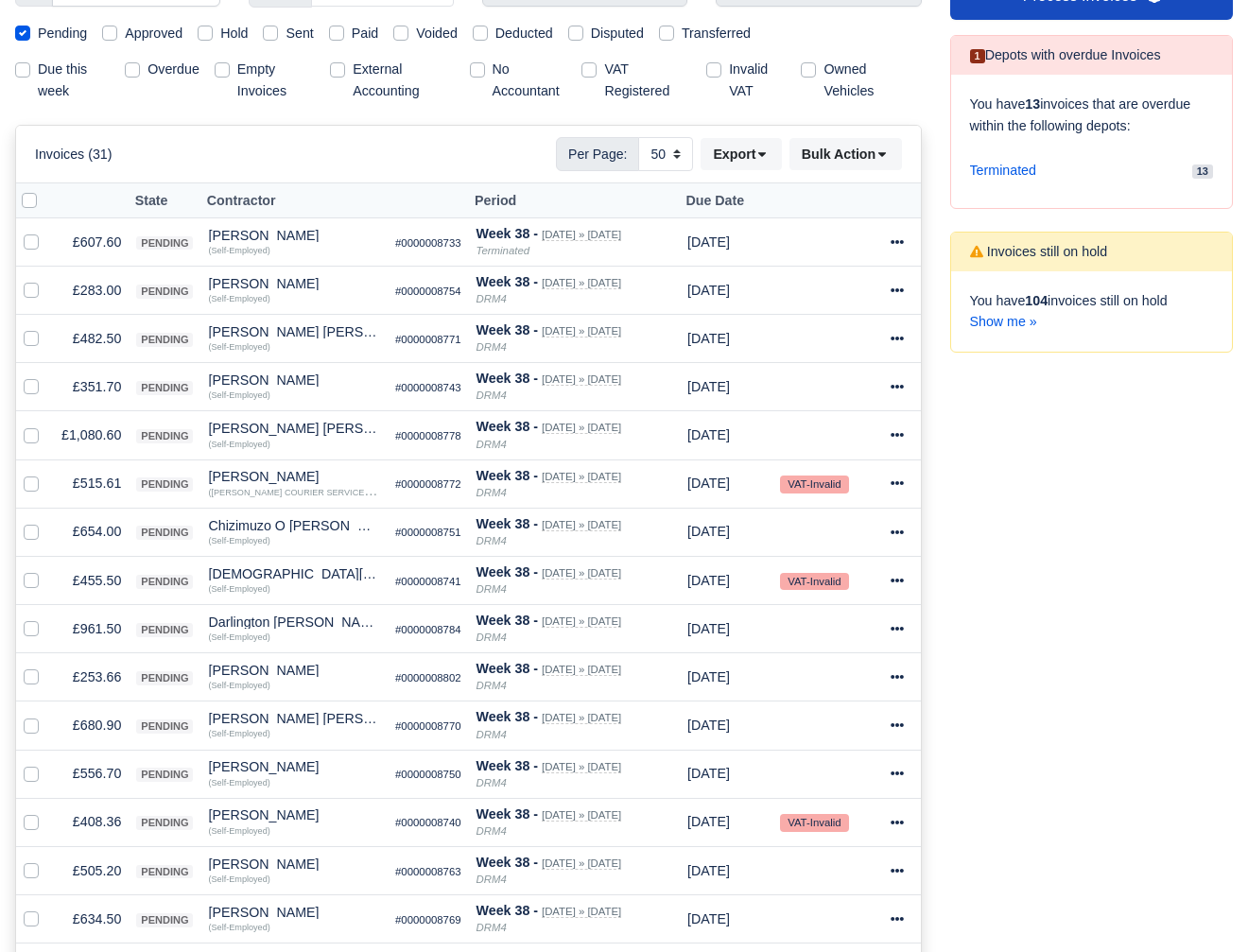
click at [44, 190] on label at bounding box center [44, 190] width 0 height 0
click at [32, 200] on input "checkbox" at bounding box center [29, 197] width 15 height 15
checkbox input "true"
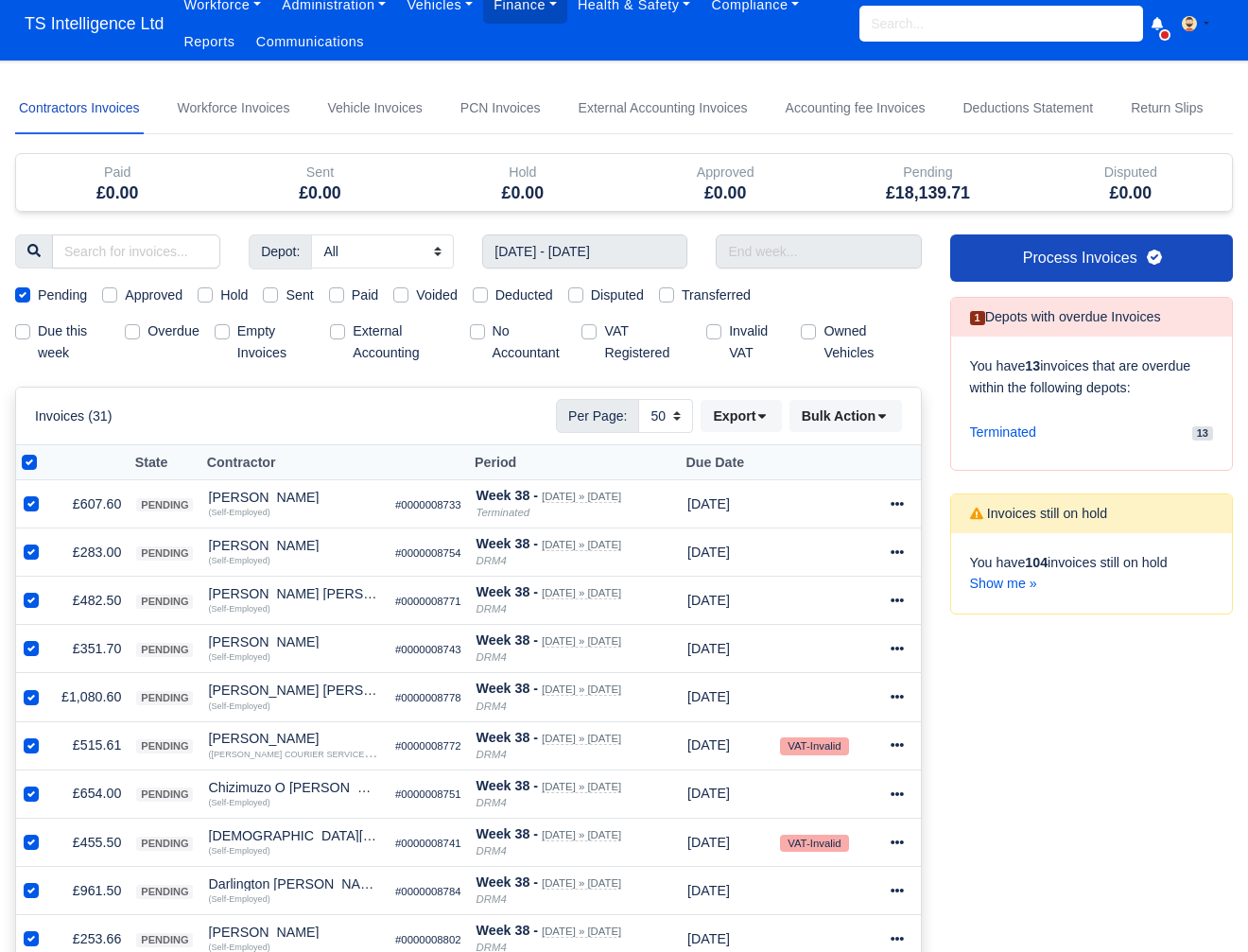
scroll to position [0, 0]
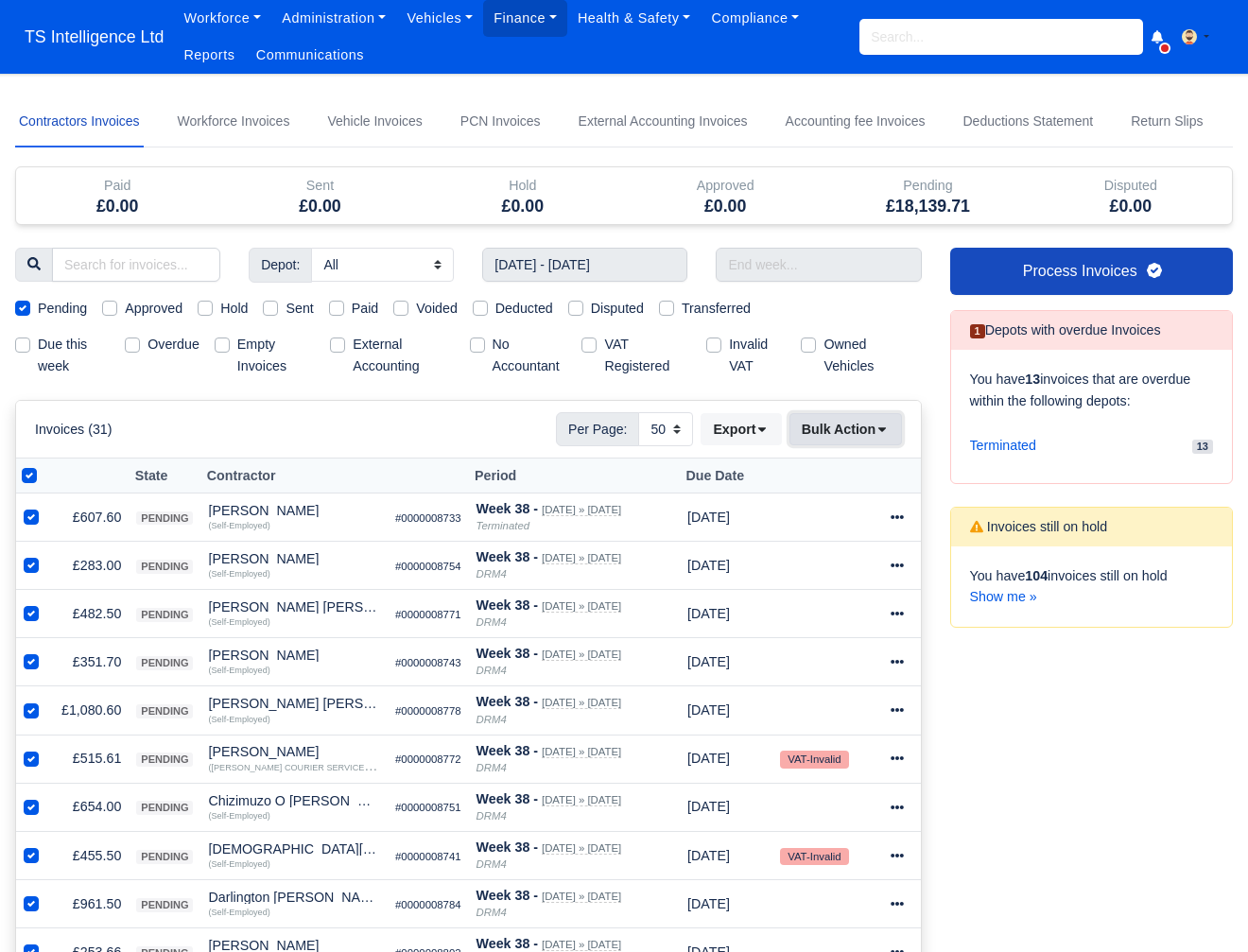
click at [833, 426] on button "Bulk Action" at bounding box center [845, 429] width 112 height 33
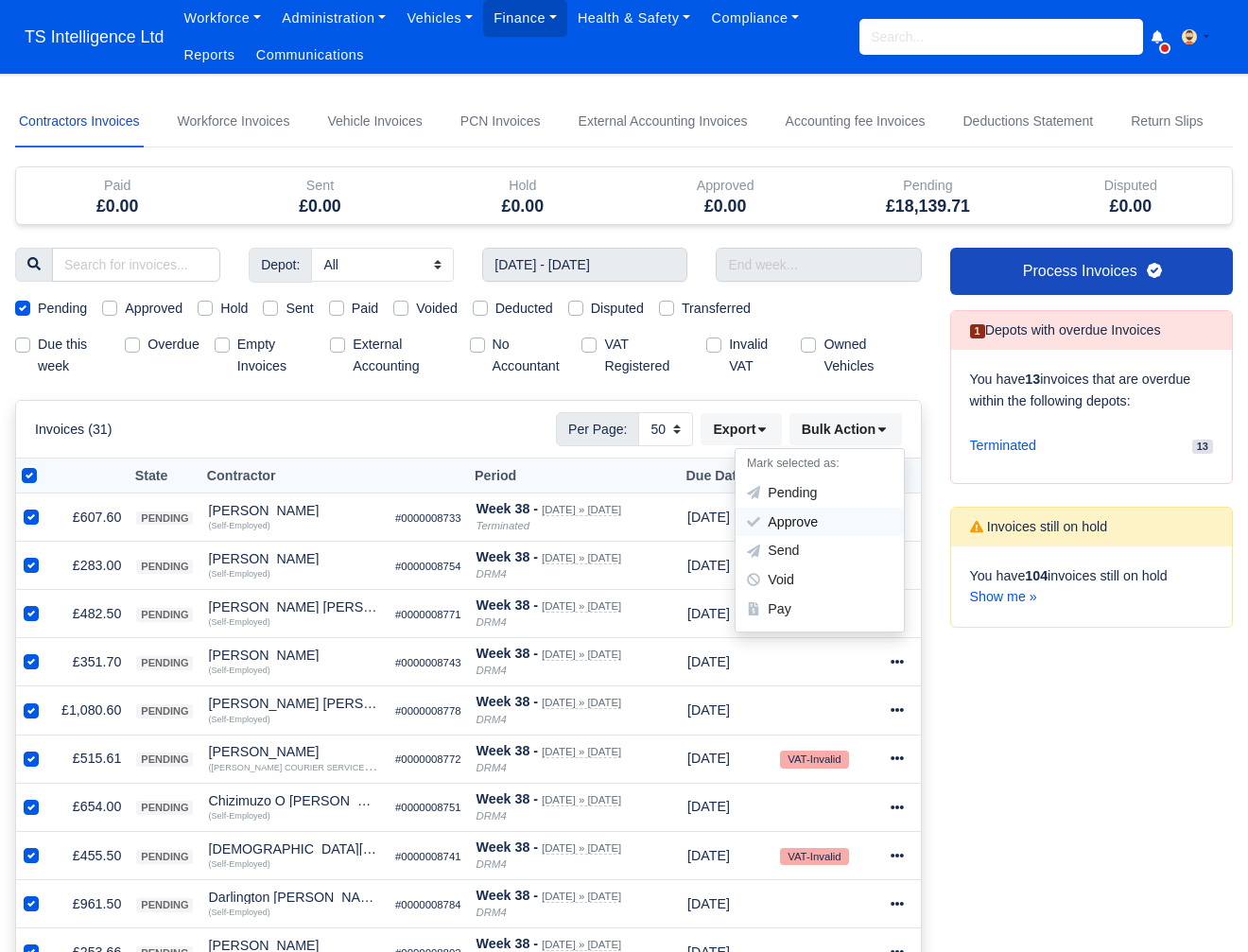
click at [791, 520] on div "Approve" at bounding box center [819, 523] width 169 height 30
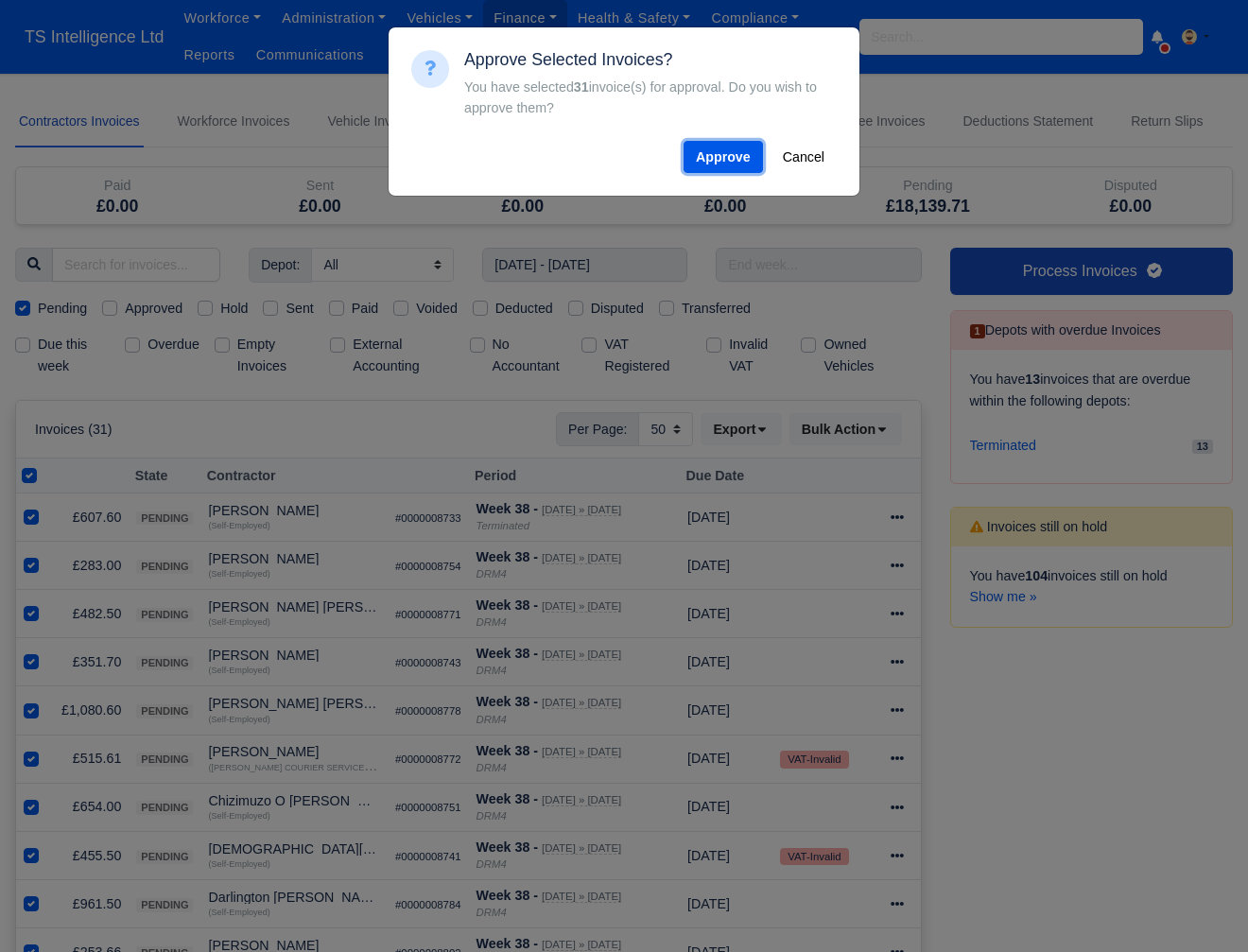
click at [712, 151] on button "Approve" at bounding box center [723, 157] width 79 height 33
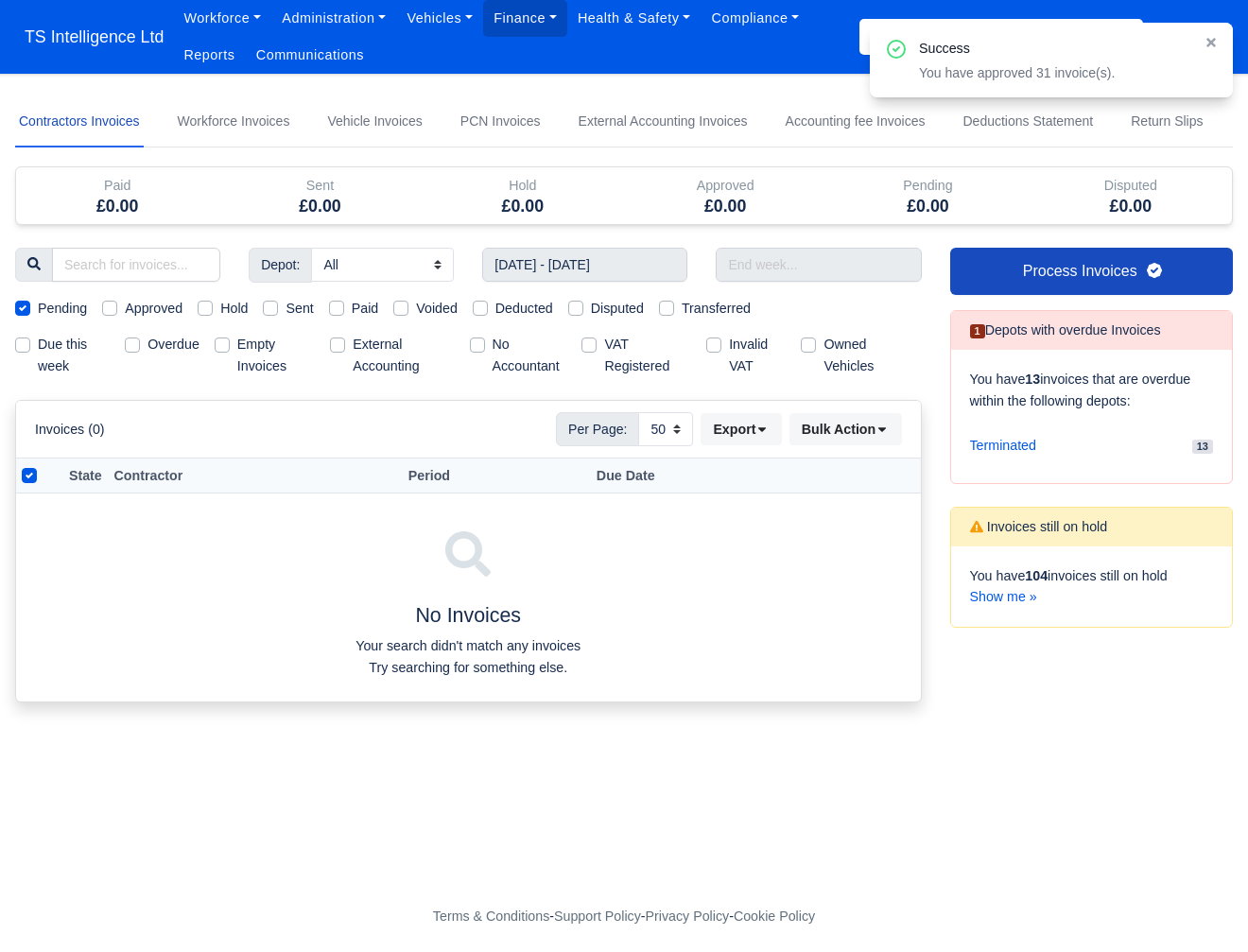
click at [124, 312] on label "Approved" at bounding box center [153, 309] width 57 height 22
click at [114, 312] on input "Approved" at bounding box center [109, 305] width 15 height 15
checkbox input "true"
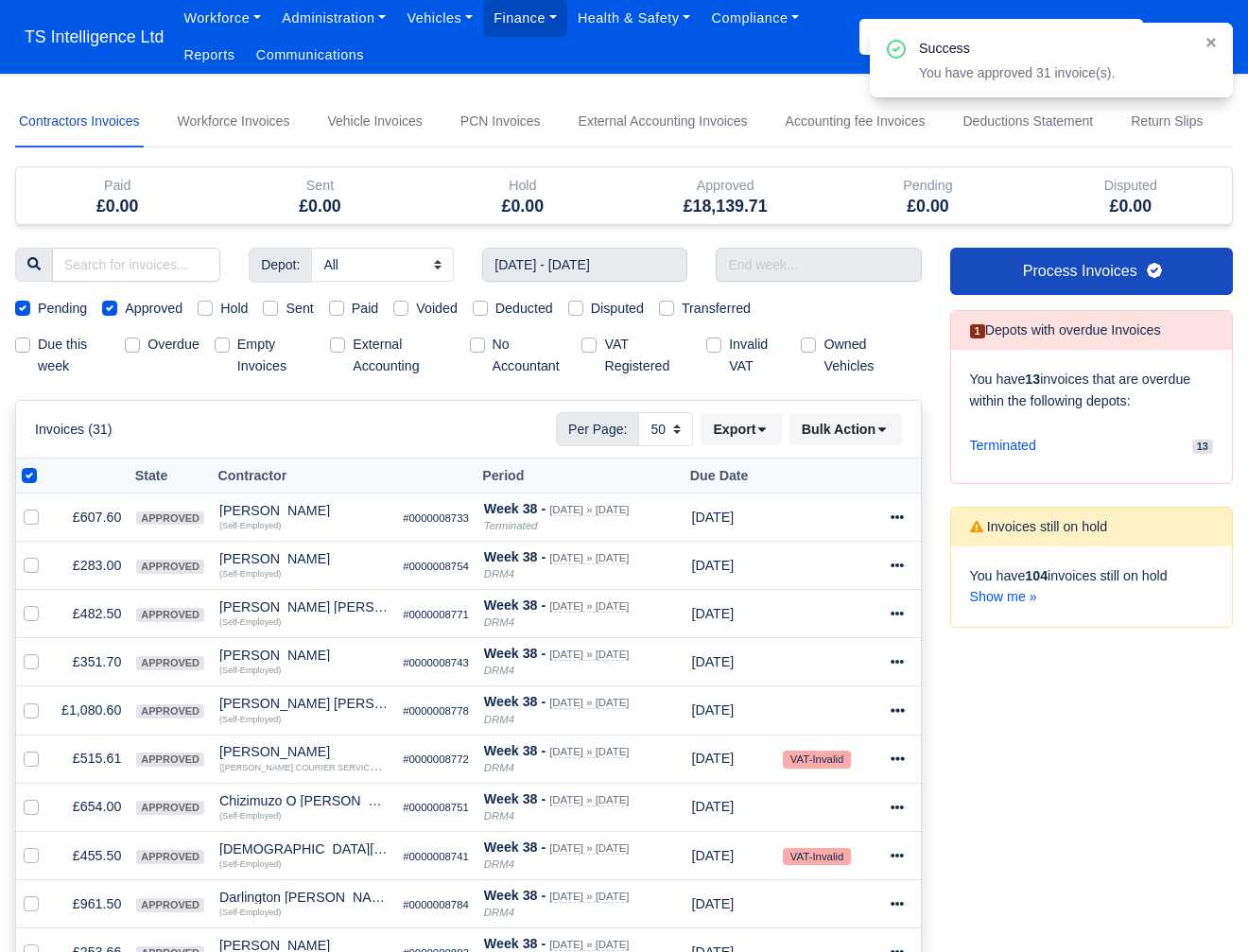
click at [37, 306] on label "Pending" at bounding box center [62, 309] width 49 height 22
click at [26, 306] on input "Pending" at bounding box center [22, 305] width 15 height 15
checkbox input "false"
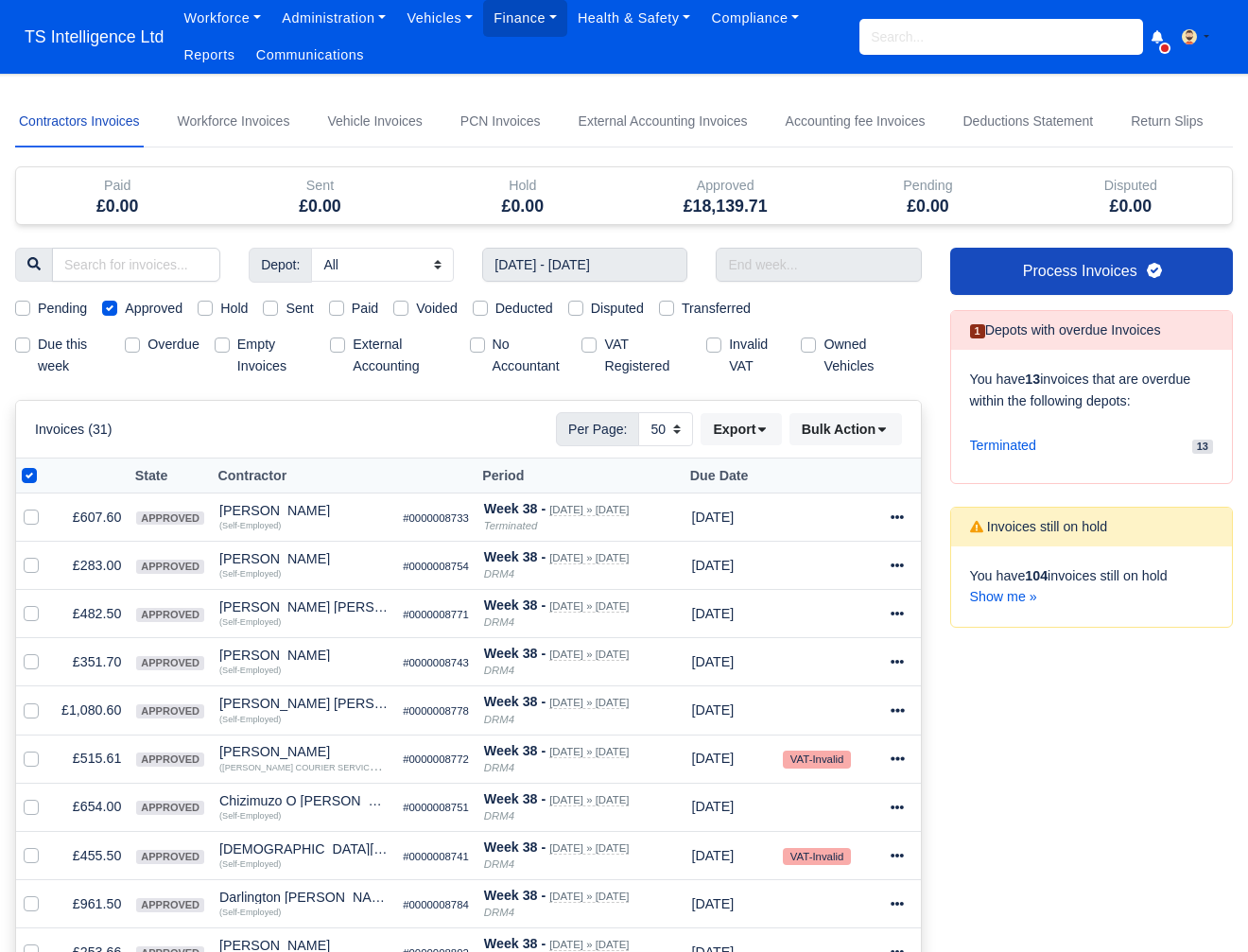
click at [44, 465] on label at bounding box center [44, 465] width 0 height 0
click at [29, 468] on input "checkbox" at bounding box center [29, 472] width 15 height 15
checkbox input "false"
click at [44, 465] on label at bounding box center [44, 465] width 0 height 0
click at [29, 468] on input "checkbox" at bounding box center [29, 472] width 15 height 15
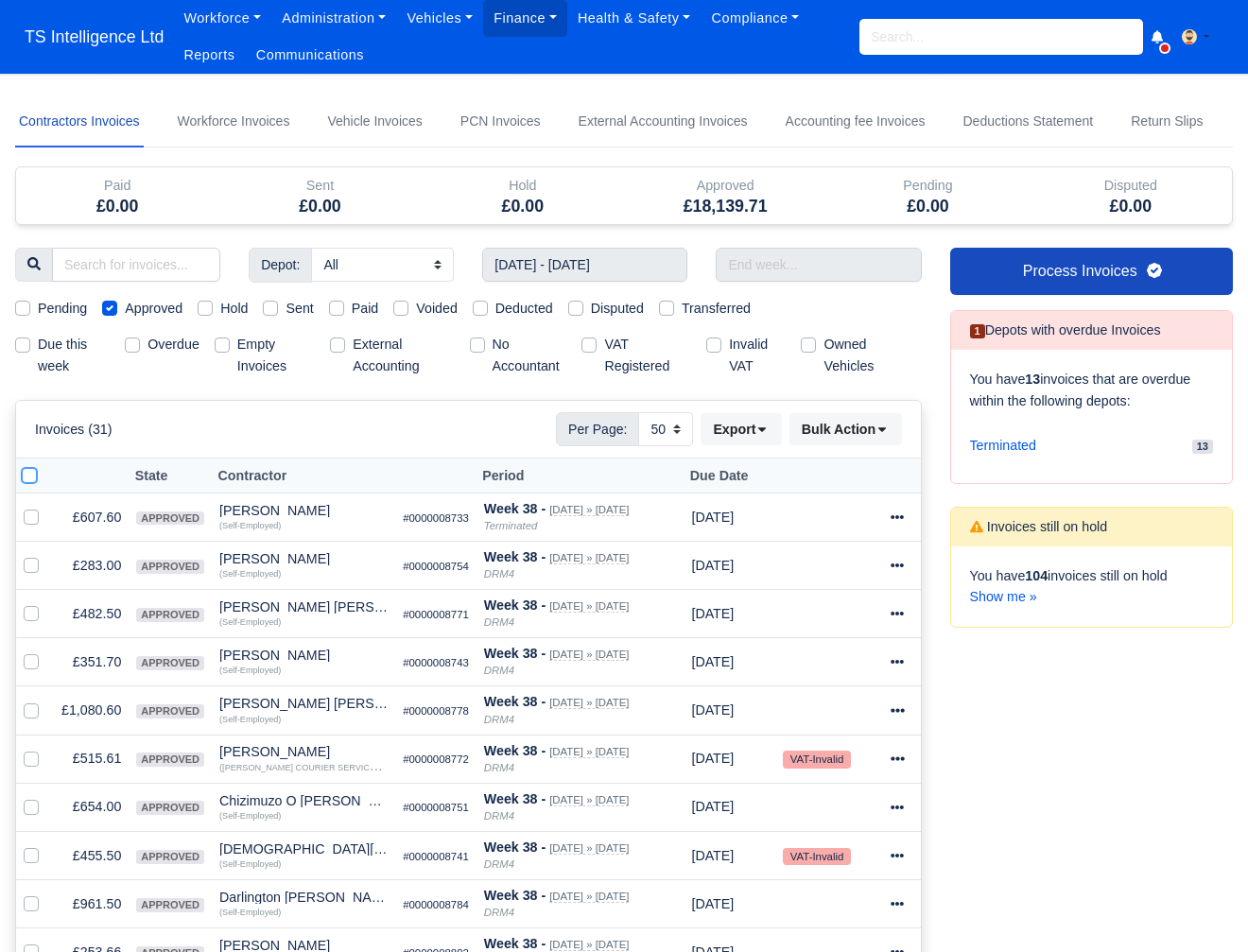
checkbox input "true"
click at [856, 430] on button "Bulk Action" at bounding box center [845, 429] width 112 height 33
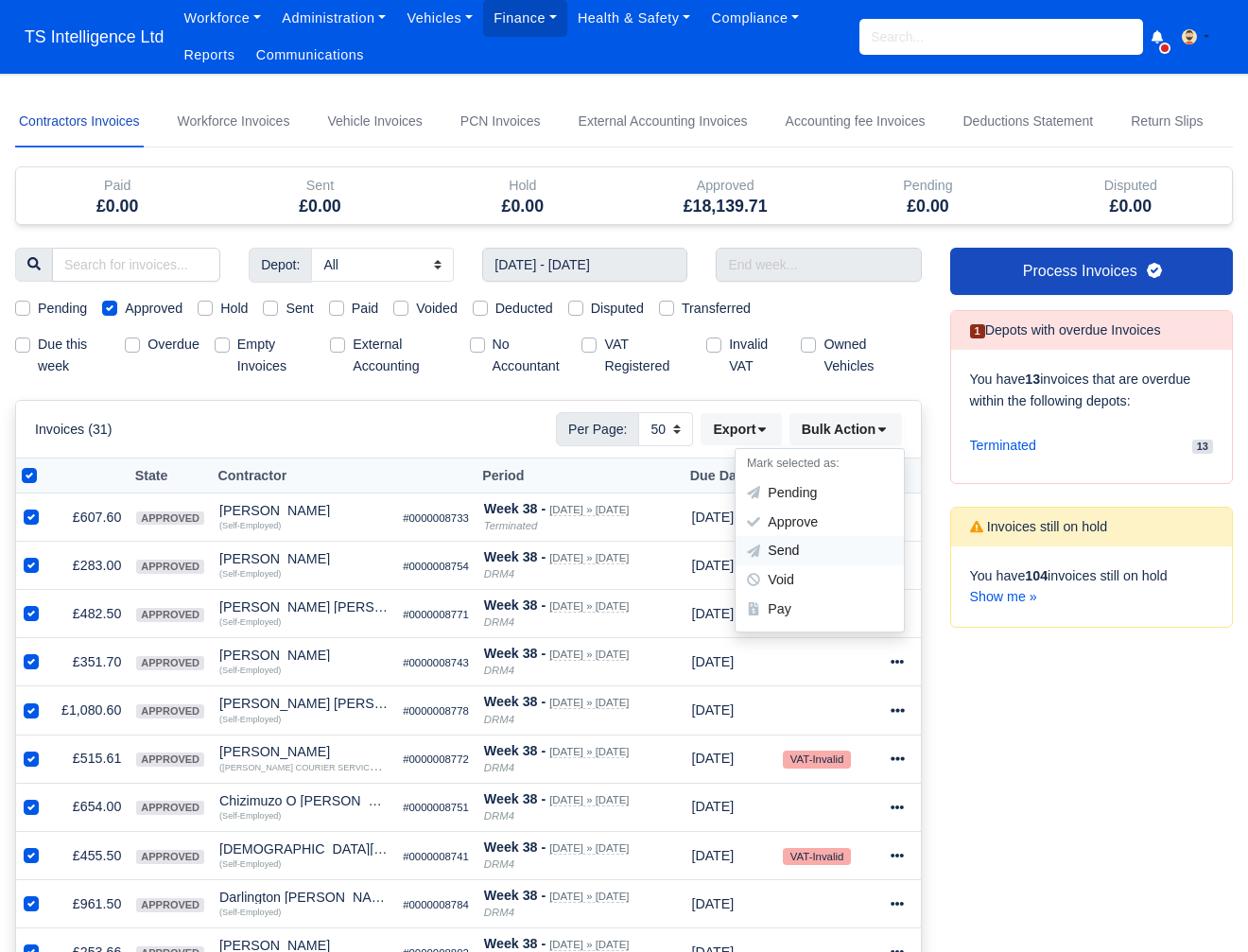
click at [810, 551] on div "Send" at bounding box center [819, 551] width 169 height 30
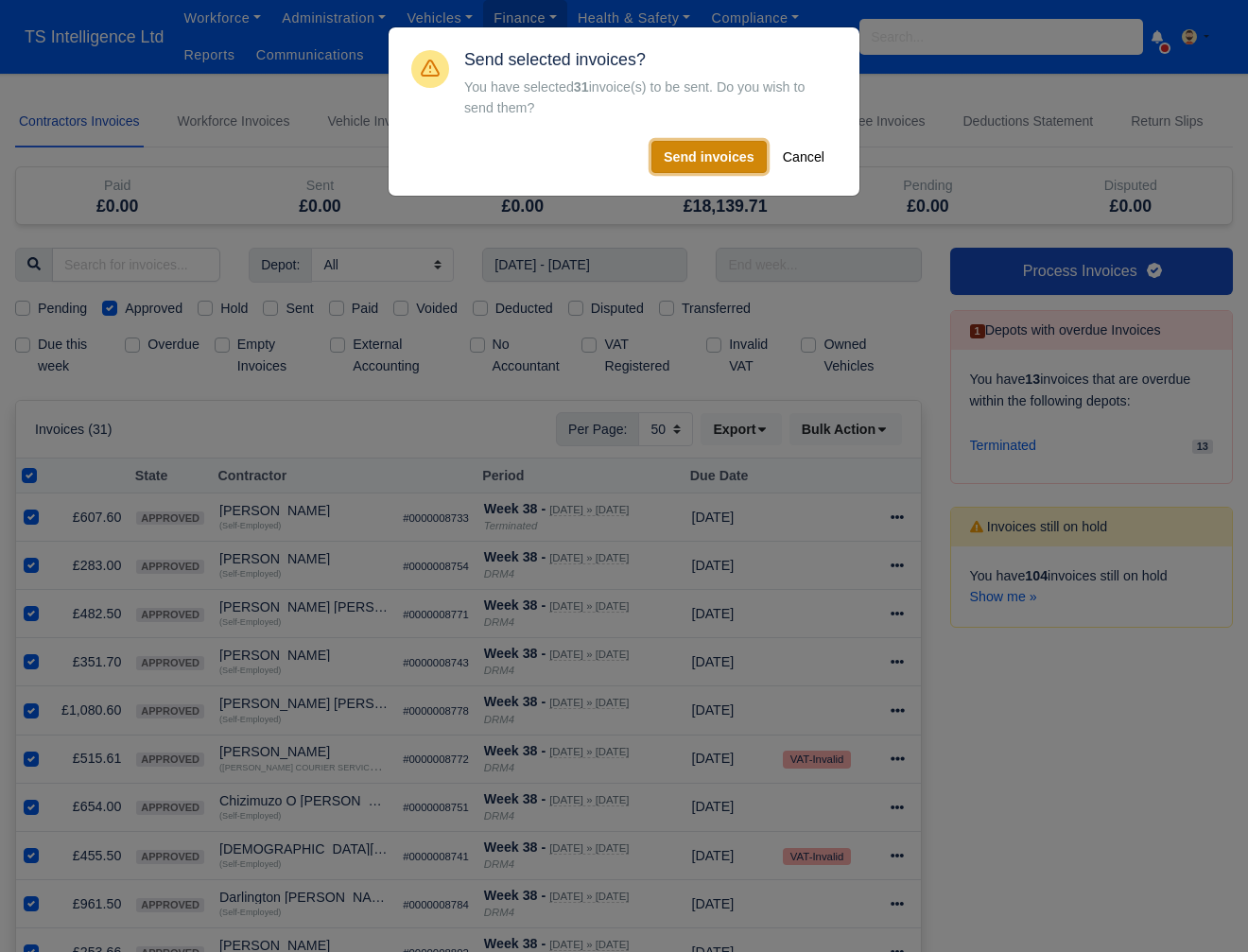
click at [688, 161] on button "Send invoices" at bounding box center [708, 157] width 115 height 33
